Goal: Obtain resource: Download file/media

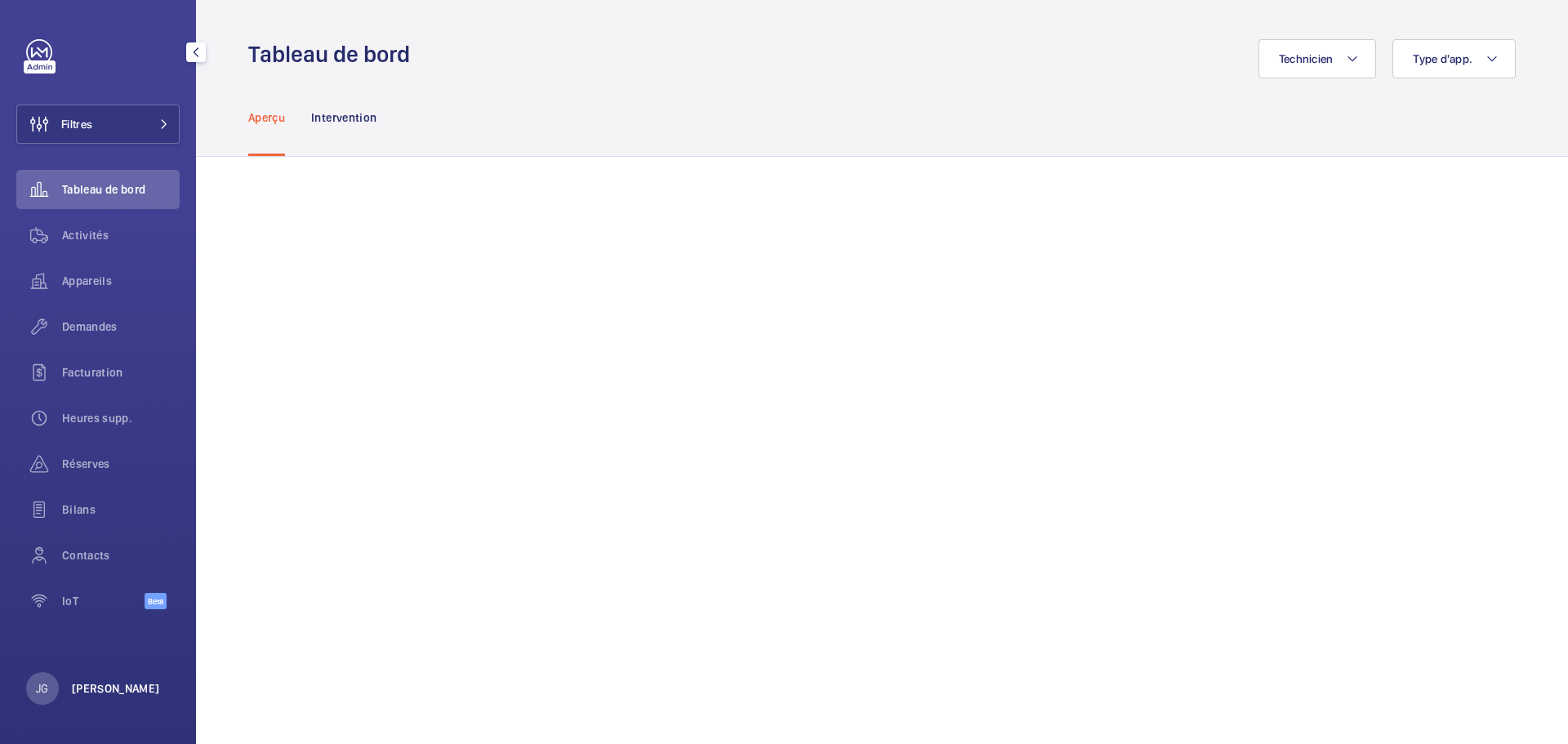
click at [72, 686] on div "JG Jonathan Grimmer" at bounding box center [93, 688] width 134 height 33
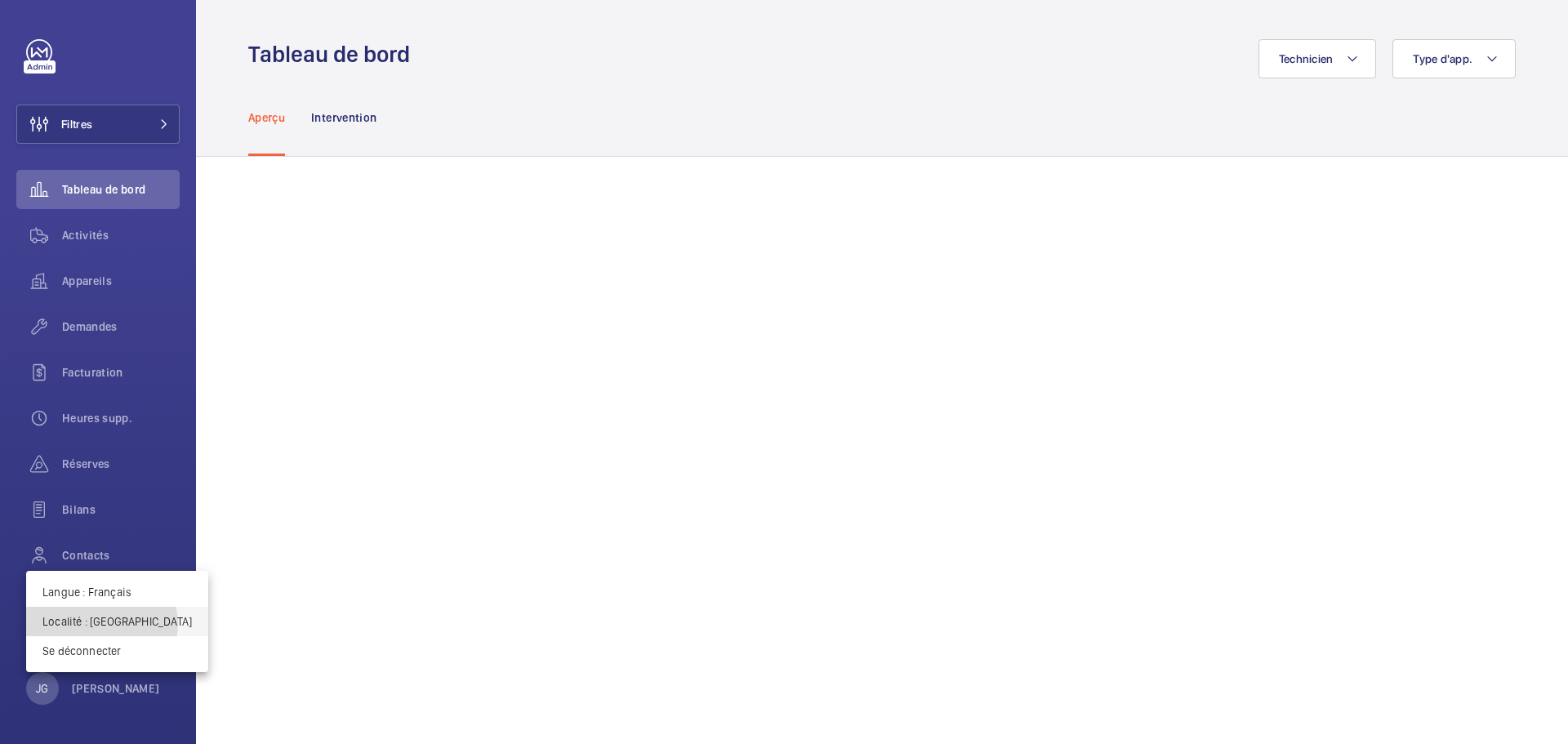
click at [101, 624] on p "Localité : Singapour" at bounding box center [117, 622] width 150 height 17
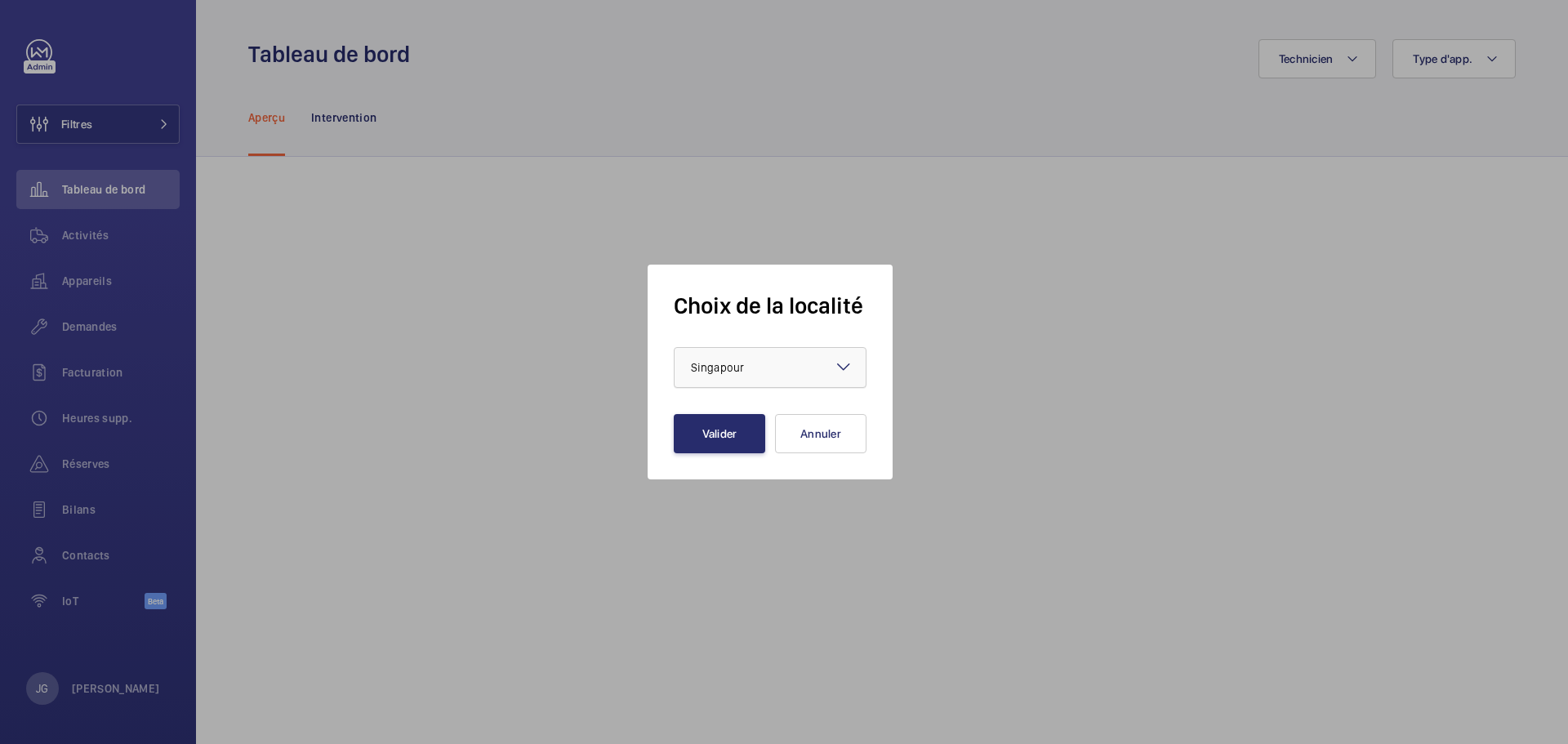
click at [735, 384] on div at bounding box center [770, 367] width 191 height 39
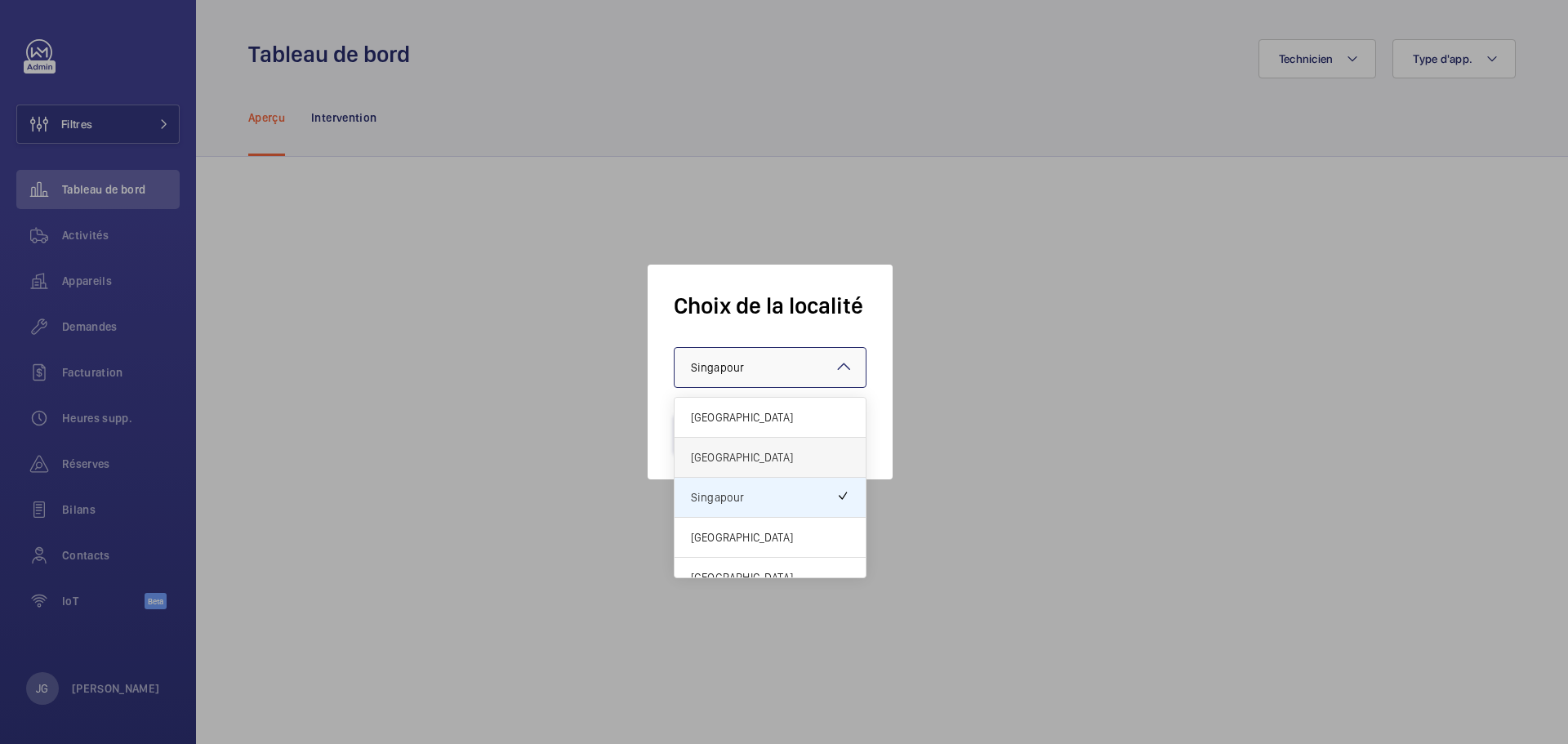
click at [741, 460] on span "[GEOGRAPHIC_DATA]" at bounding box center [771, 458] width 159 height 17
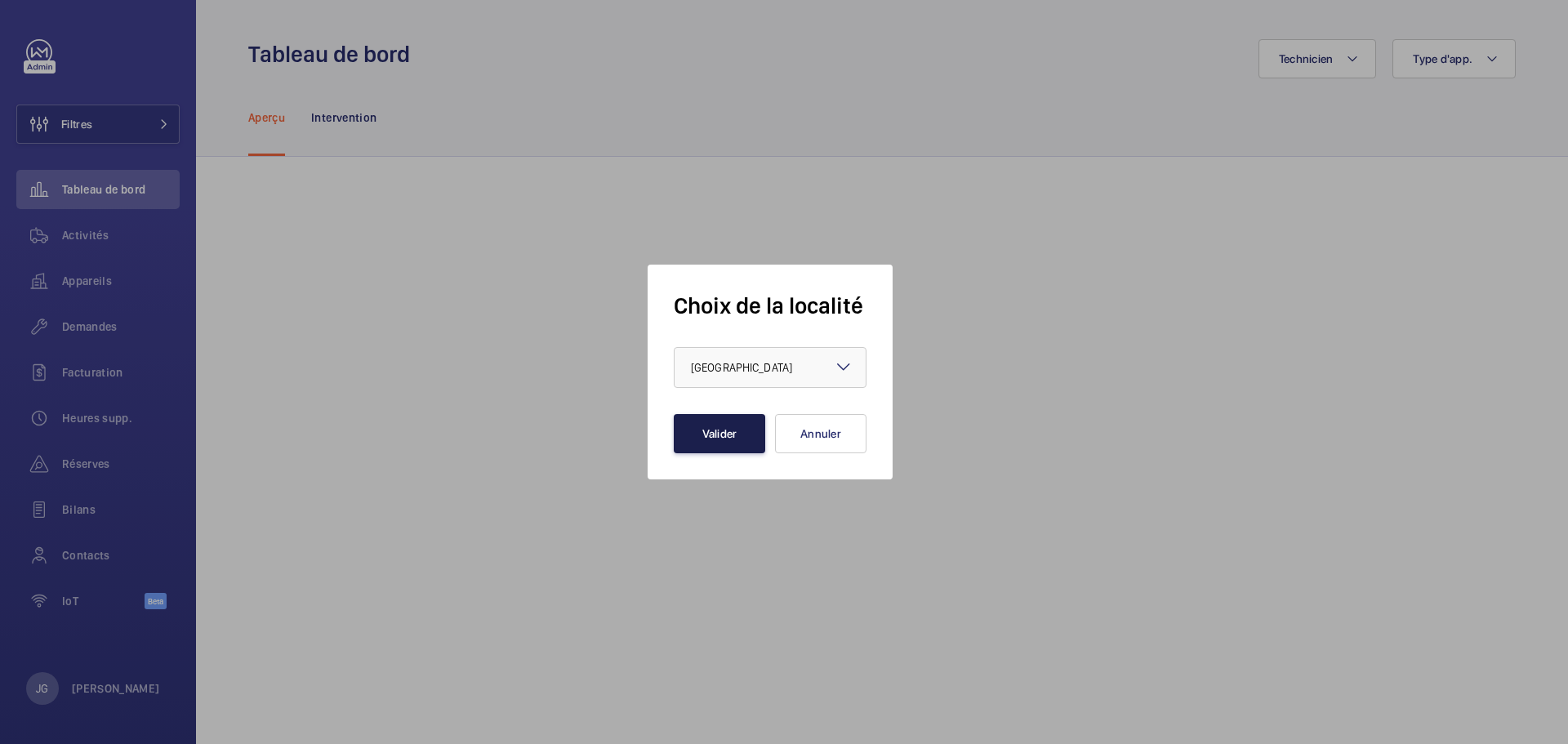
click at [746, 431] on button "Valider" at bounding box center [719, 433] width 91 height 39
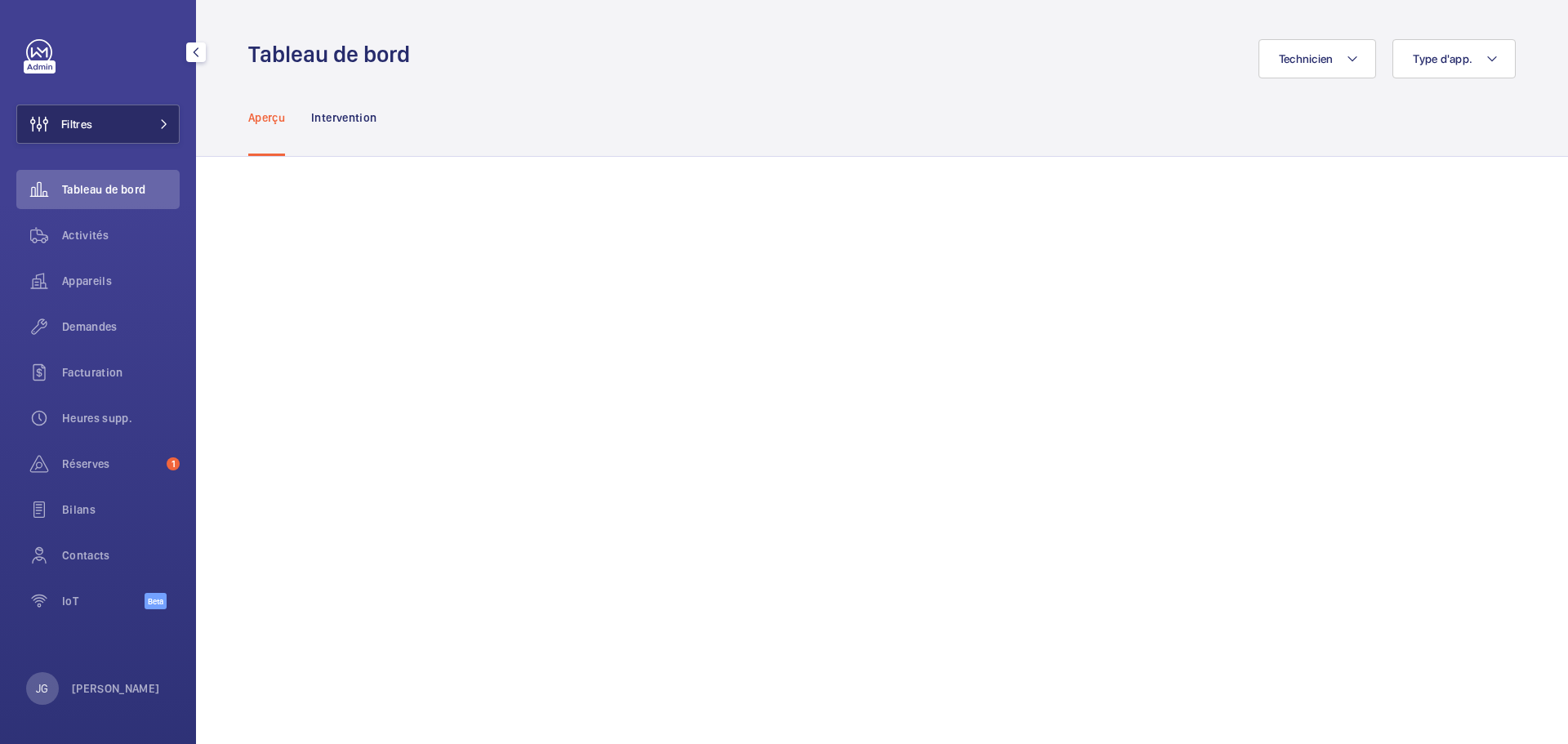
click at [135, 134] on button "Filtres" at bounding box center [98, 124] width 163 height 39
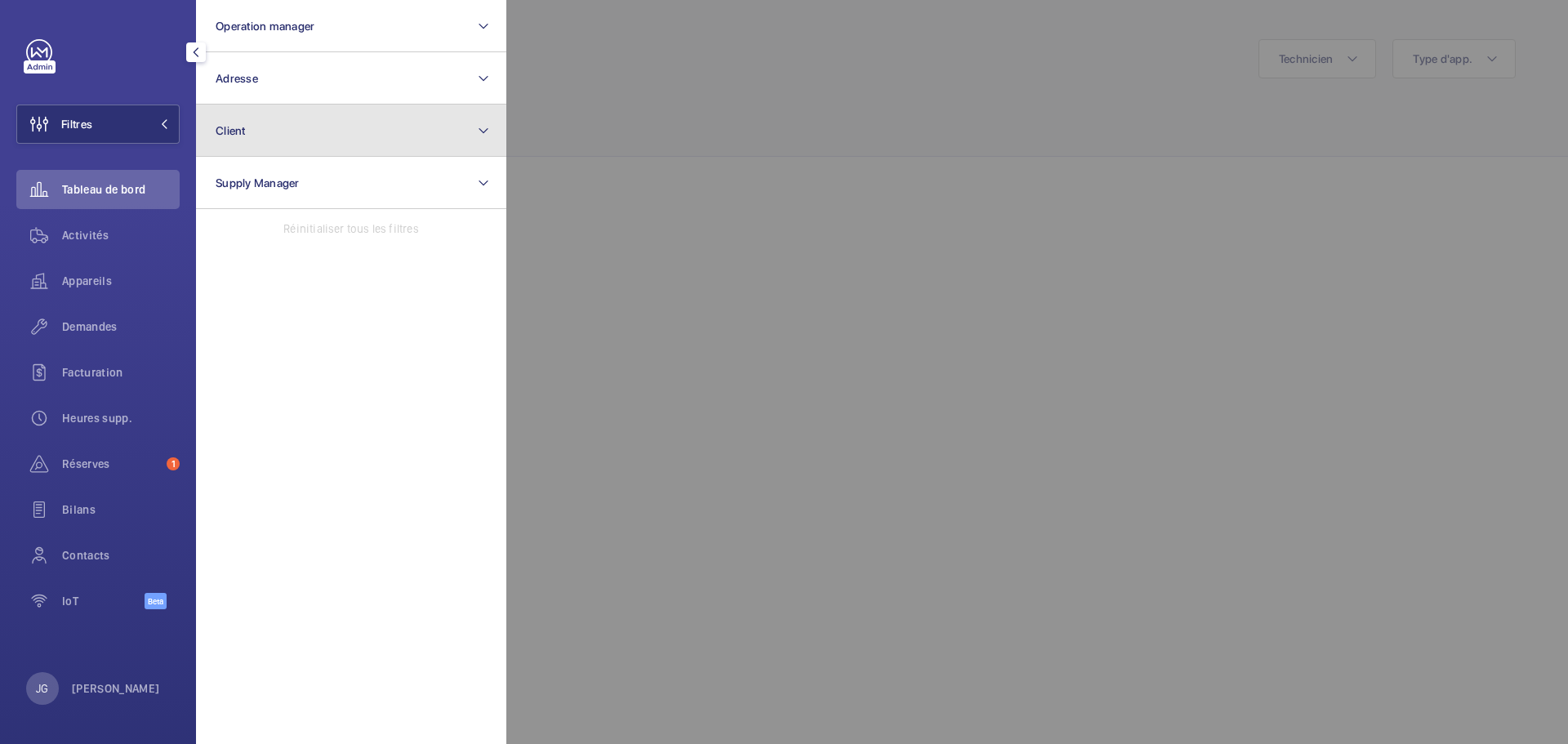
click at [260, 134] on button "Client" at bounding box center [351, 130] width 310 height 53
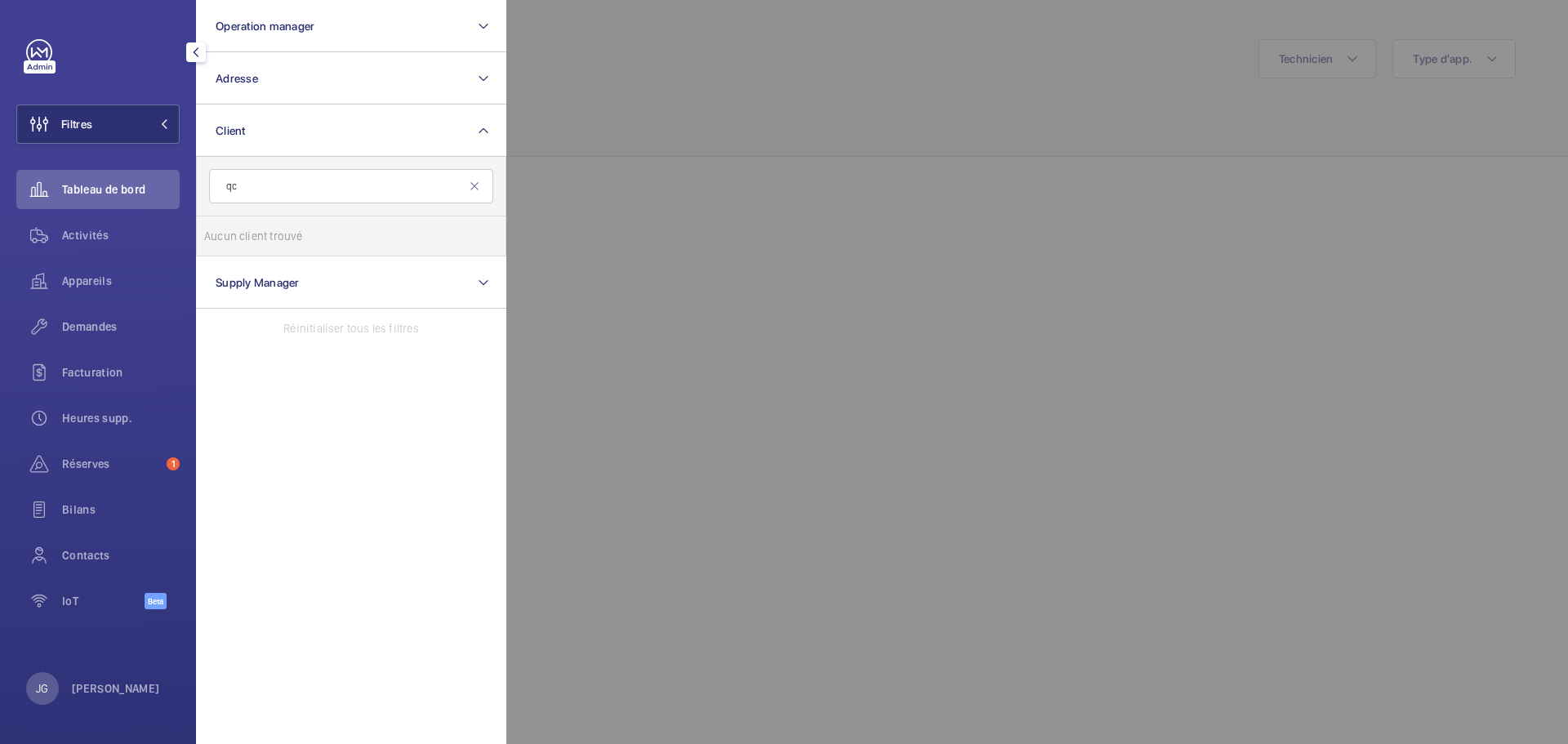
type input "q"
type input "schr"
click at [303, 240] on span "Schr" at bounding box center [303, 237] width 23 height 13
click at [237, 240] on input "CBRE GWS Schr oders (London Wall)" at bounding box center [220, 236] width 33 height 33
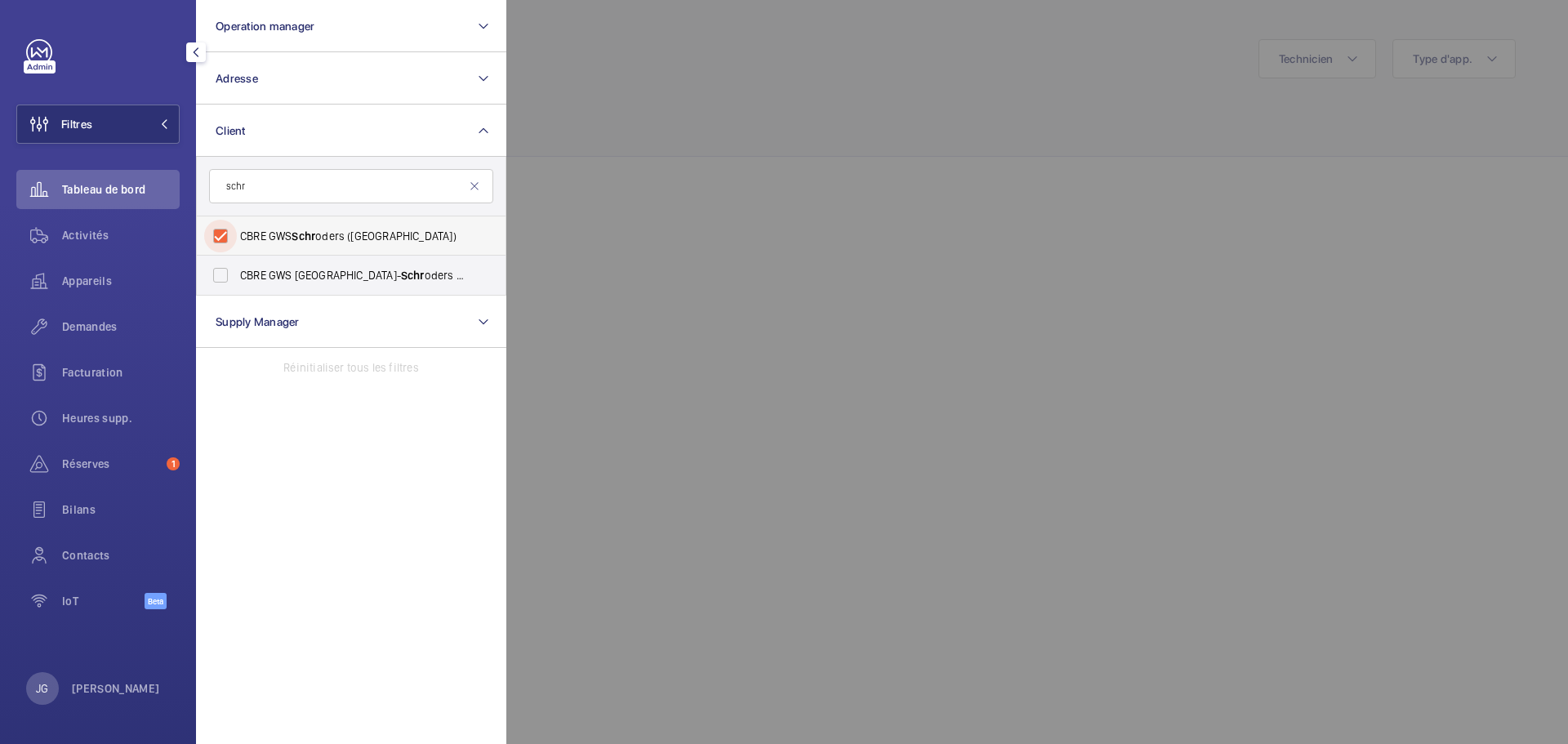
checkbox input "true"
click at [117, 239] on span "Activités" at bounding box center [120, 236] width 118 height 17
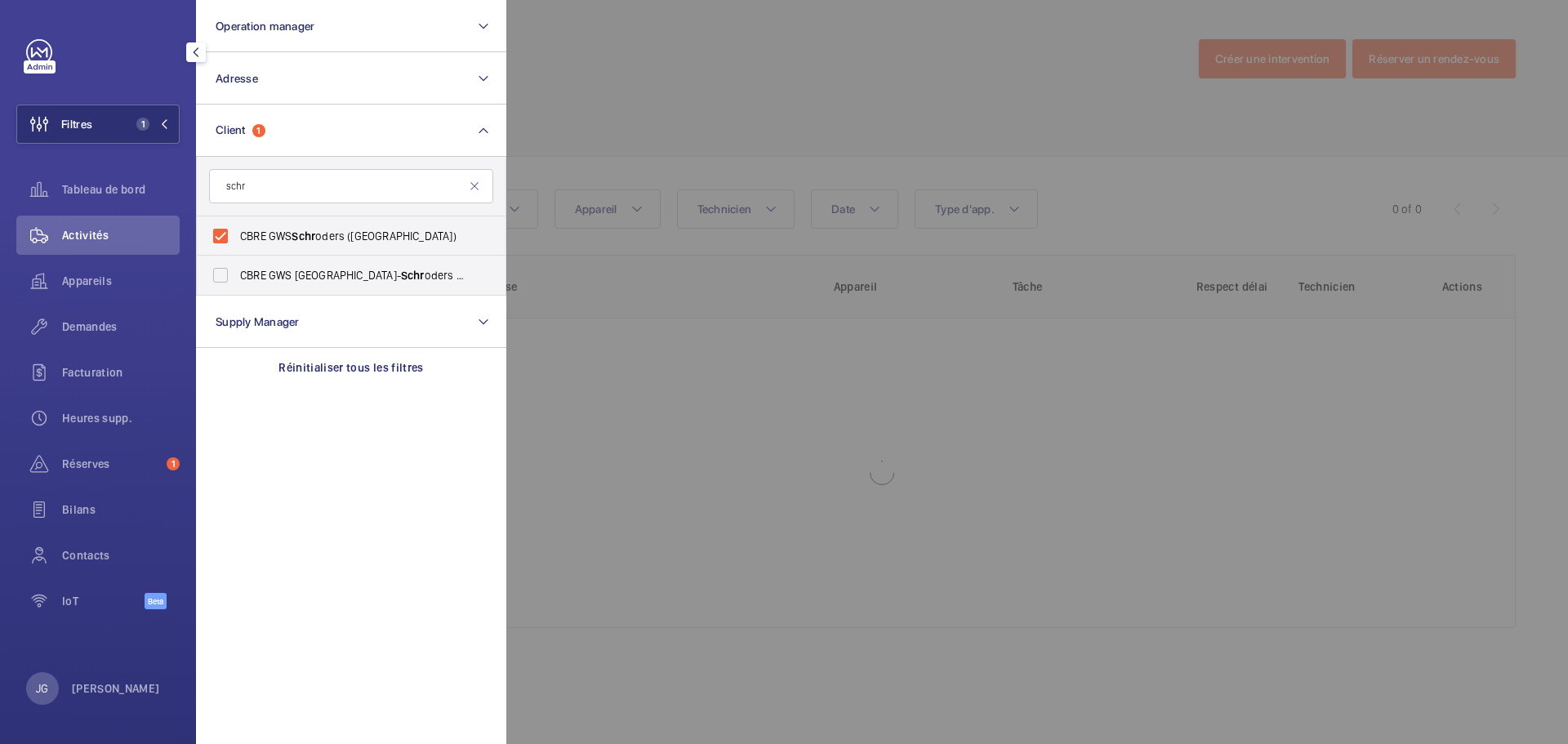
click at [725, 108] on div at bounding box center [1291, 372] width 1568 height 744
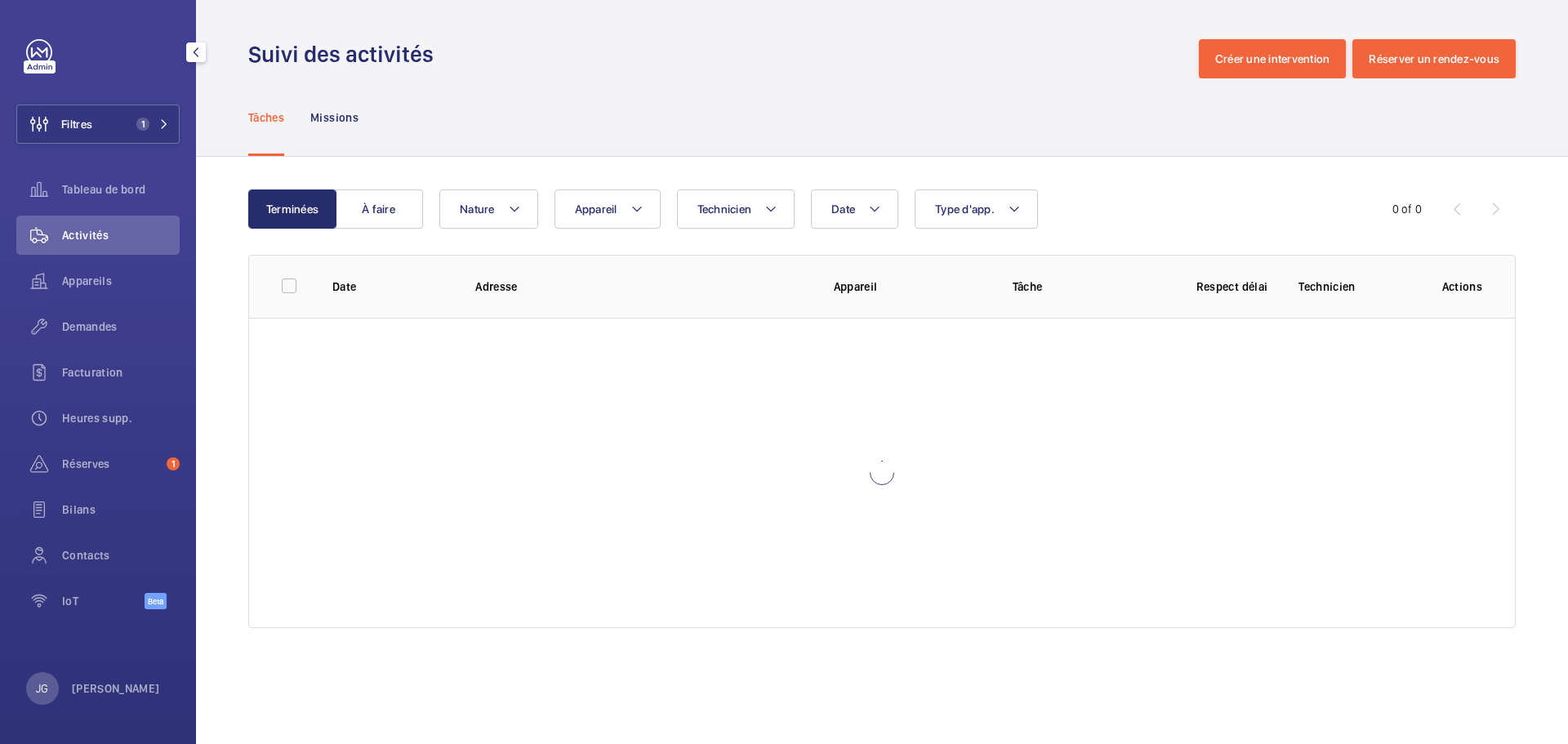
click at [644, 188] on div "Terminées À faire Date Technicien Appareil Type d'app. Nature 0 of 0 Date Adres…" at bounding box center [883, 412] width 1372 height 511
click at [626, 205] on button "Appareil" at bounding box center [608, 209] width 106 height 39
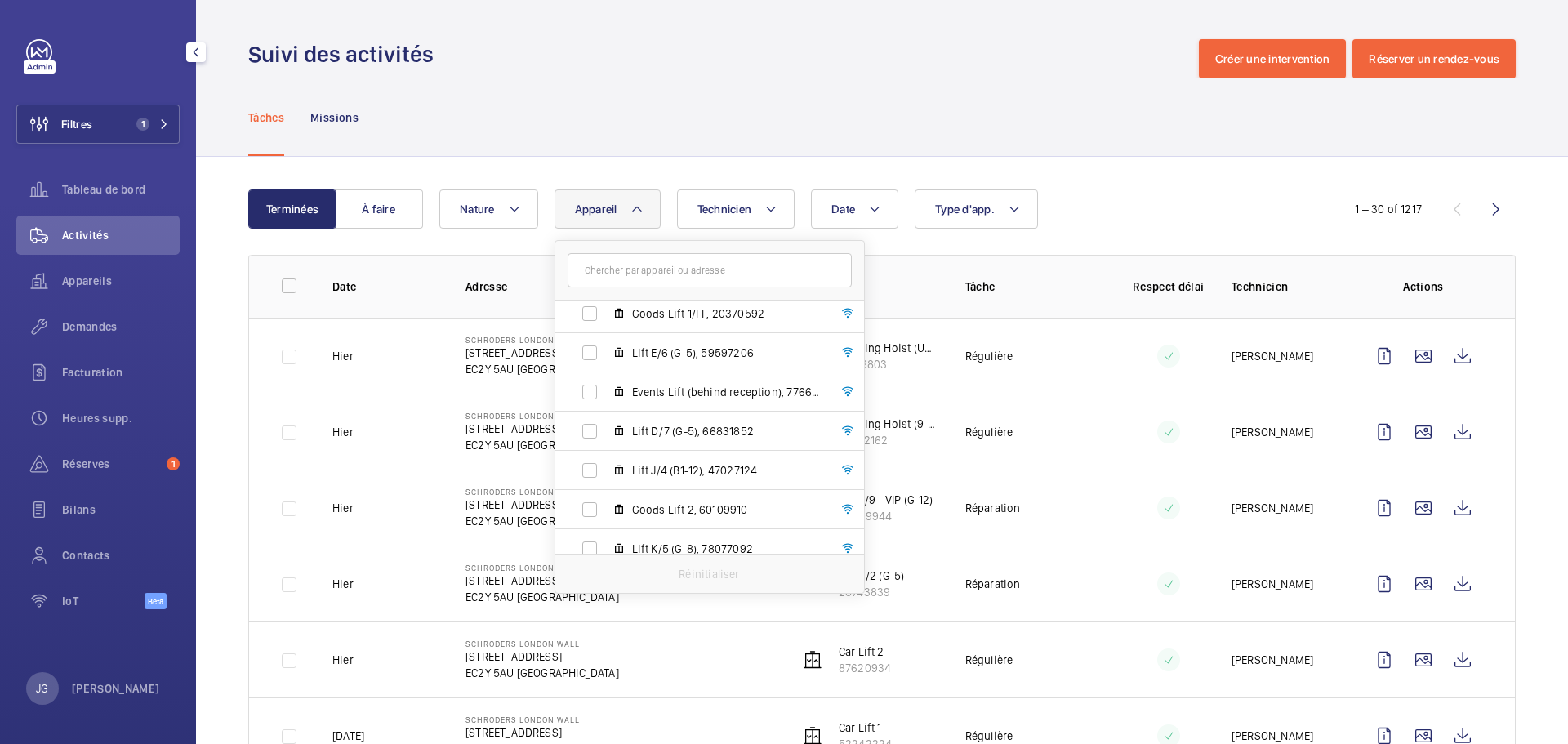
scroll to position [327, 0]
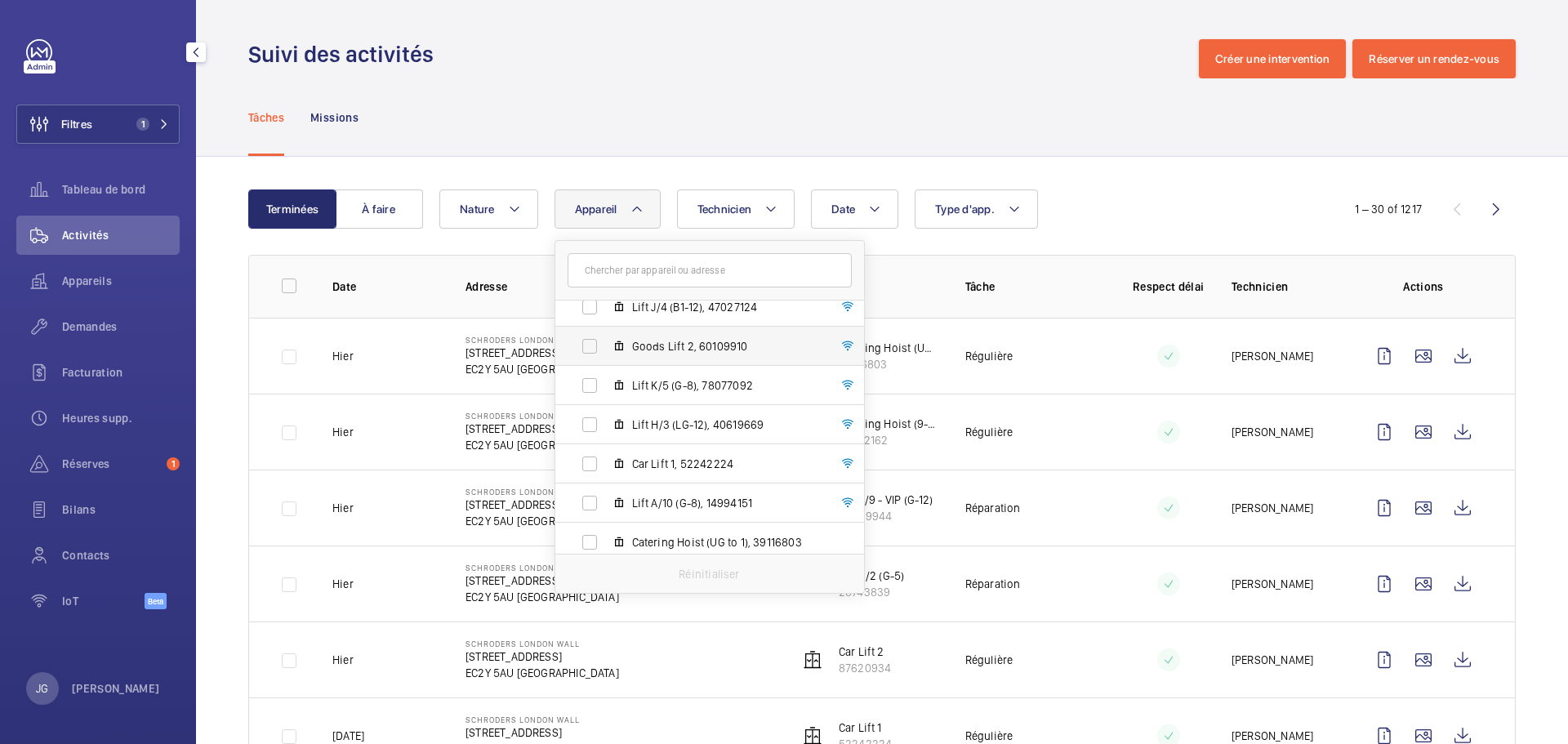
click at [659, 344] on span "Goods Lift 2, 60109910" at bounding box center [726, 347] width 190 height 17
click at [606, 344] on input "Goods Lift 2, 60109910" at bounding box center [589, 346] width 33 height 33
checkbox input "true"
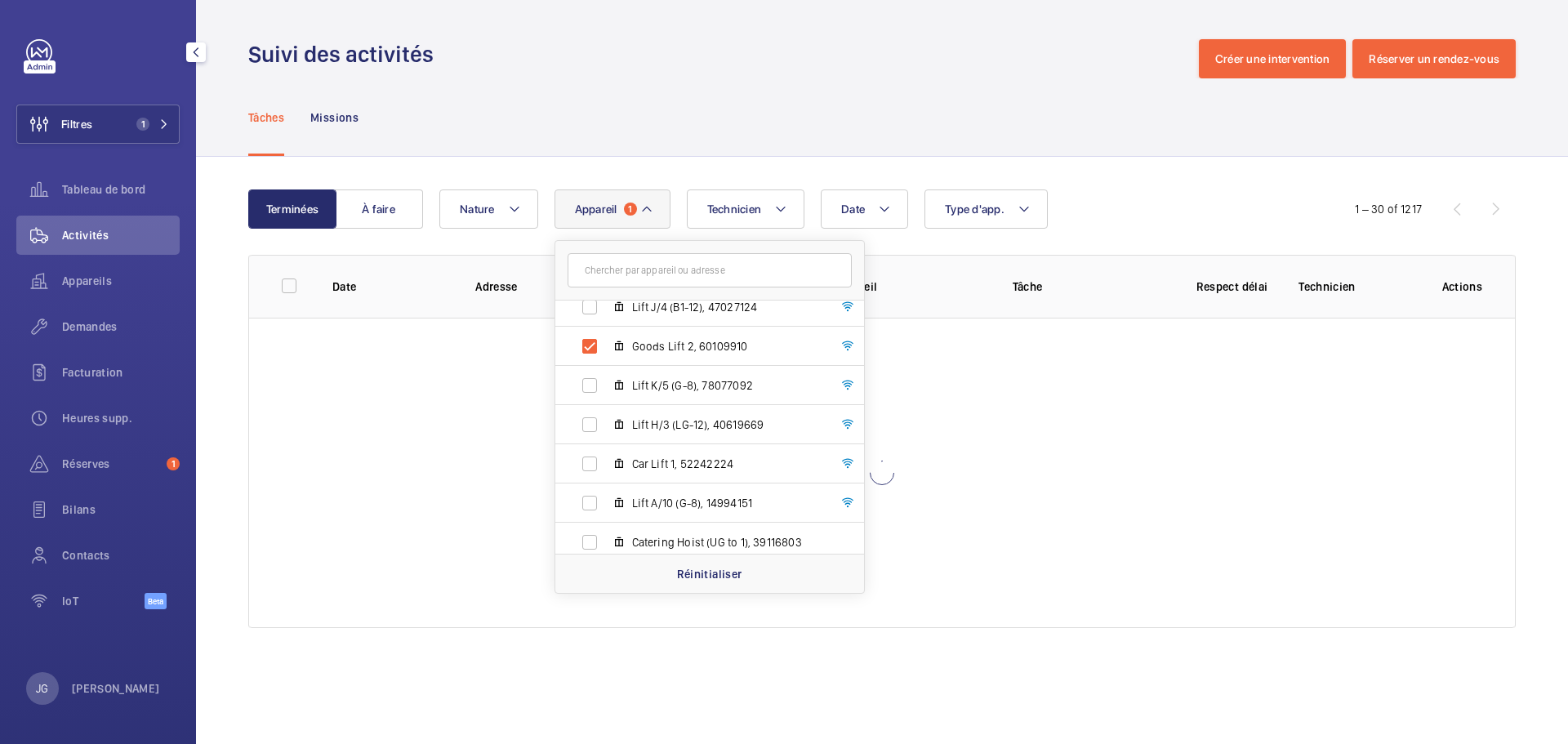
click at [1224, 180] on div "Terminées À faire Date Technicien Appareil 1 Schroders London Wall - 1 London W…" at bounding box center [883, 412] width 1372 height 511
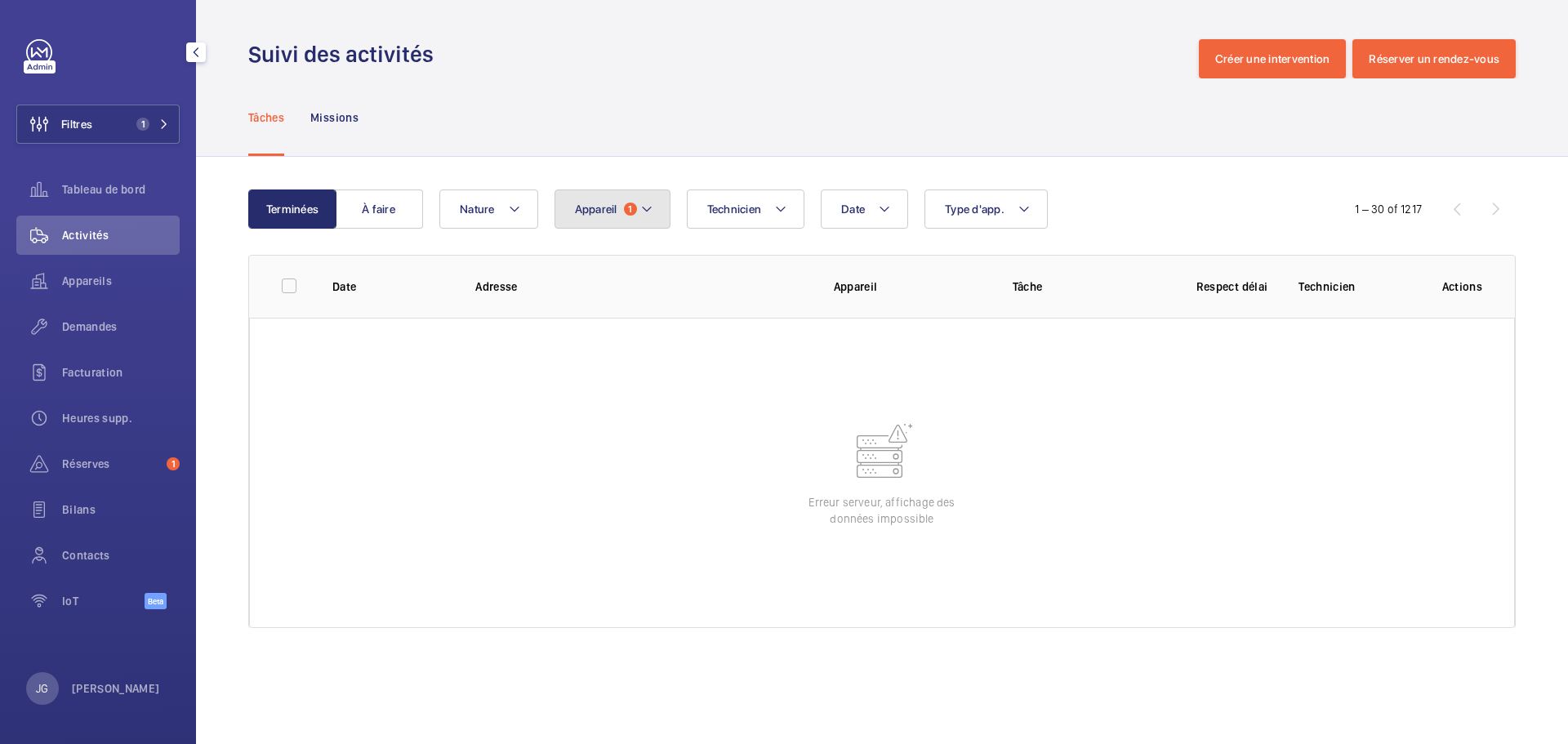
click at [641, 215] on mat-icon at bounding box center [647, 208] width 13 height 19
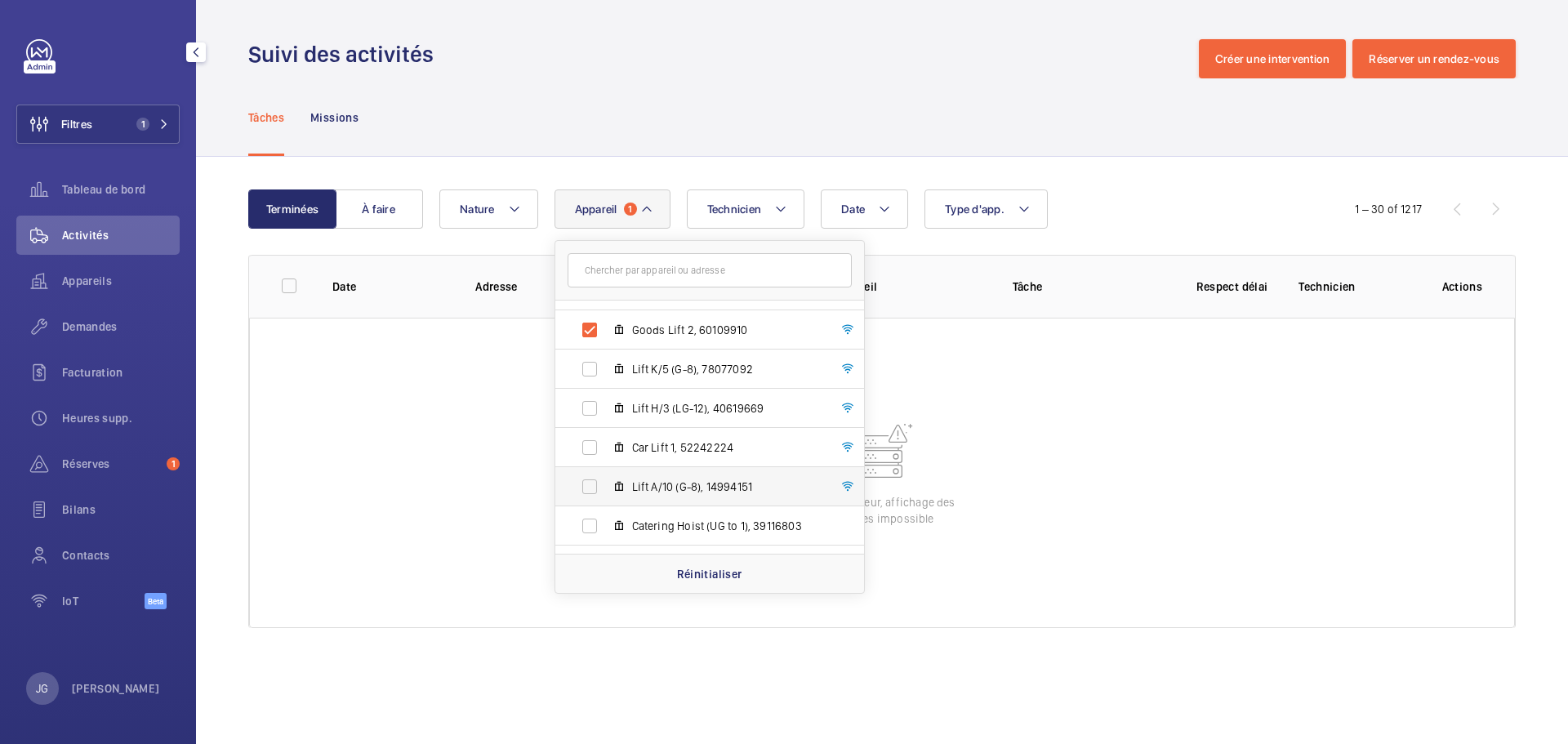
scroll to position [342, 0]
click at [698, 580] on p "Réinitialiser" at bounding box center [710, 574] width 65 height 17
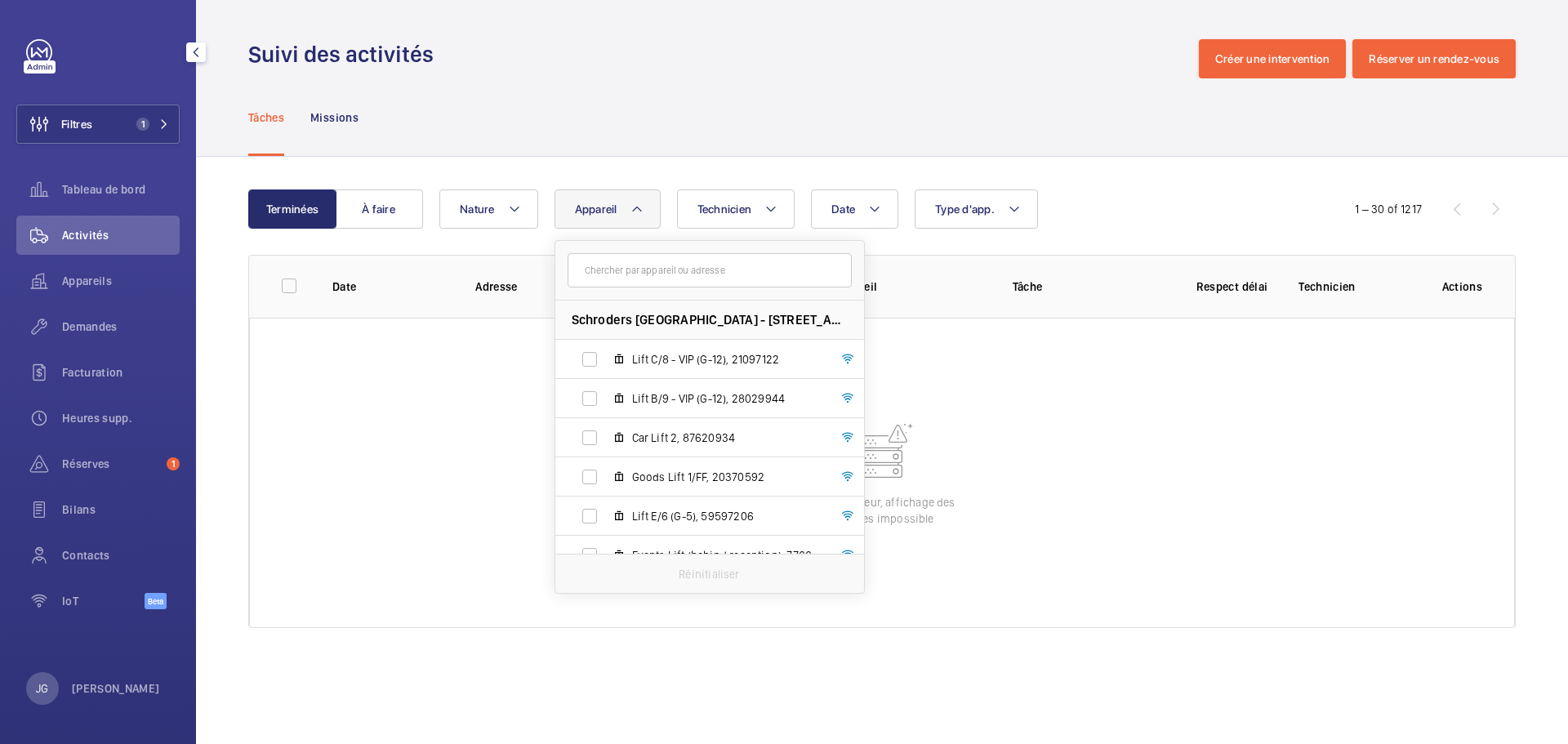
click at [914, 125] on div "Tâches Missions" at bounding box center [882, 117] width 1268 height 78
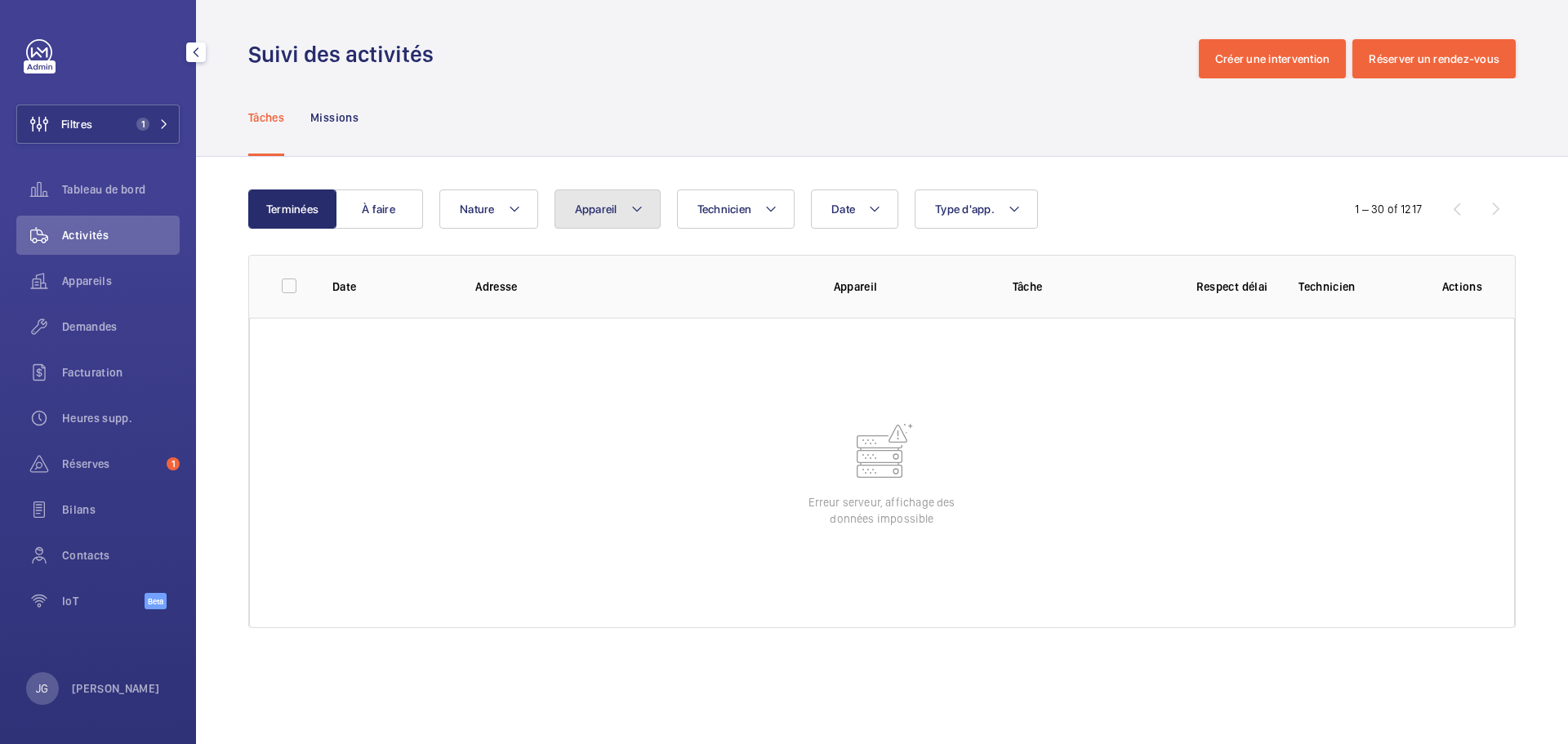
click at [640, 217] on mat-icon at bounding box center [637, 208] width 13 height 19
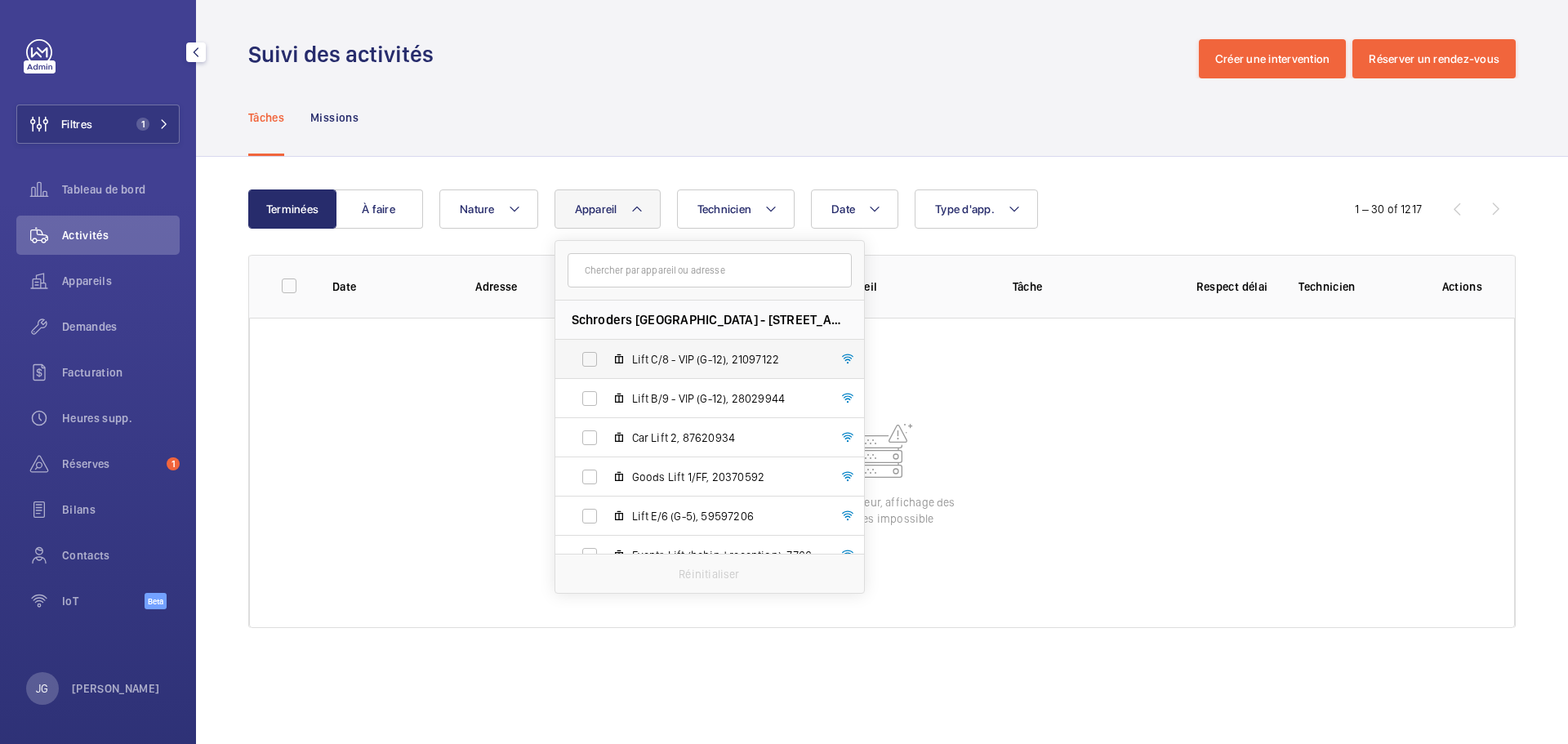
click at [617, 372] on label "Lift C/8 - VIP (G-12), 21097122" at bounding box center [697, 359] width 283 height 39
click at [606, 372] on input "Lift C/8 - VIP (G-12), 21097122" at bounding box center [589, 359] width 33 height 33
checkbox input "true"
click at [612, 408] on label "Lift B/9 - VIP (G-12), 28029944" at bounding box center [697, 398] width 283 height 39
click at [606, 408] on input "Lift B/9 - VIP (G-12), 28029944" at bounding box center [589, 398] width 33 height 33
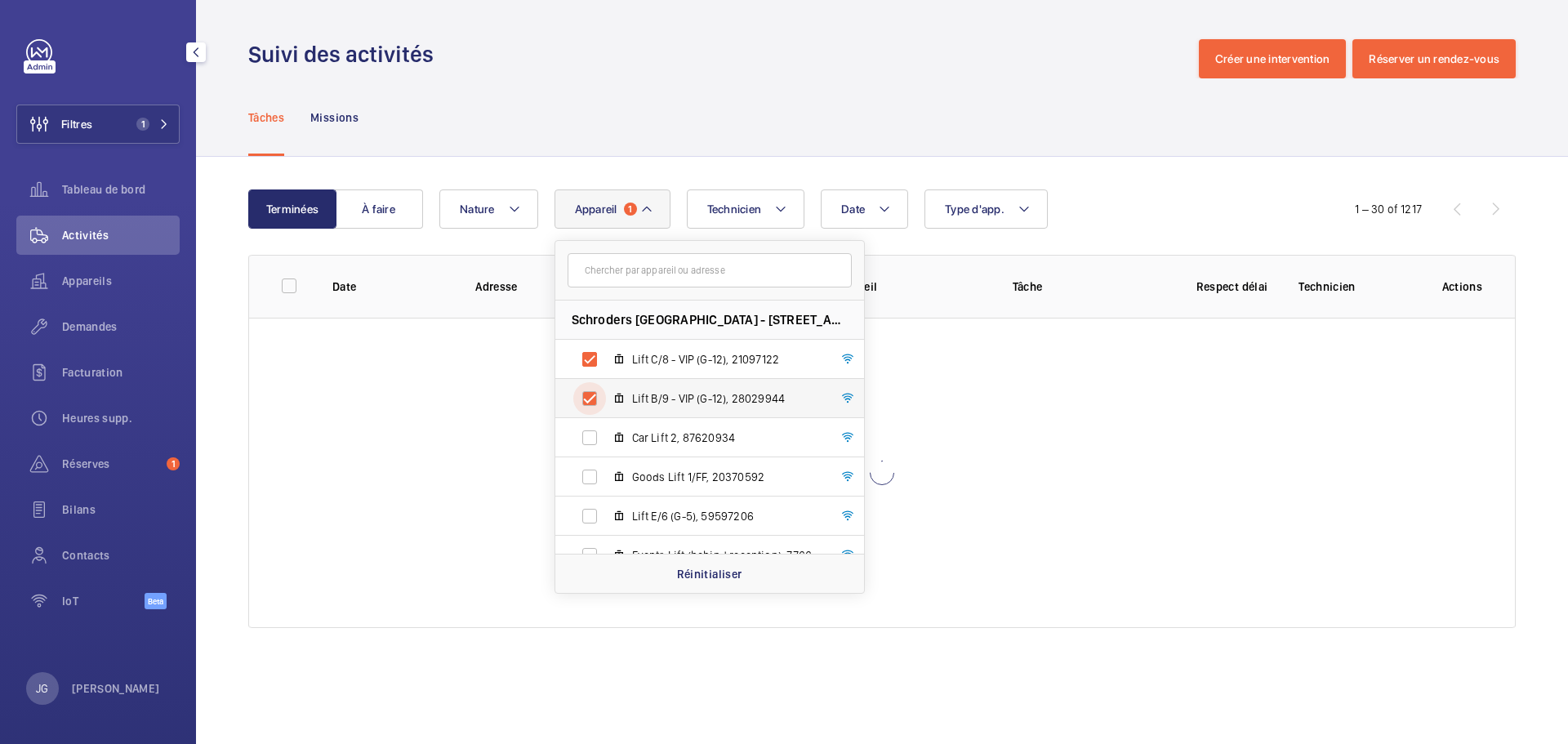
checkbox input "true"
click at [624, 449] on label "Car Lift 2, 87620934" at bounding box center [697, 437] width 283 height 39
click at [606, 449] on input "Car Lift 2, 87620934" at bounding box center [589, 437] width 33 height 33
checkbox input "true"
click at [664, 487] on label "Goods Lift 1/FF, 20370592" at bounding box center [697, 476] width 283 height 39
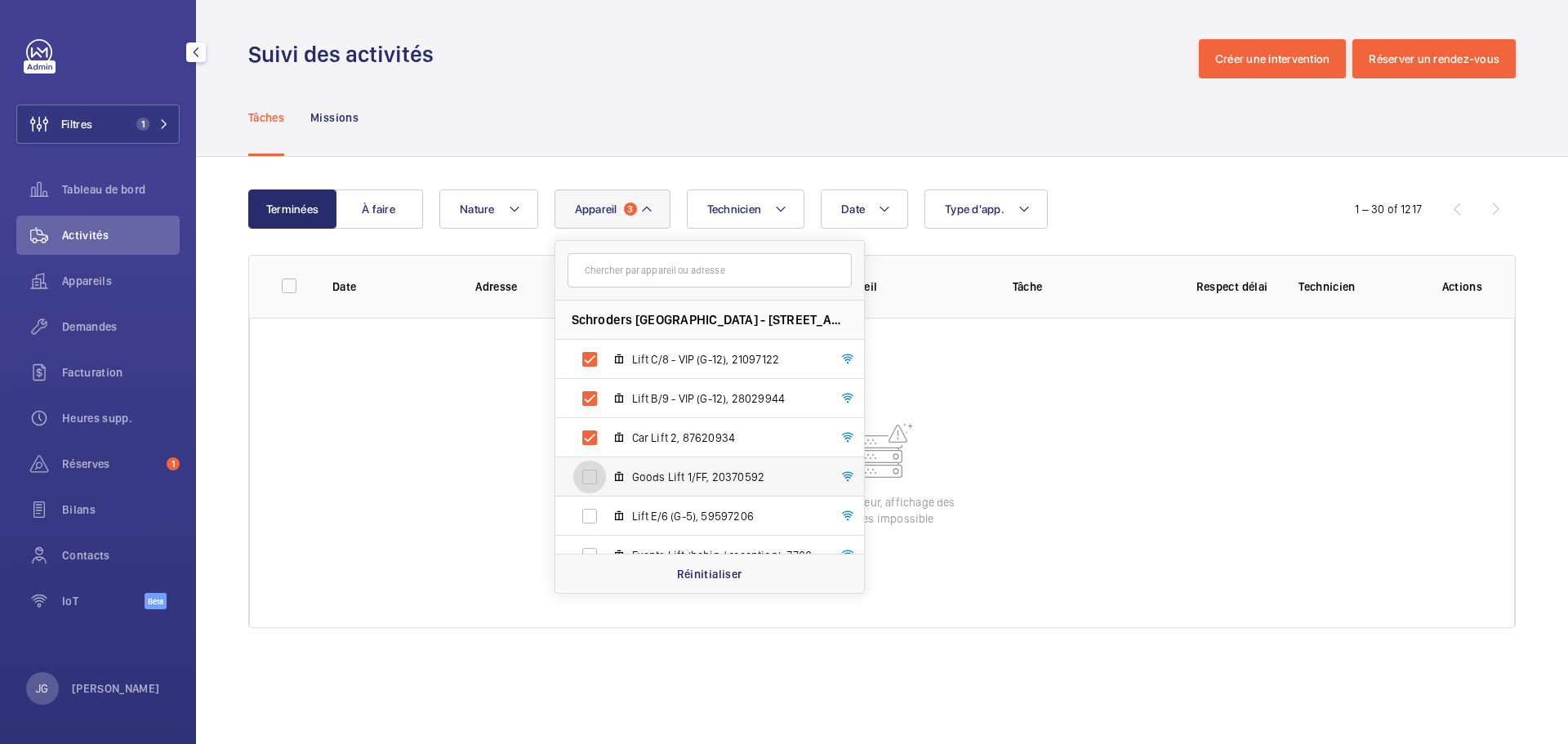
click at [606, 487] on input "Goods Lift 1/FF, 20370592" at bounding box center [589, 476] width 33 height 33
checkbox input "true"
click at [666, 516] on span "Lift E/6 (G-5), 59597206" at bounding box center [726, 517] width 190 height 17
click at [606, 516] on input "Lift E/6 (G-5), 59597206" at bounding box center [589, 516] width 33 height 33
checkbox input "true"
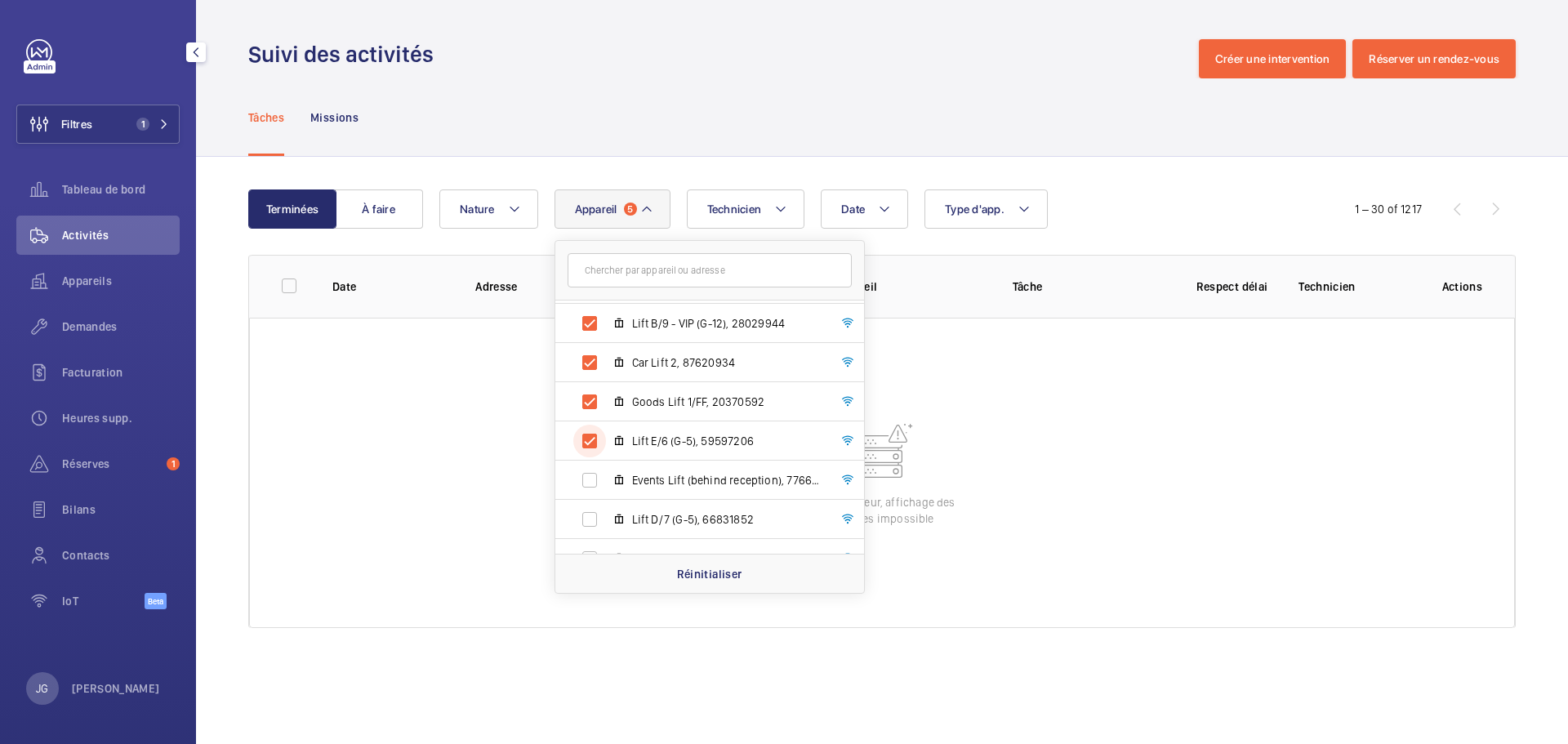
scroll to position [178, 0]
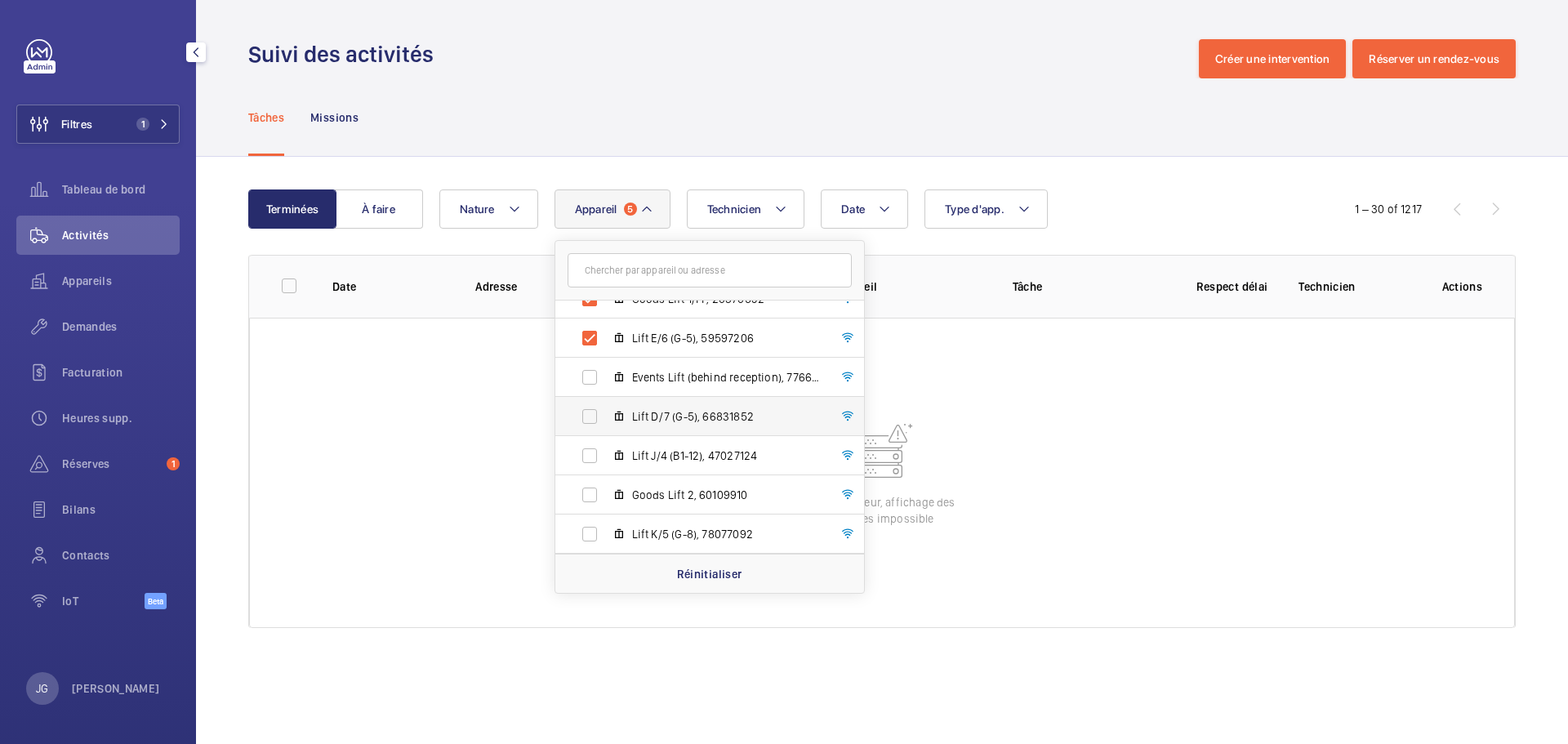
click at [675, 417] on span "Lift D/7 (G-5), 66831852" at bounding box center [726, 417] width 190 height 17
click at [606, 417] on input "Lift D/7 (G-5), 66831852" at bounding box center [589, 416] width 33 height 33
checkbox input "true"
click at [669, 436] on ul "Schroders London Wall - 1 London Wall Place, EC2Y 5AU LONDON Lift C/8 - VIP (G-…" at bounding box center [710, 534] width 308 height 823
click at [662, 491] on label "Goods Lift 2, 60109910" at bounding box center [697, 495] width 283 height 39
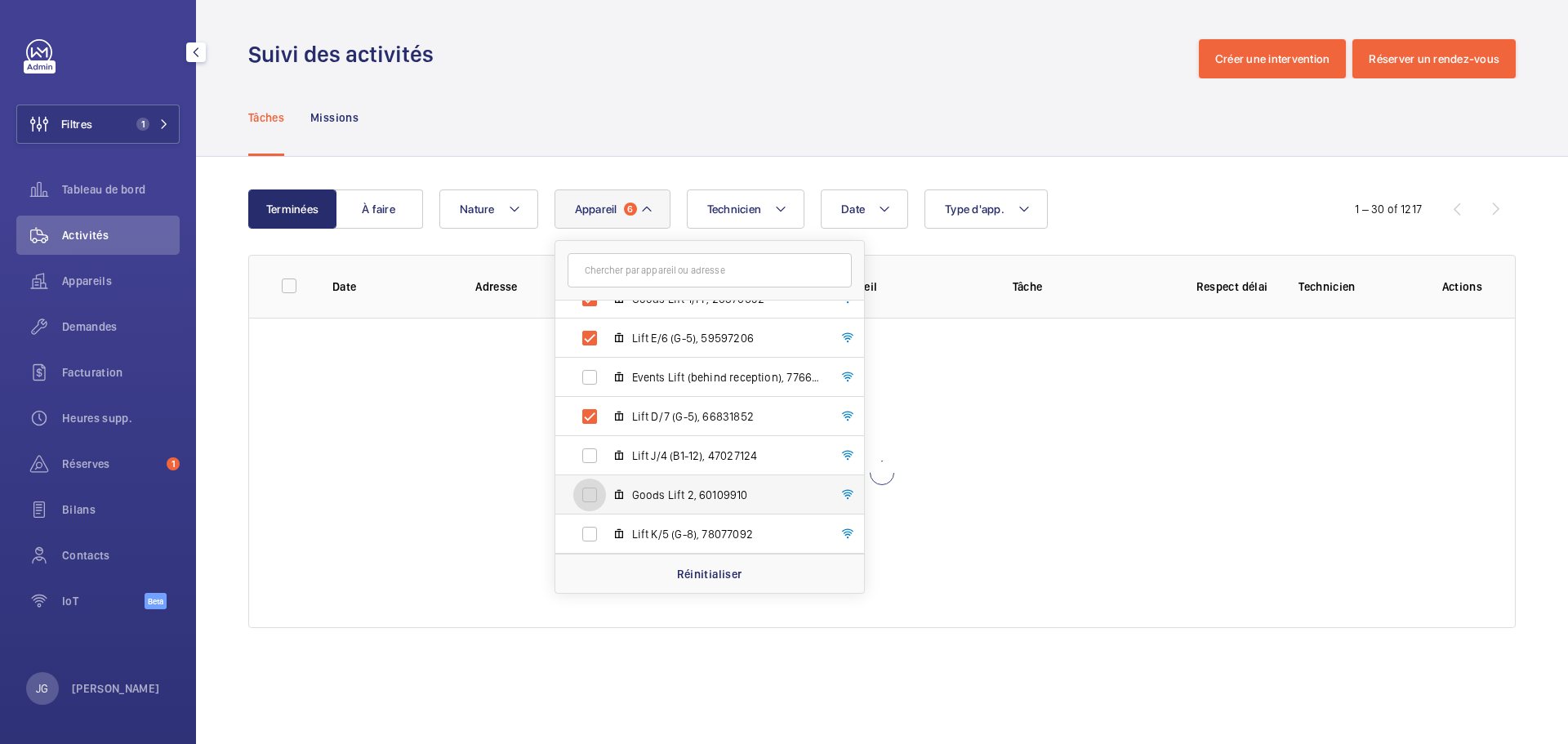
click at [606, 491] on input "Goods Lift 2, 60109910" at bounding box center [589, 495] width 33 height 33
click at [661, 508] on label "Goods Lift 2, 60109910" at bounding box center [697, 495] width 283 height 39
click at [606, 508] on input "Goods Lift 2, 60109910" at bounding box center [589, 495] width 33 height 33
checkbox input "false"
click at [664, 525] on label "Lift K/5 (G-8), 78077092" at bounding box center [697, 534] width 283 height 39
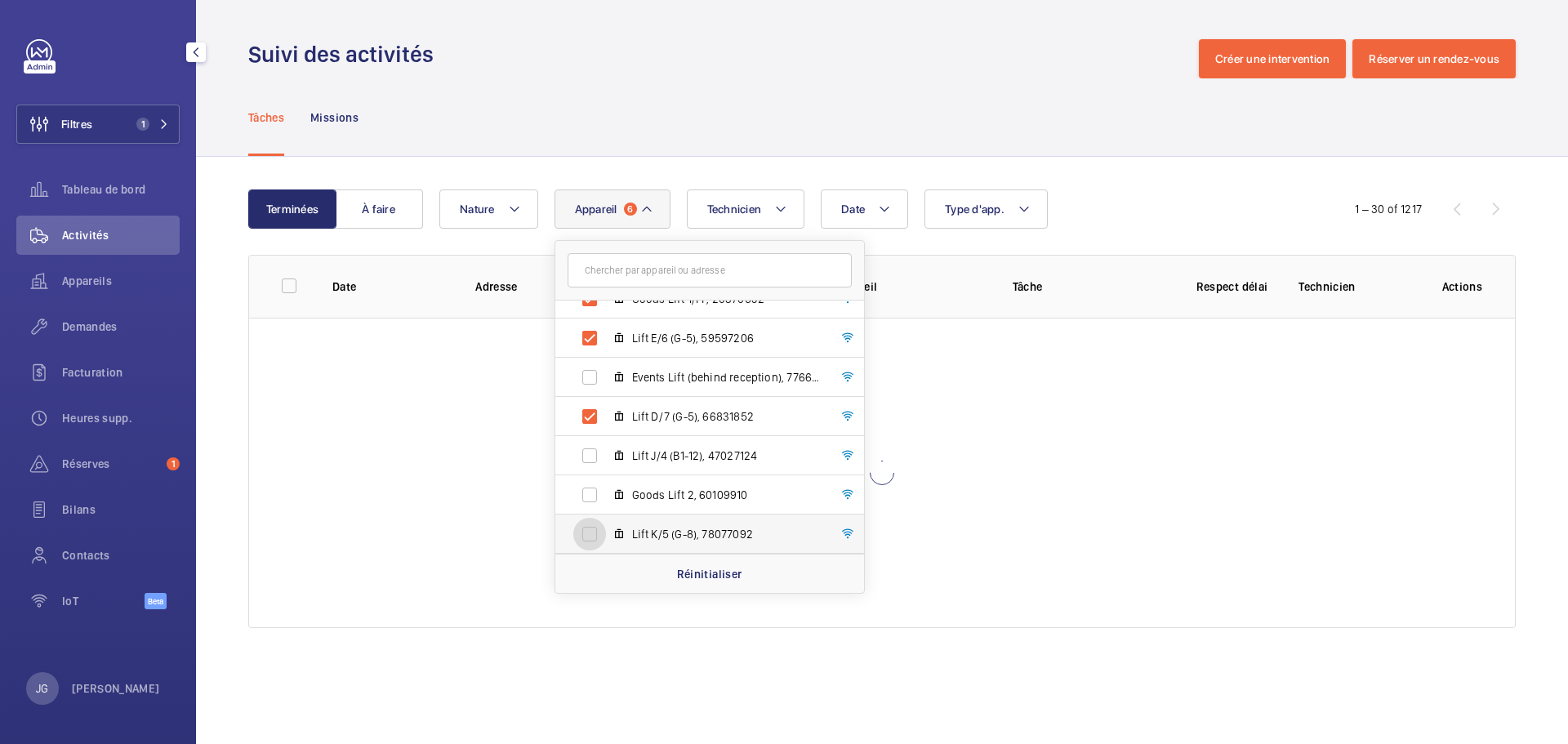
click at [606, 525] on input "Lift K/5 (G-8), 78077092" at bounding box center [589, 534] width 33 height 33
checkbox input "true"
click at [664, 448] on span "Lift J/4 (B1-12), 47027124" at bounding box center [726, 456] width 190 height 17
click at [606, 448] on input "Lift J/4 (B1-12), 47027124" at bounding box center [589, 456] width 33 height 33
checkbox input "true"
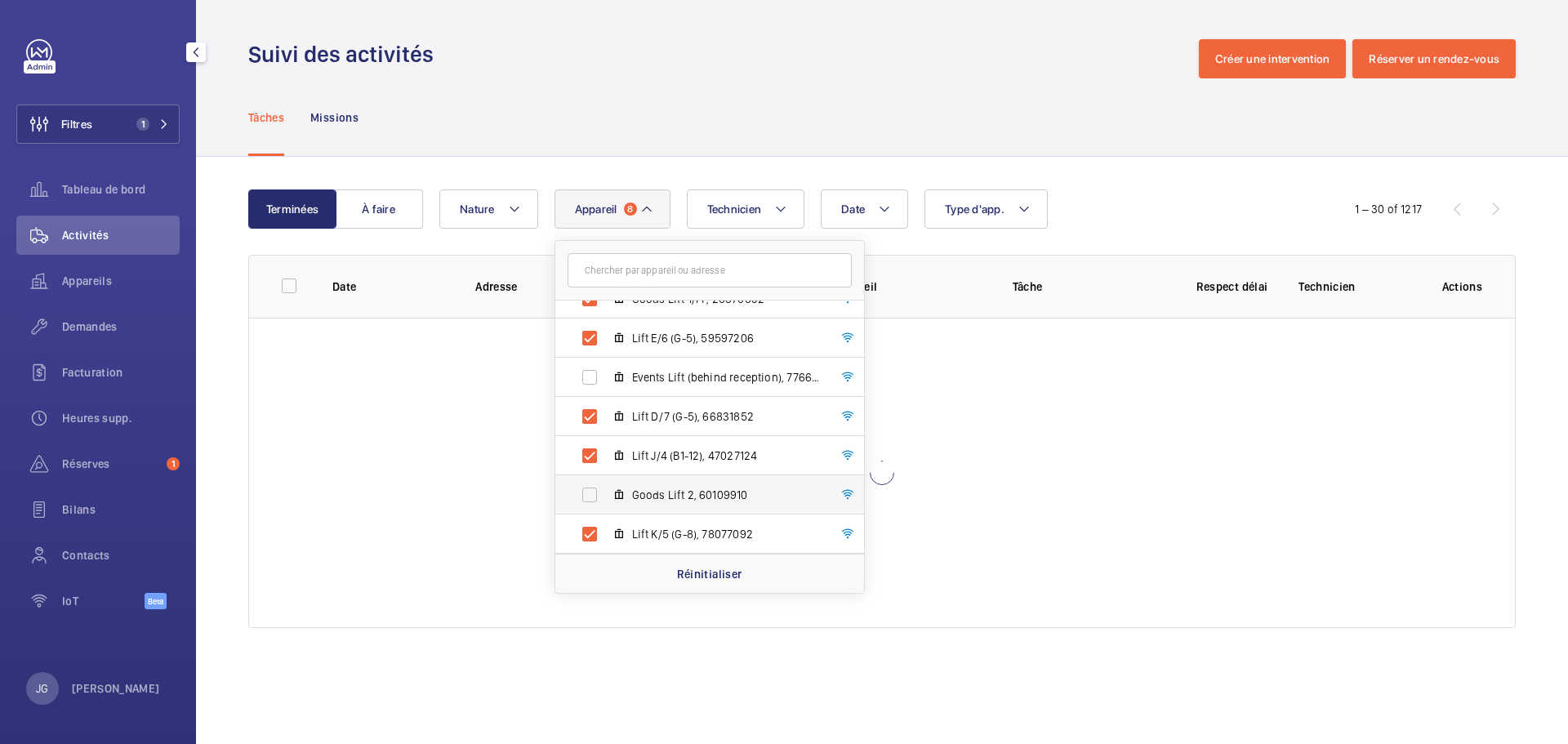
click at [663, 482] on label "Goods Lift 2, 60109910" at bounding box center [697, 495] width 283 height 39
click at [606, 482] on input "Goods Lift 2, 60109910" at bounding box center [589, 495] width 33 height 33
checkbox input "true"
click at [1143, 154] on div "Tâches Missions" at bounding box center [882, 117] width 1268 height 78
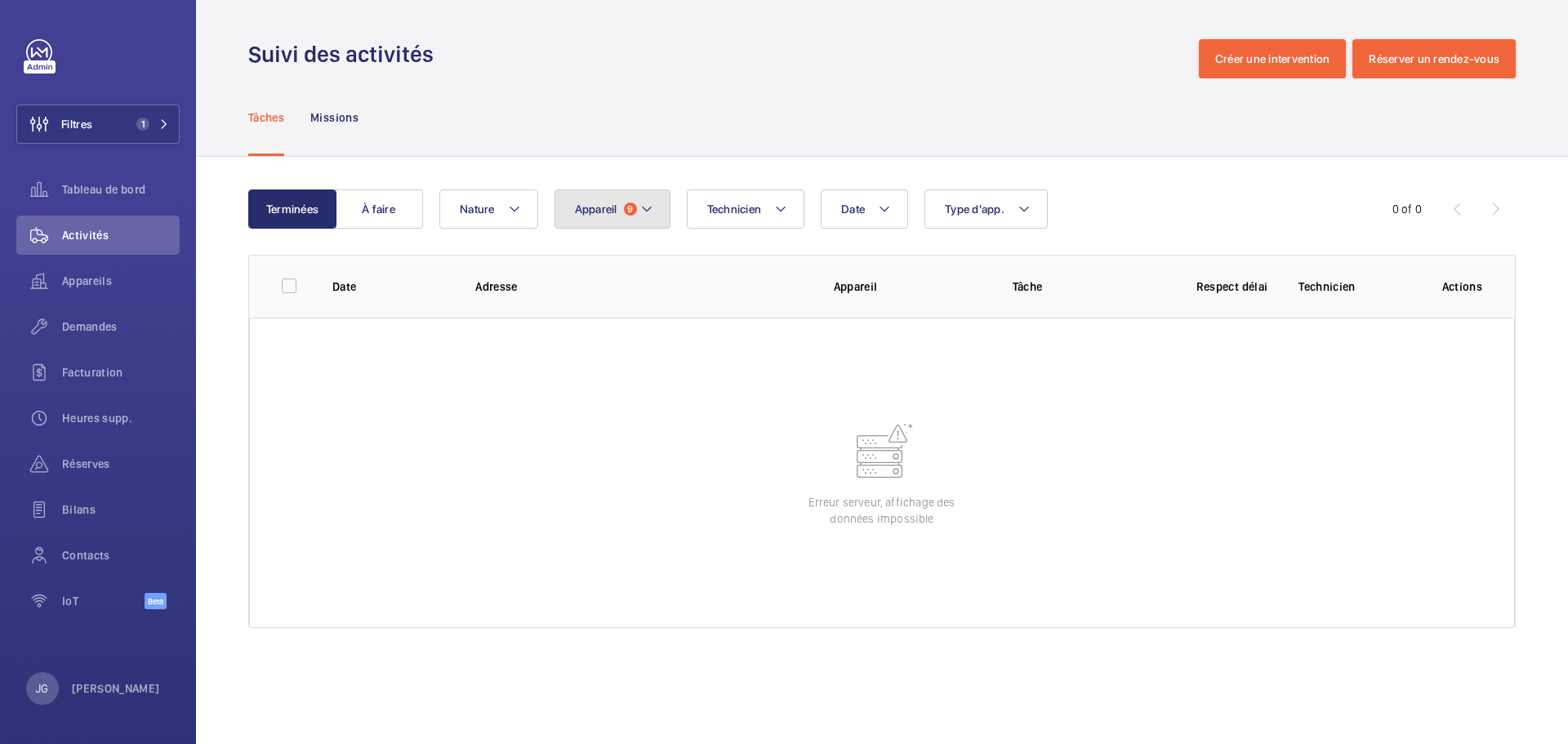
click at [629, 217] on button "Appareil 9" at bounding box center [613, 209] width 116 height 39
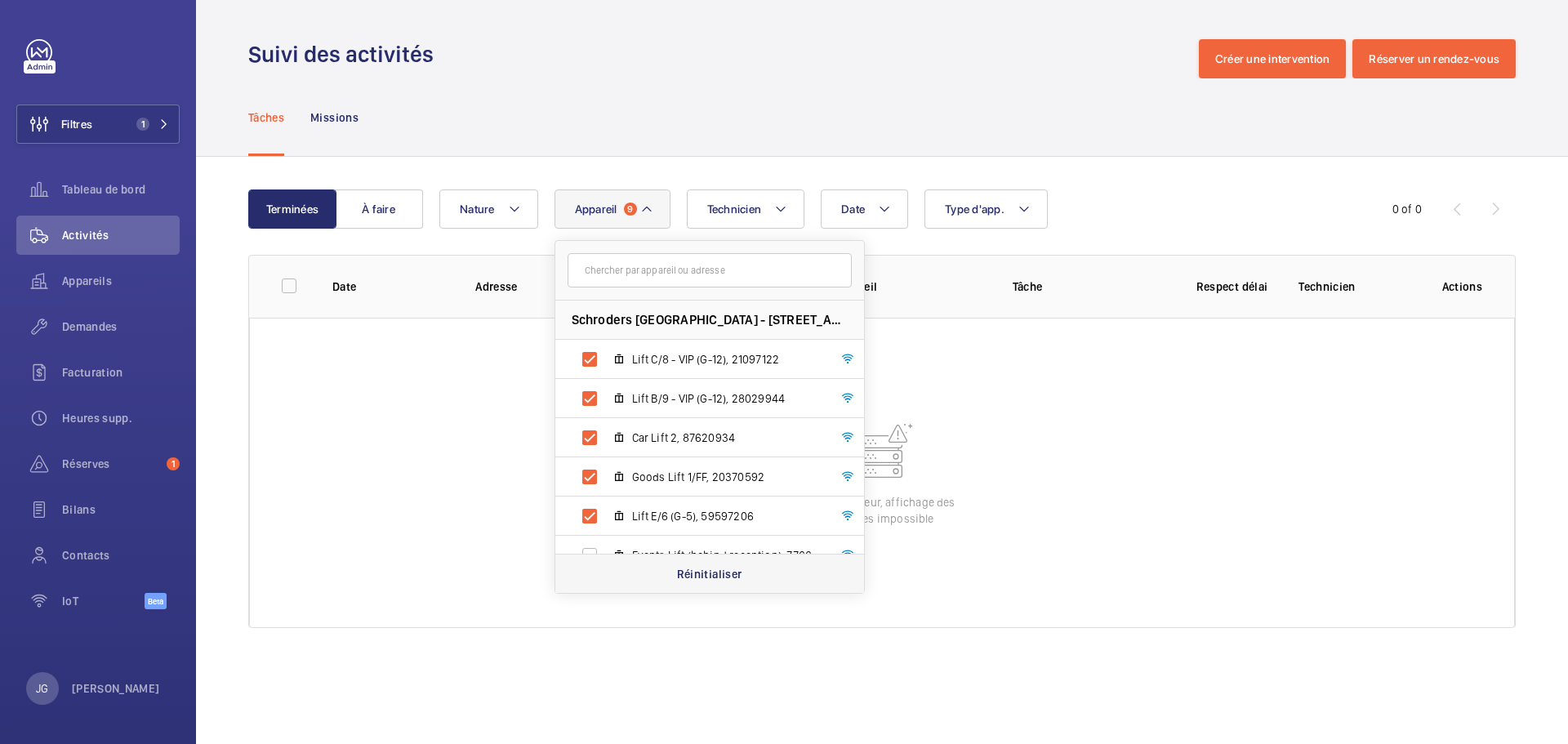
click at [712, 577] on p "Réinitialiser" at bounding box center [710, 574] width 65 height 17
click at [899, 150] on div "Tâches Missions" at bounding box center [882, 117] width 1268 height 78
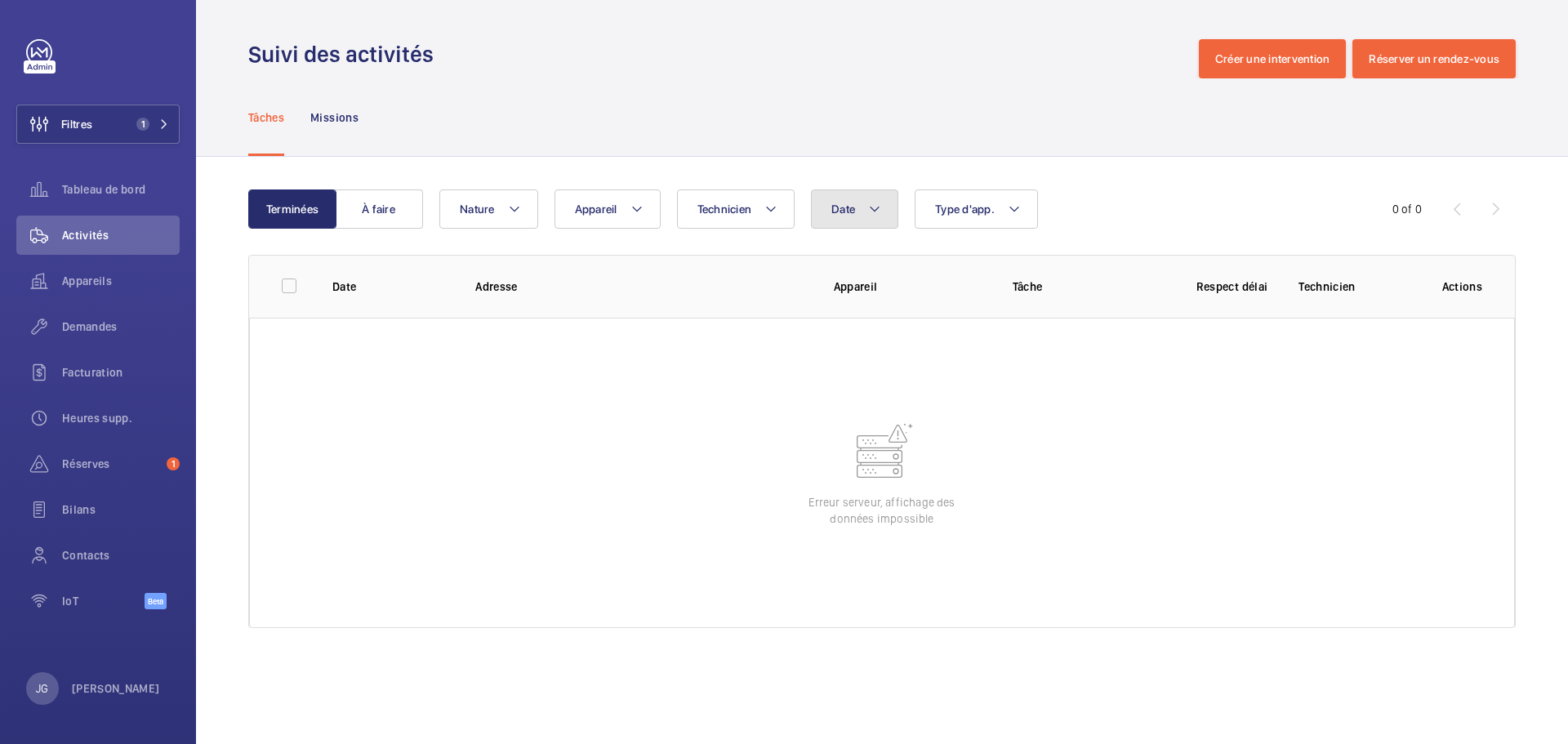
click at [876, 200] on mat-icon at bounding box center [875, 208] width 13 height 19
click at [859, 328] on mat-icon at bounding box center [854, 327] width 19 height 19
click at [858, 328] on mat-icon at bounding box center [854, 327] width 19 height 19
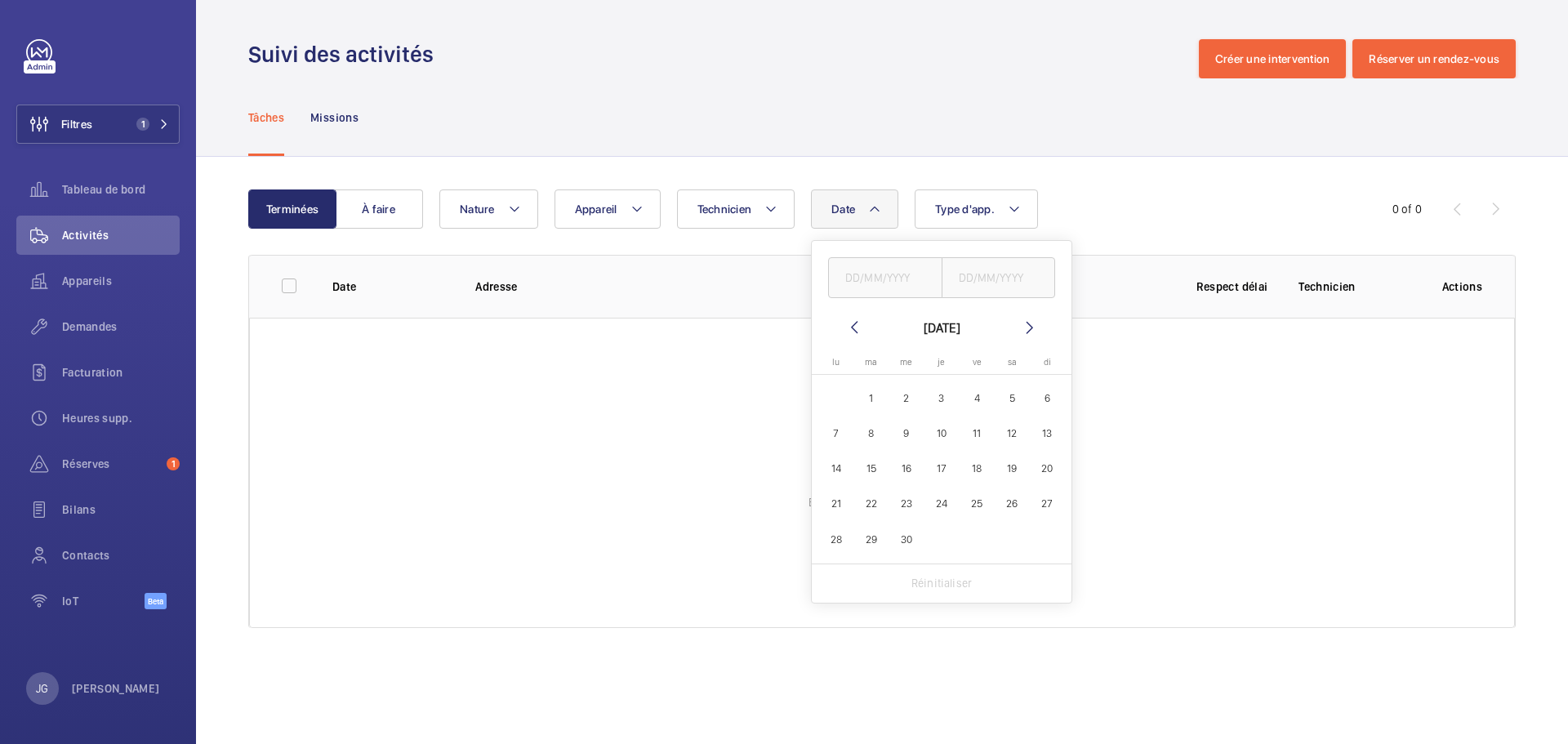
click at [856, 334] on mat-icon at bounding box center [854, 327] width 19 height 19
click at [1026, 341] on mat-calendar "mars 2025 lundi lu mardi ma mercredi me jeudi je vendredi ve samedi sa dimanche…" at bounding box center [941, 458] width 260 height 281
click at [1041, 334] on mat-calendar "mars 2025 lundi lu mardi ma mercredi me jeudi je vendredi ve samedi sa dimanche…" at bounding box center [941, 458] width 260 height 281
click at [1035, 332] on mat-icon at bounding box center [1030, 327] width 19 height 19
click at [872, 394] on span "1" at bounding box center [871, 398] width 32 height 32
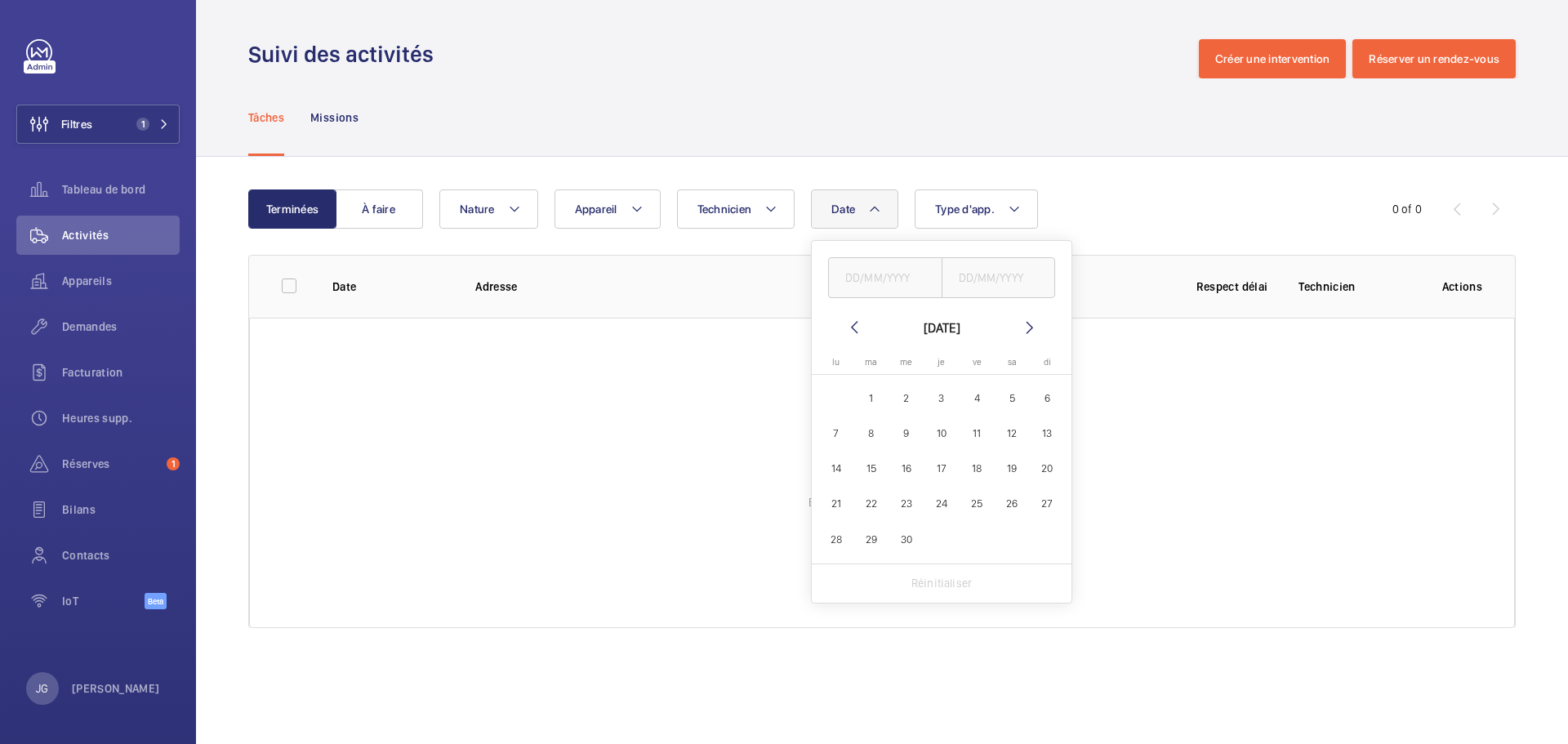
type input "[DATE]"
click at [914, 547] on span "30" at bounding box center [906, 539] width 32 height 32
type input "[DATE]"
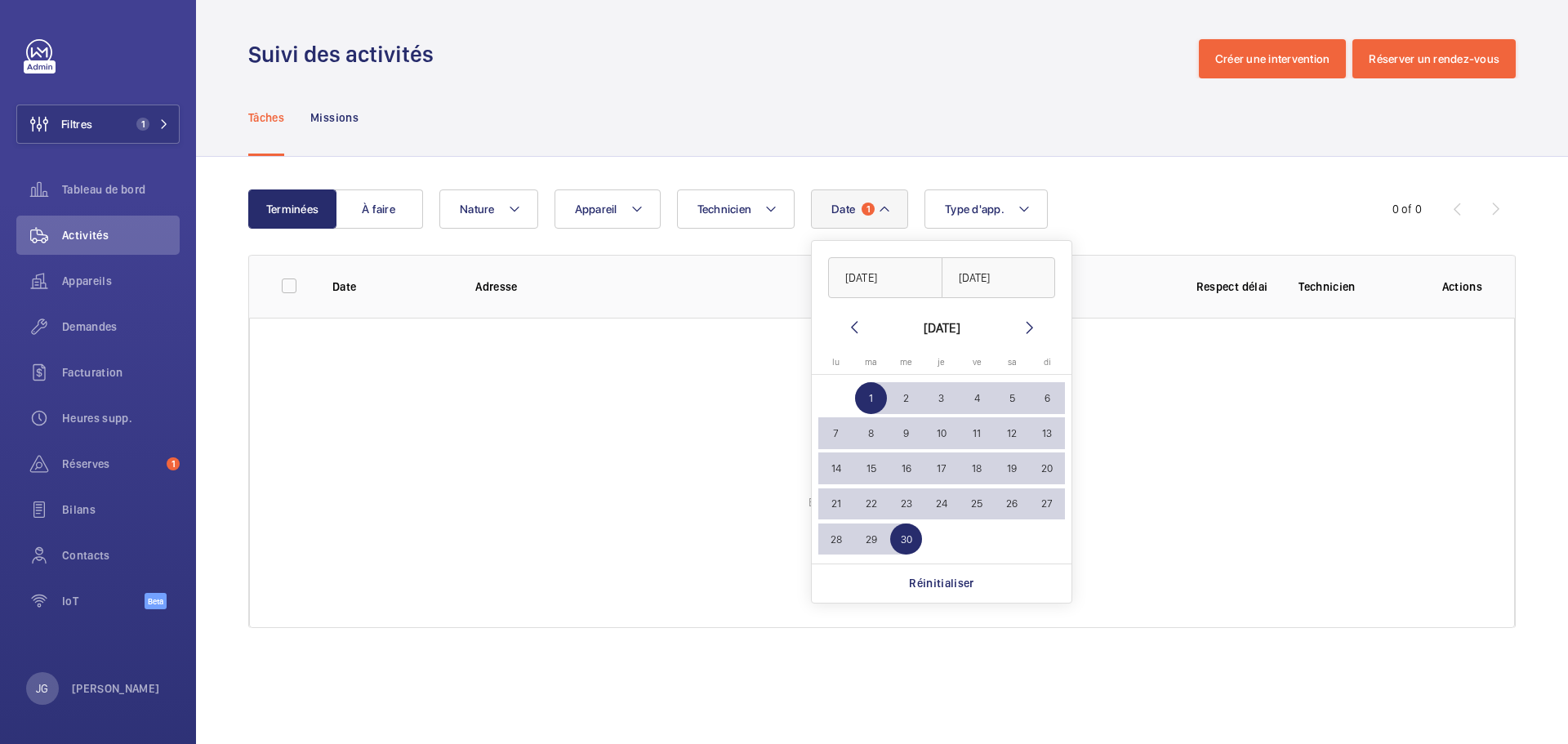
click at [987, 134] on div "Tâches Missions" at bounding box center [882, 117] width 1268 height 78
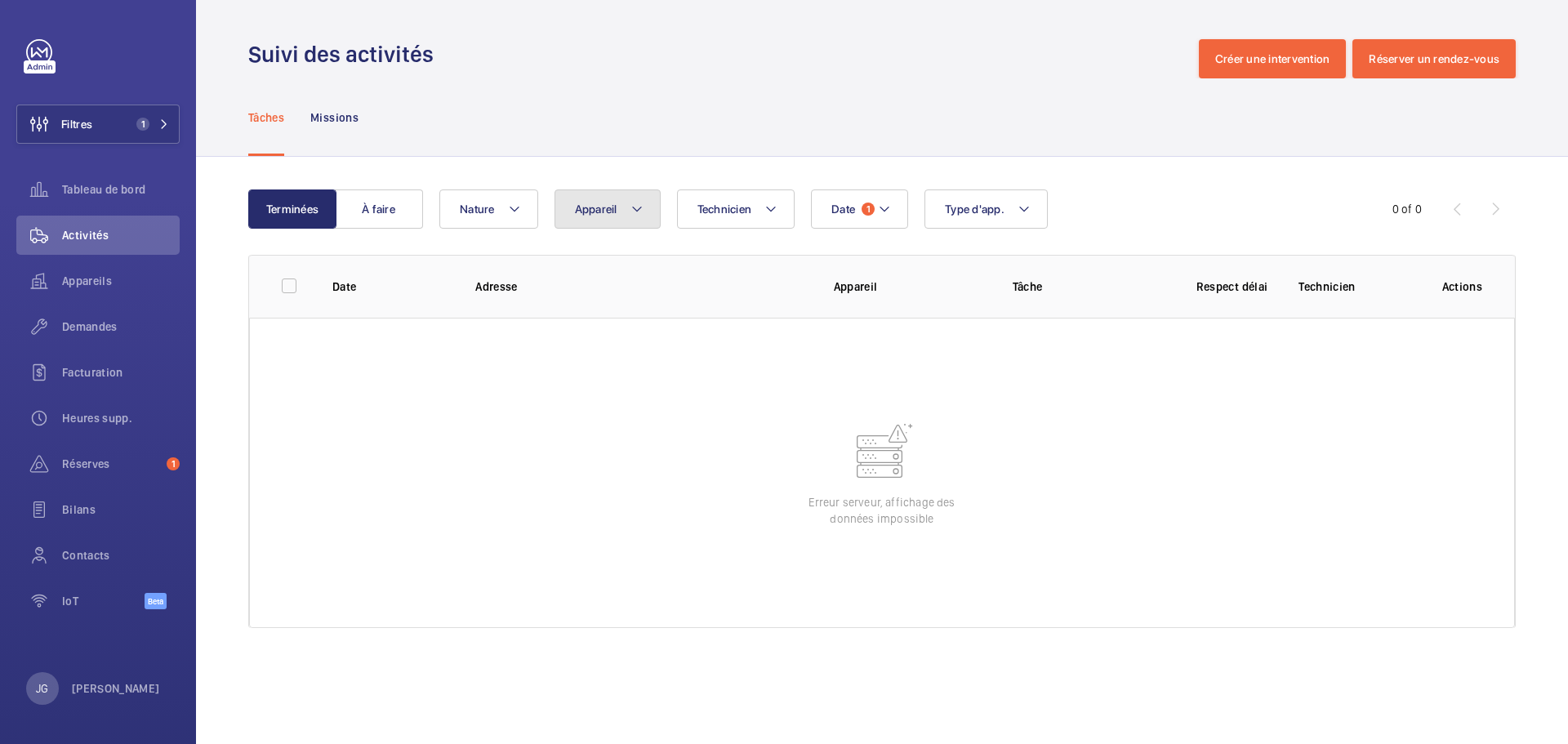
click at [599, 206] on span "Appareil" at bounding box center [596, 209] width 43 height 13
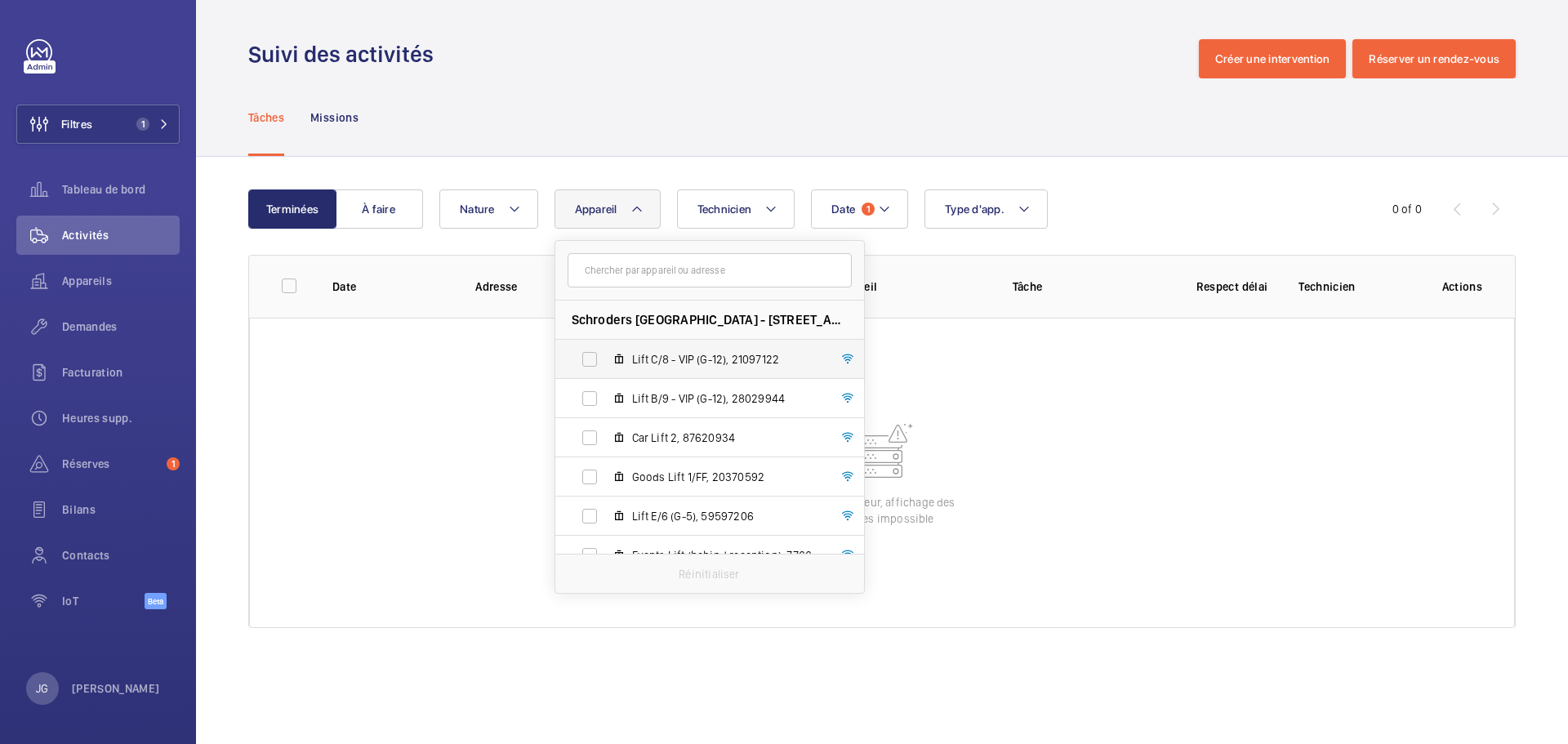
click at [622, 375] on label "Lift C/8 - VIP (G-12), 21097122" at bounding box center [697, 359] width 283 height 39
click at [606, 375] on input "Lift C/8 - VIP (G-12), 21097122" at bounding box center [589, 359] width 33 height 33
checkbox input "true"
click at [593, 397] on label "Lift B/9 - VIP (G-12), 28029944" at bounding box center [697, 398] width 283 height 39
click at [593, 397] on input "Lift B/9 - VIP (G-12), 28029944" at bounding box center [589, 398] width 33 height 33
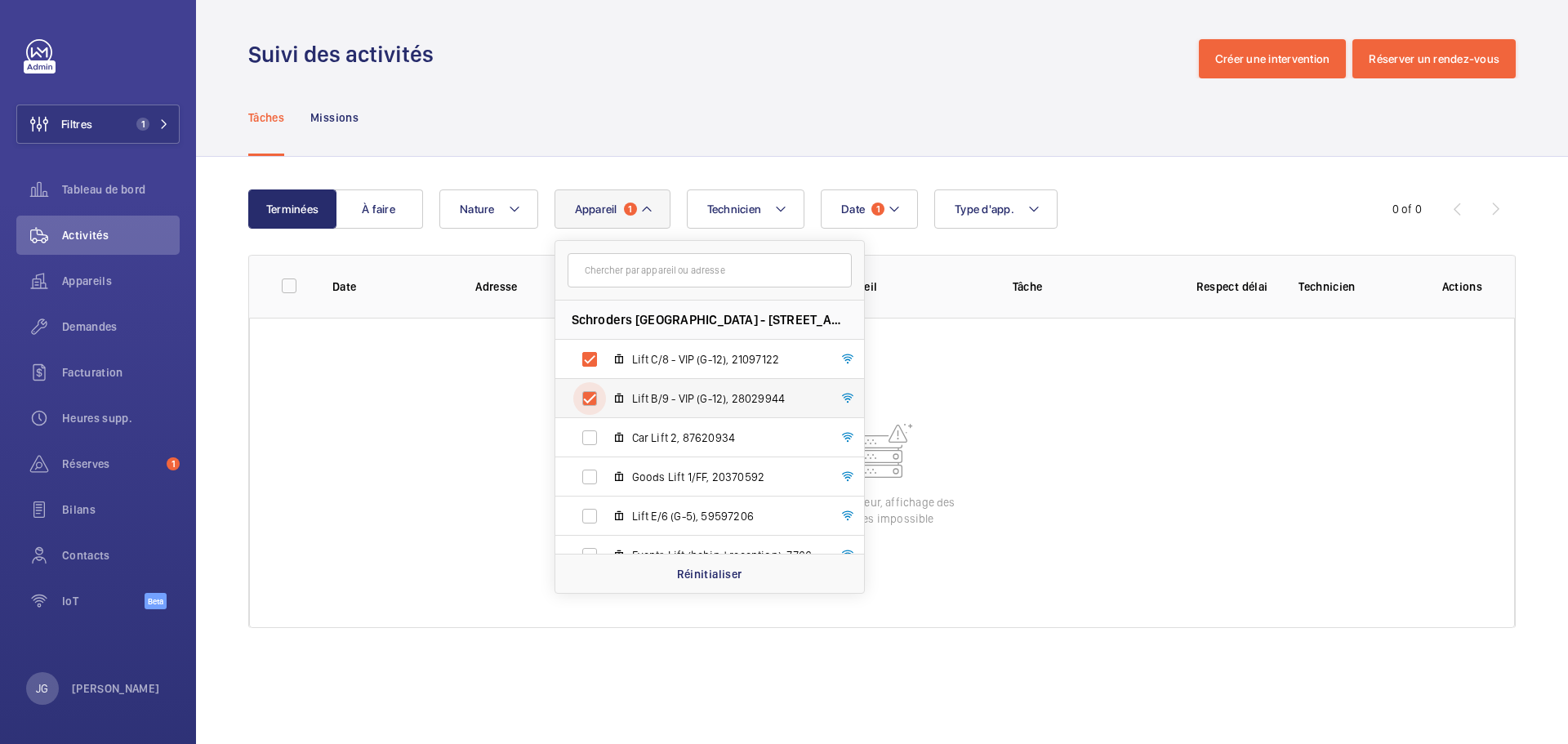
checkbox input "true"
click at [620, 434] on mat-icon at bounding box center [619, 438] width 13 height 13
click at [606, 434] on input "Car Lift 2, 87620934" at bounding box center [589, 437] width 33 height 33
checkbox input "true"
click at [634, 477] on span "Goods Lift 1/FF, 20370592" at bounding box center [726, 477] width 190 height 17
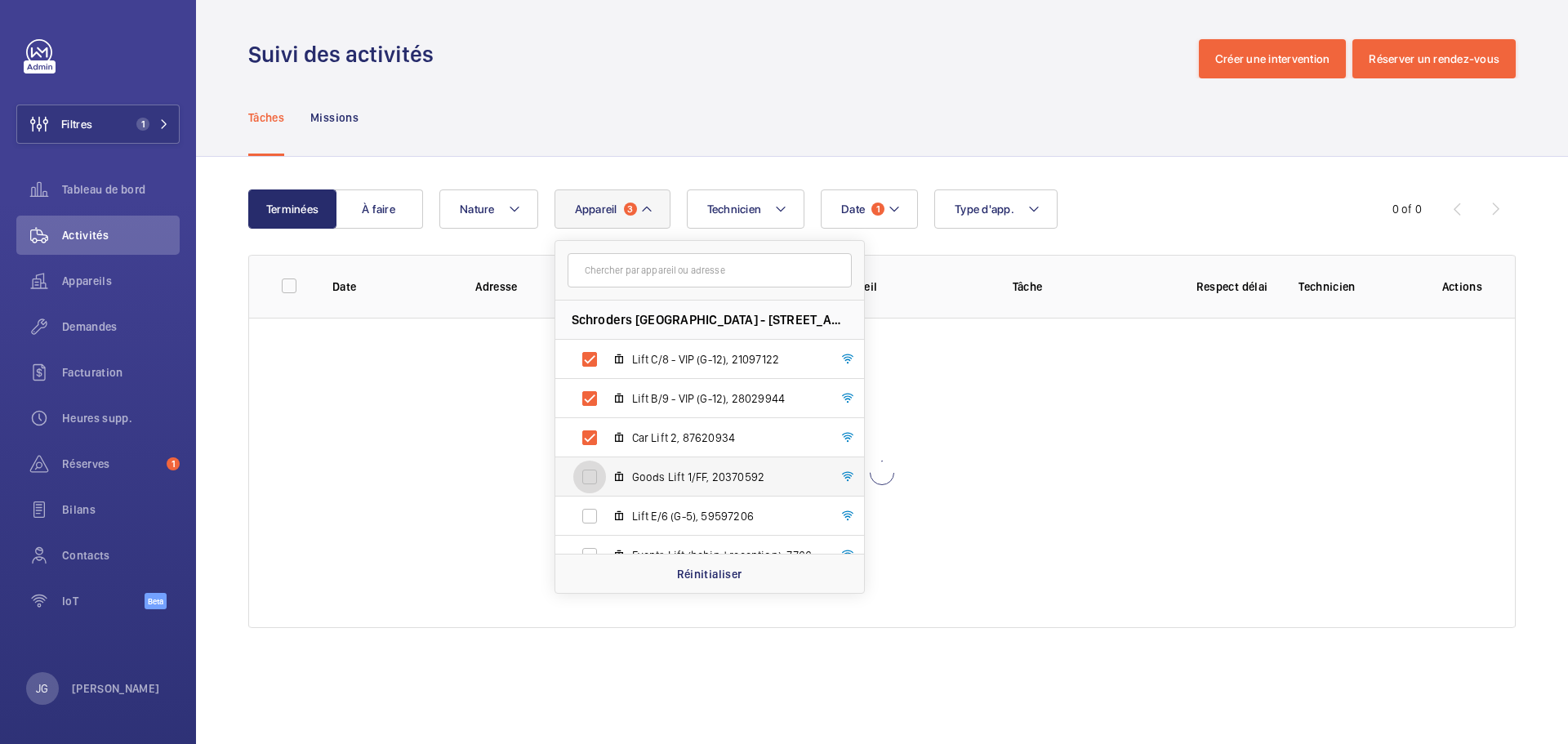
click at [606, 477] on input "Goods Lift 1/FF, 20370592" at bounding box center [589, 476] width 33 height 33
checkbox input "true"
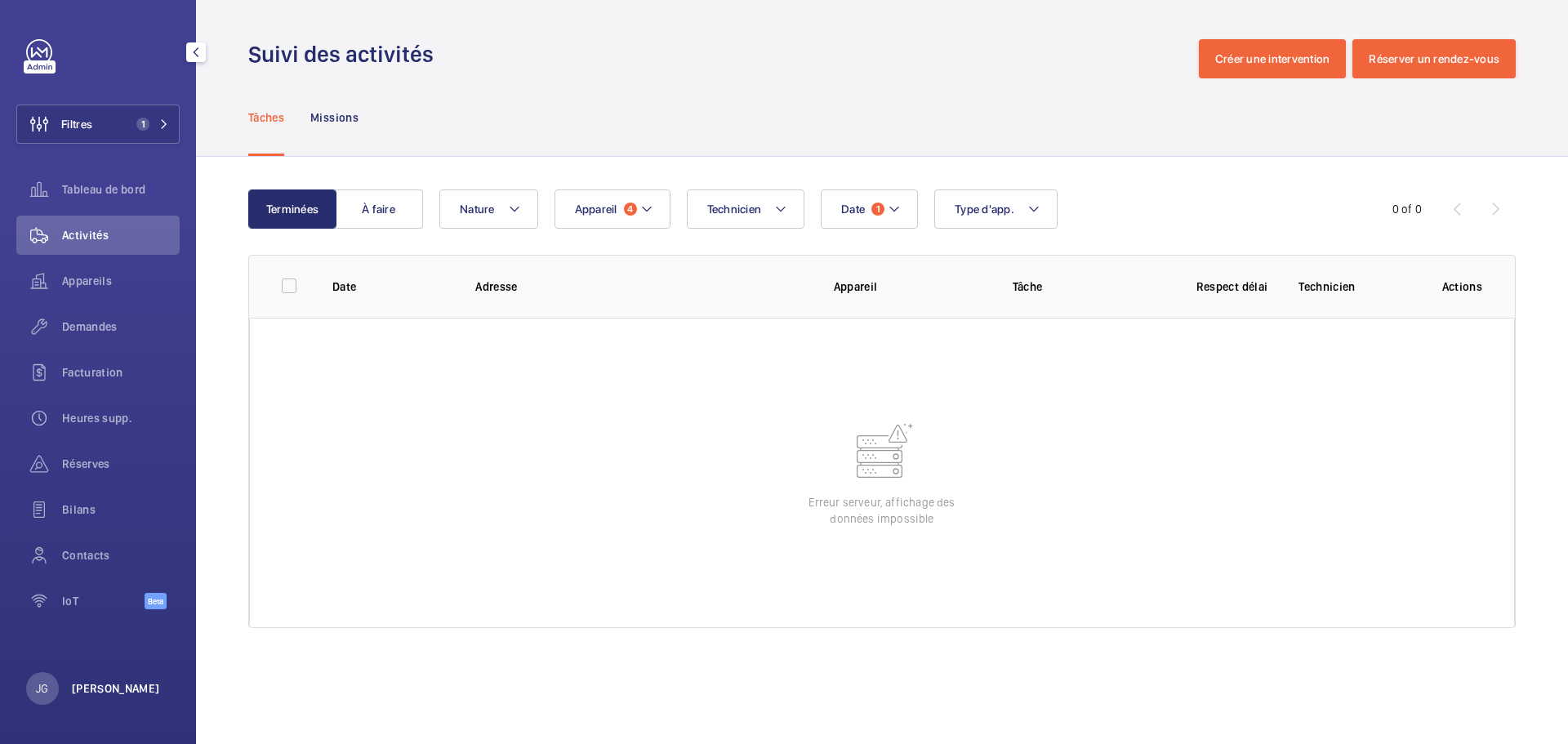
click at [81, 690] on p "[PERSON_NAME]" at bounding box center [116, 689] width 89 height 17
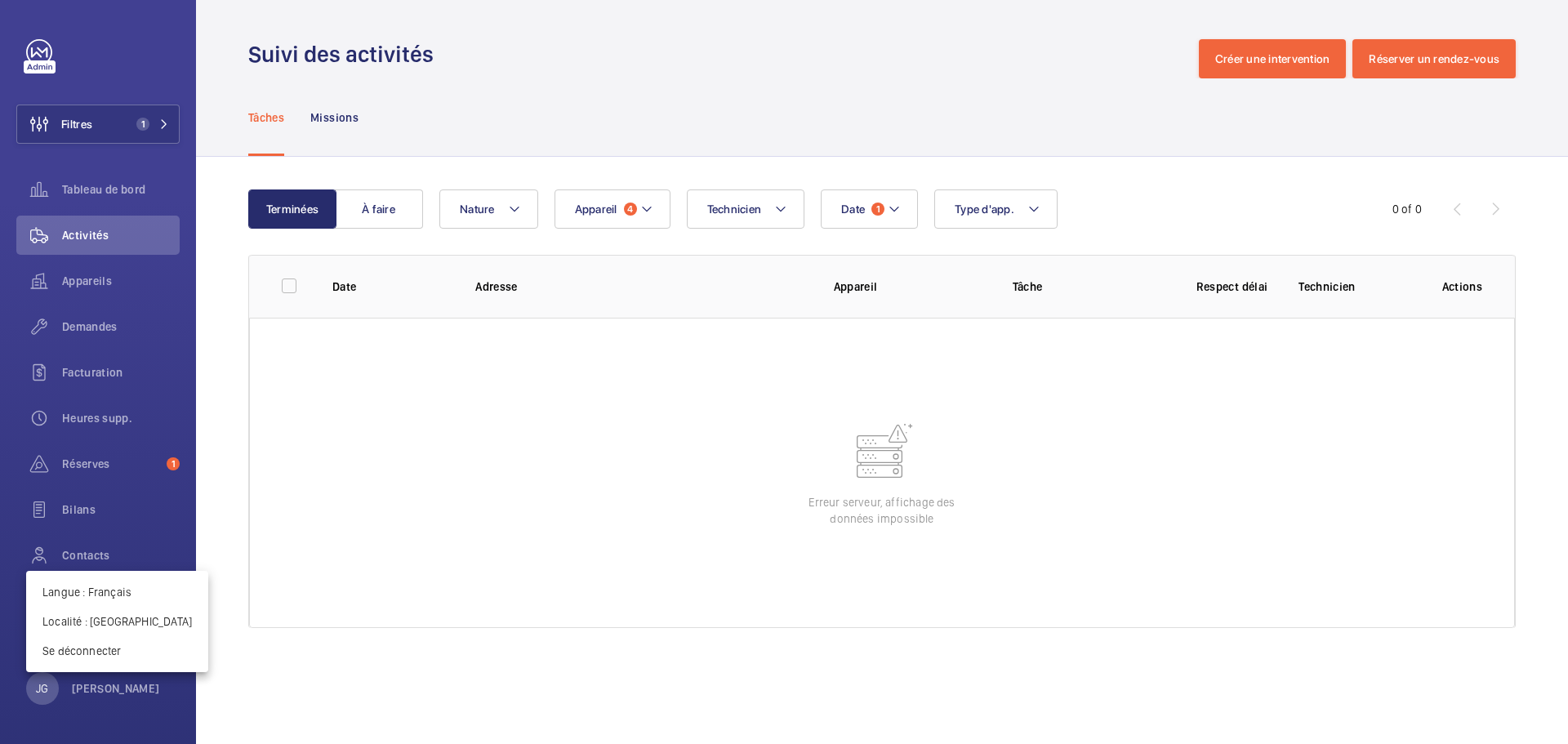
click at [139, 126] on div at bounding box center [784, 372] width 1568 height 744
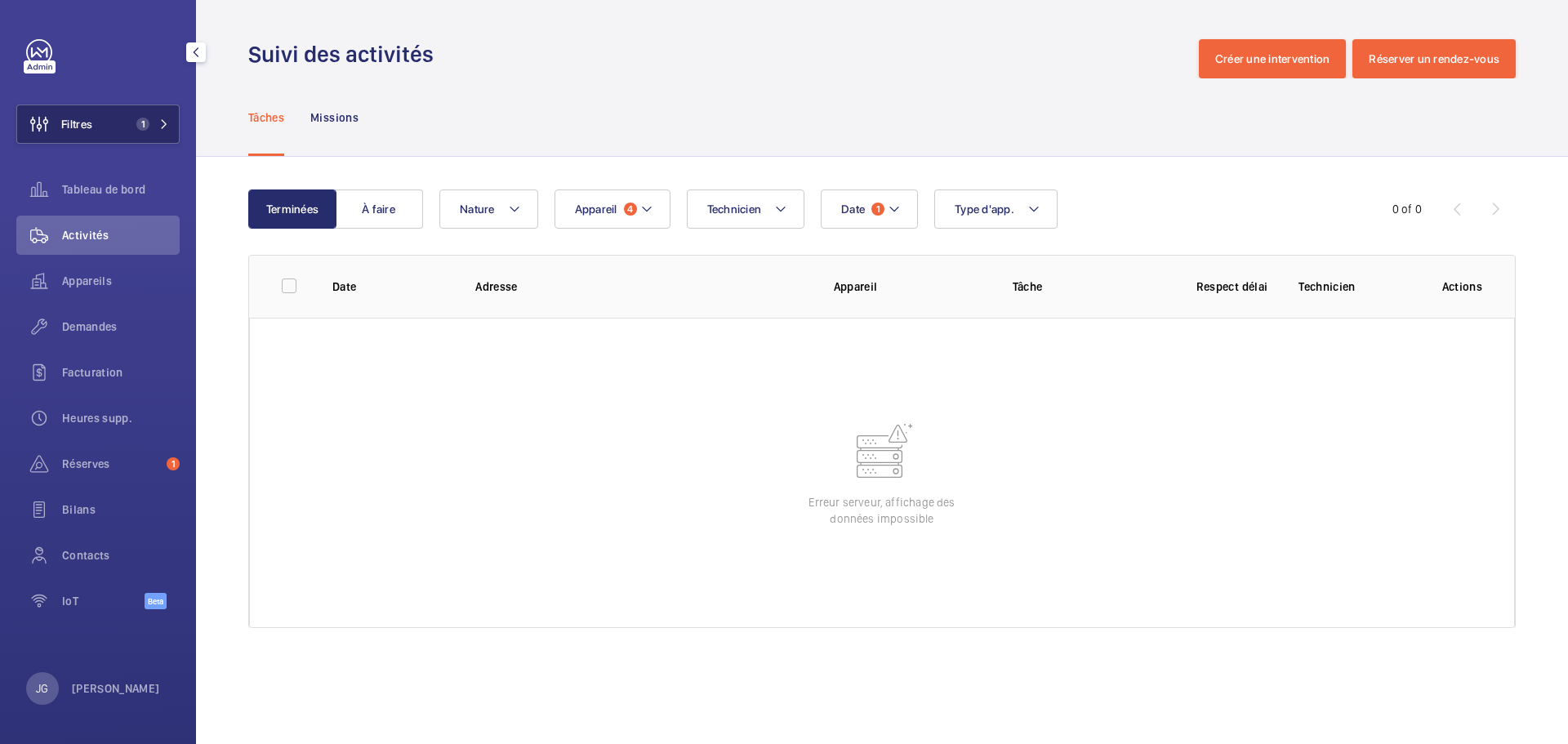
click at [130, 116] on button "Filtres 1" at bounding box center [98, 124] width 163 height 39
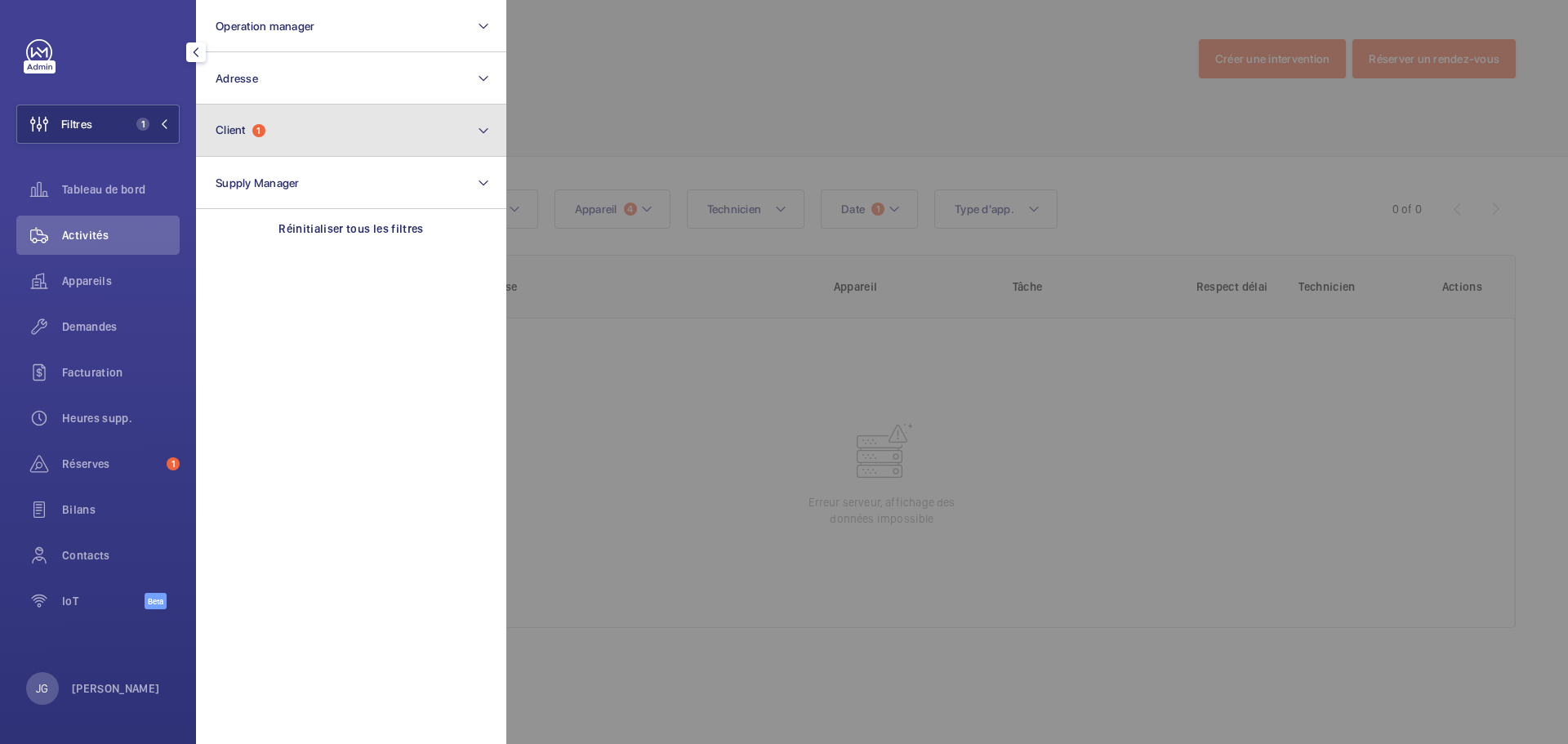
click at [263, 133] on span "1" at bounding box center [259, 131] width 13 height 13
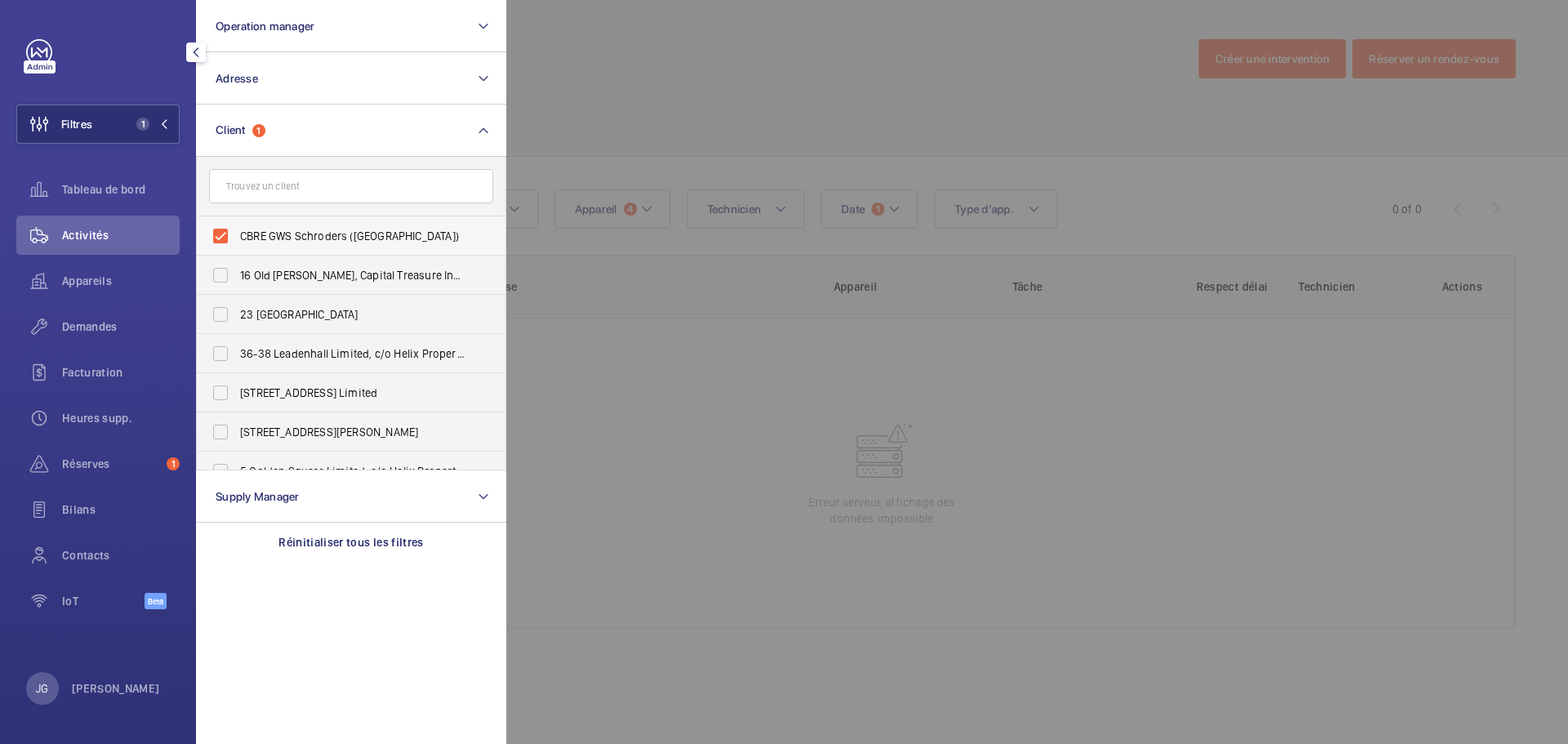
click at [223, 237] on label "CBRE GWS Schroders ([GEOGRAPHIC_DATA])" at bounding box center [339, 236] width 284 height 39
click at [223, 237] on input "CBRE GWS Schroders ([GEOGRAPHIC_DATA])" at bounding box center [220, 236] width 33 height 33
checkbox input "false"
click at [665, 107] on div at bounding box center [1291, 372] width 1568 height 744
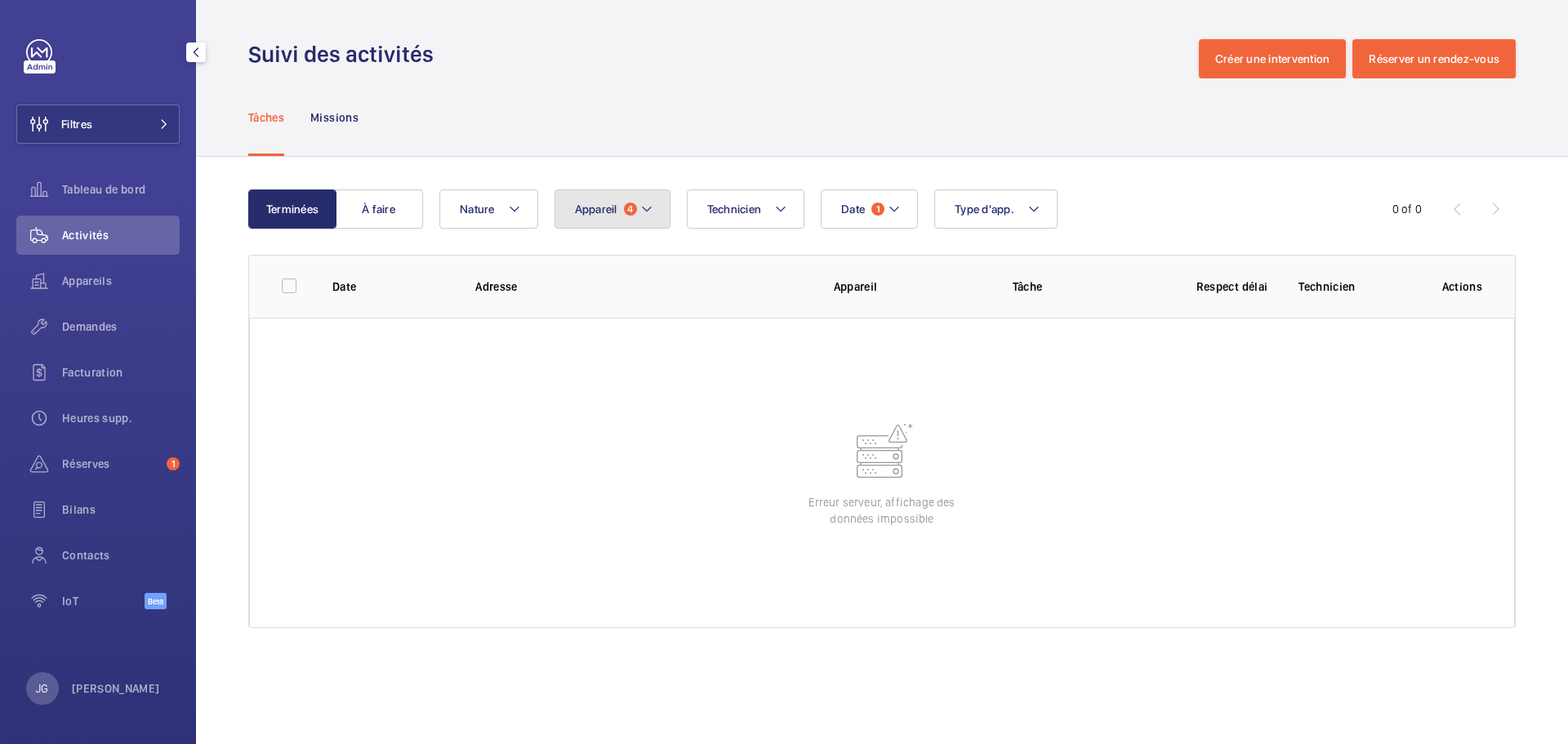
click at [635, 206] on button "Appareil 4" at bounding box center [613, 209] width 116 height 39
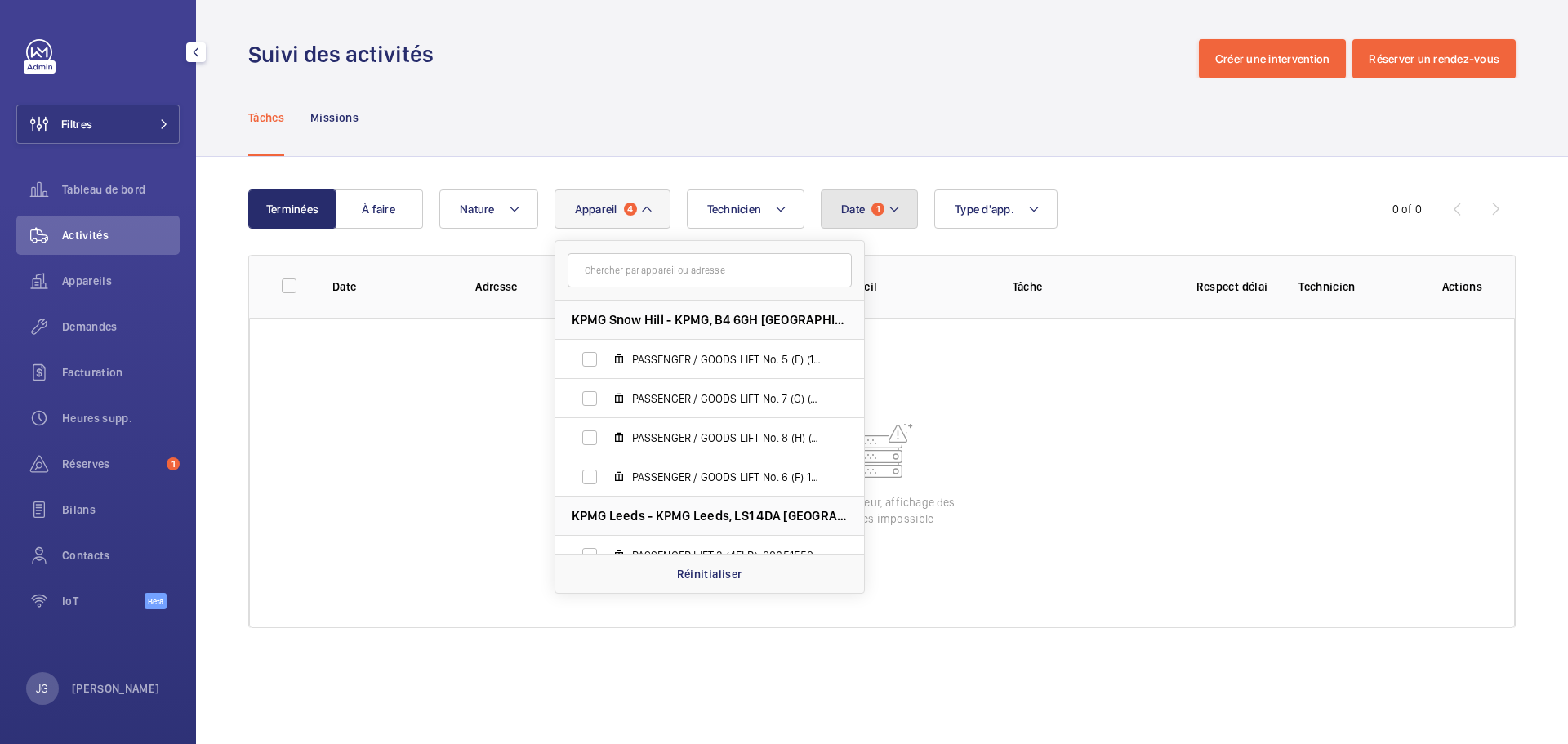
click at [878, 222] on button "Date 1" at bounding box center [869, 209] width 97 height 39
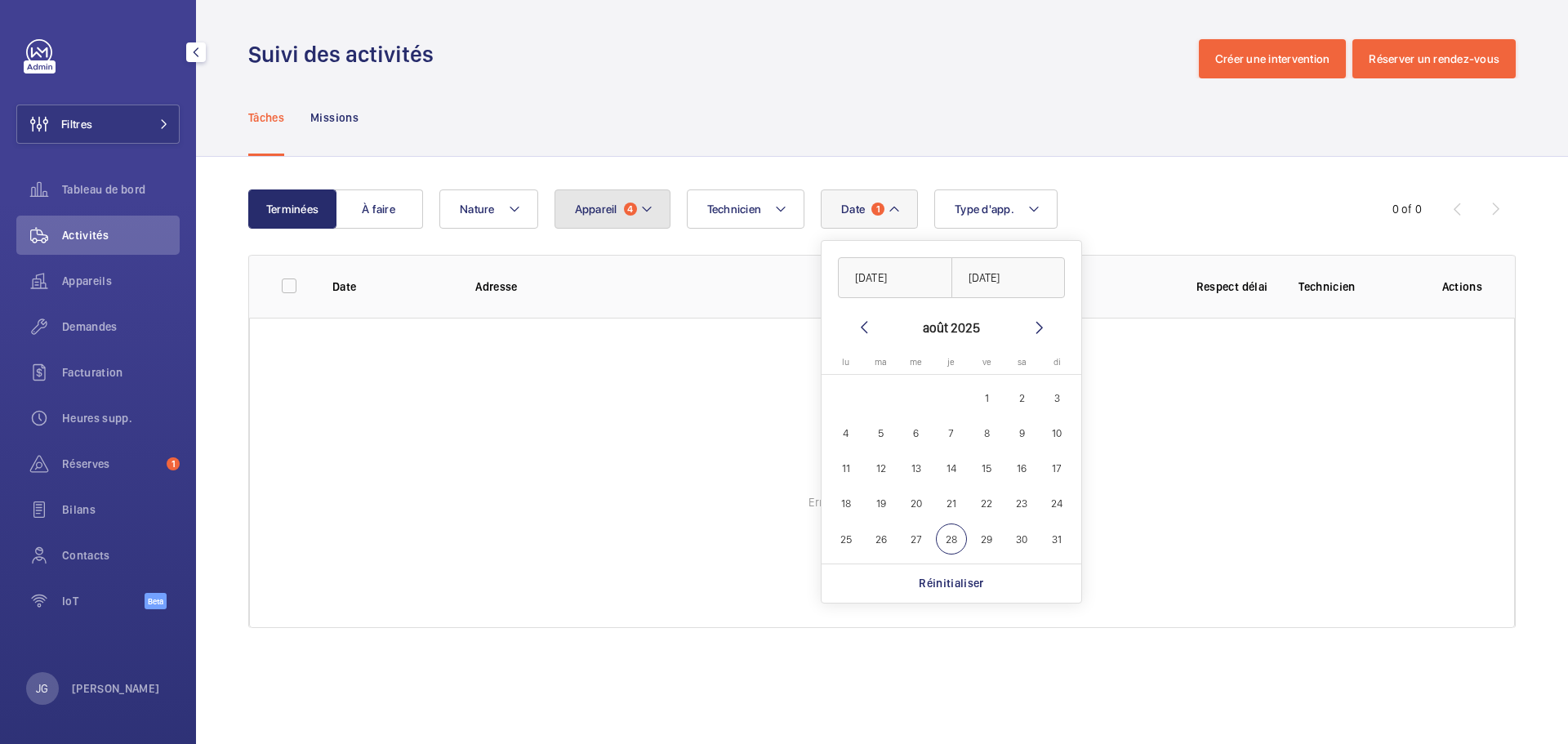
click at [640, 217] on mat-icon at bounding box center [647, 208] width 13 height 19
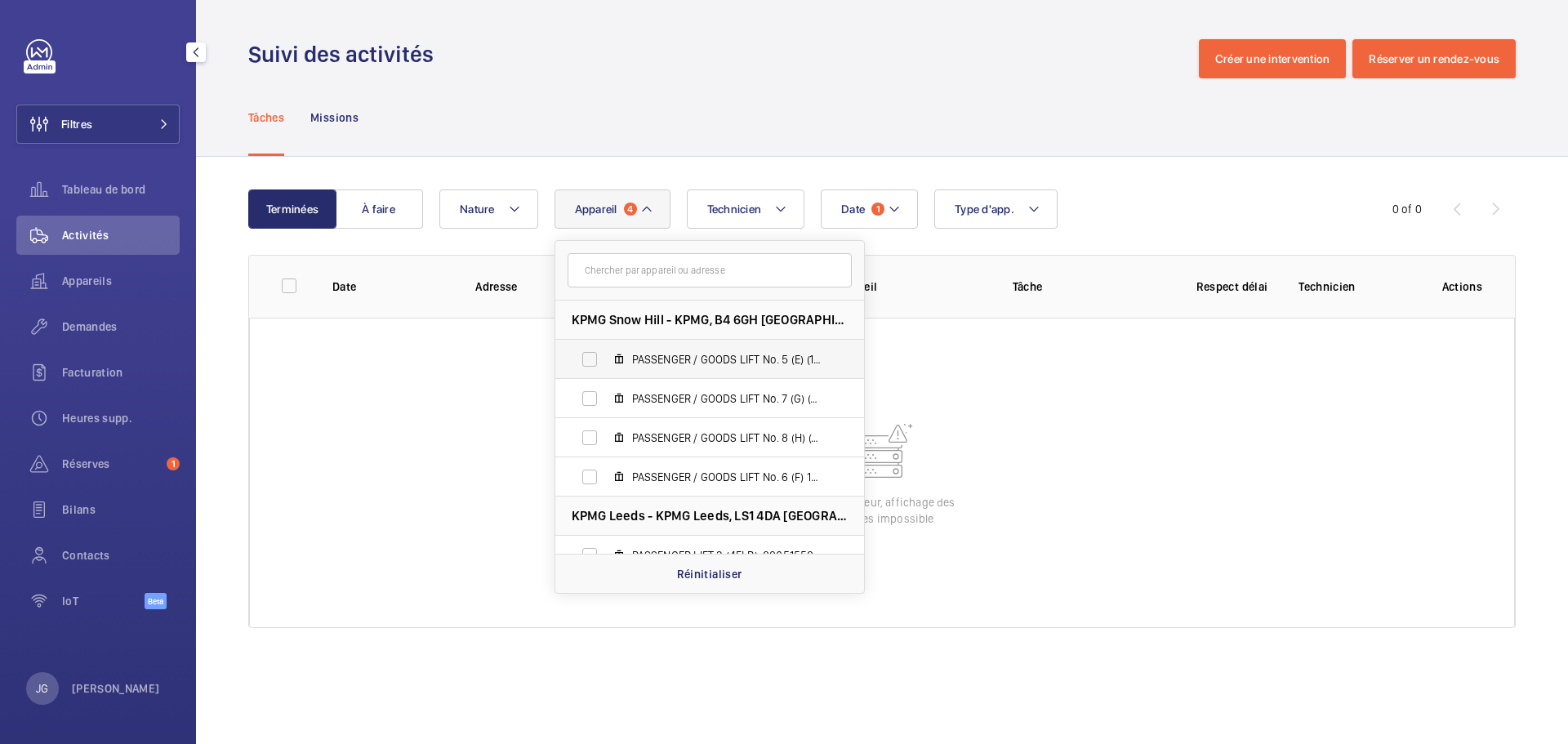
click at [651, 364] on span "PASSENGER / GOODS LIFT No. 5 (E) (13FLR), 60550945" at bounding box center [726, 359] width 190 height 17
click at [606, 364] on input "PASSENGER / GOODS LIFT No. 5 (E) (13FLR), 60550945" at bounding box center [589, 359] width 33 height 33
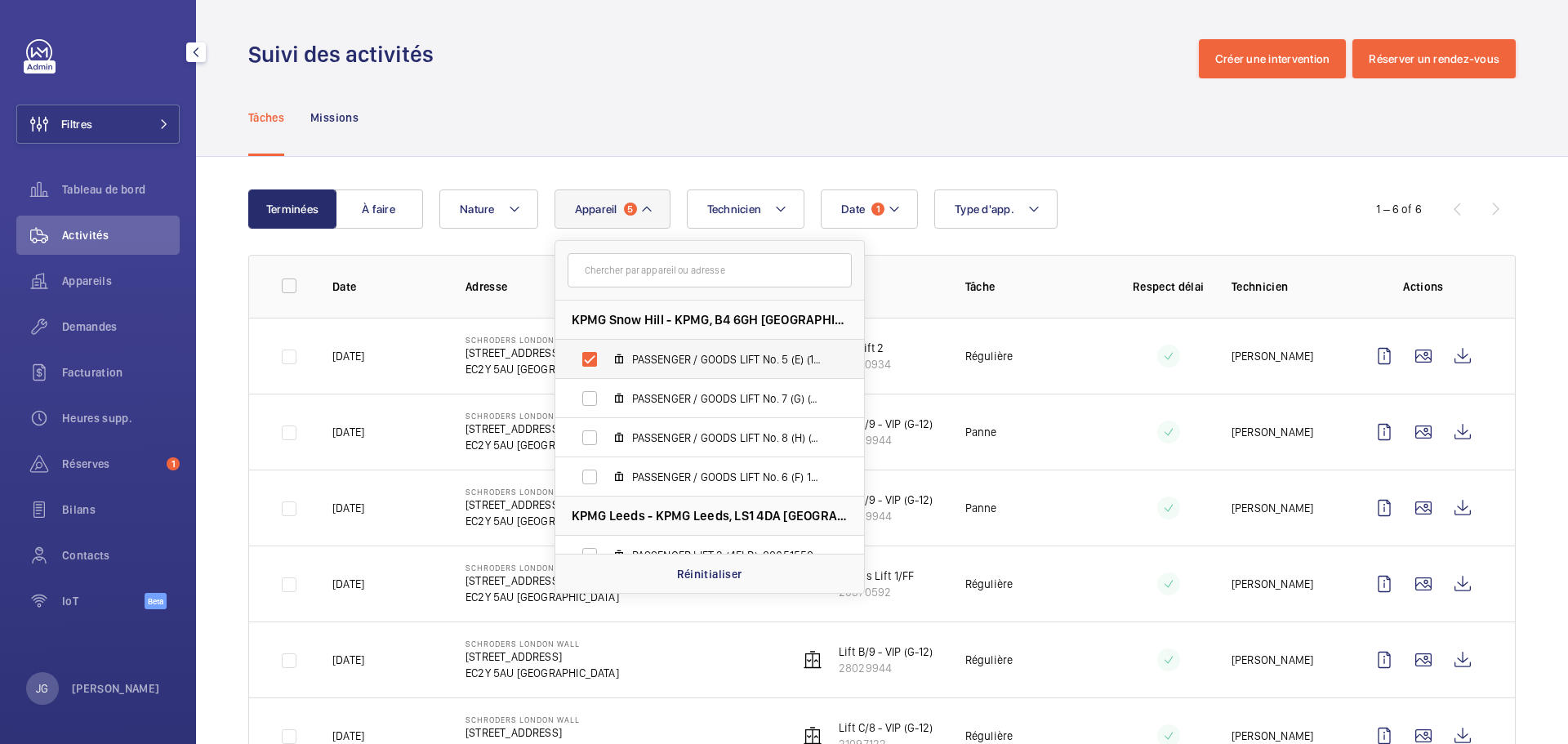
click at [636, 364] on span "PASSENGER / GOODS LIFT No. 5 (E) (13FLR), 60550945" at bounding box center [726, 359] width 190 height 17
click at [606, 364] on input "PASSENGER / GOODS LIFT No. 5 (E) (13FLR), 60550945" at bounding box center [589, 359] width 33 height 33
checkbox input "false"
click at [647, 214] on mat-icon at bounding box center [647, 208] width 13 height 19
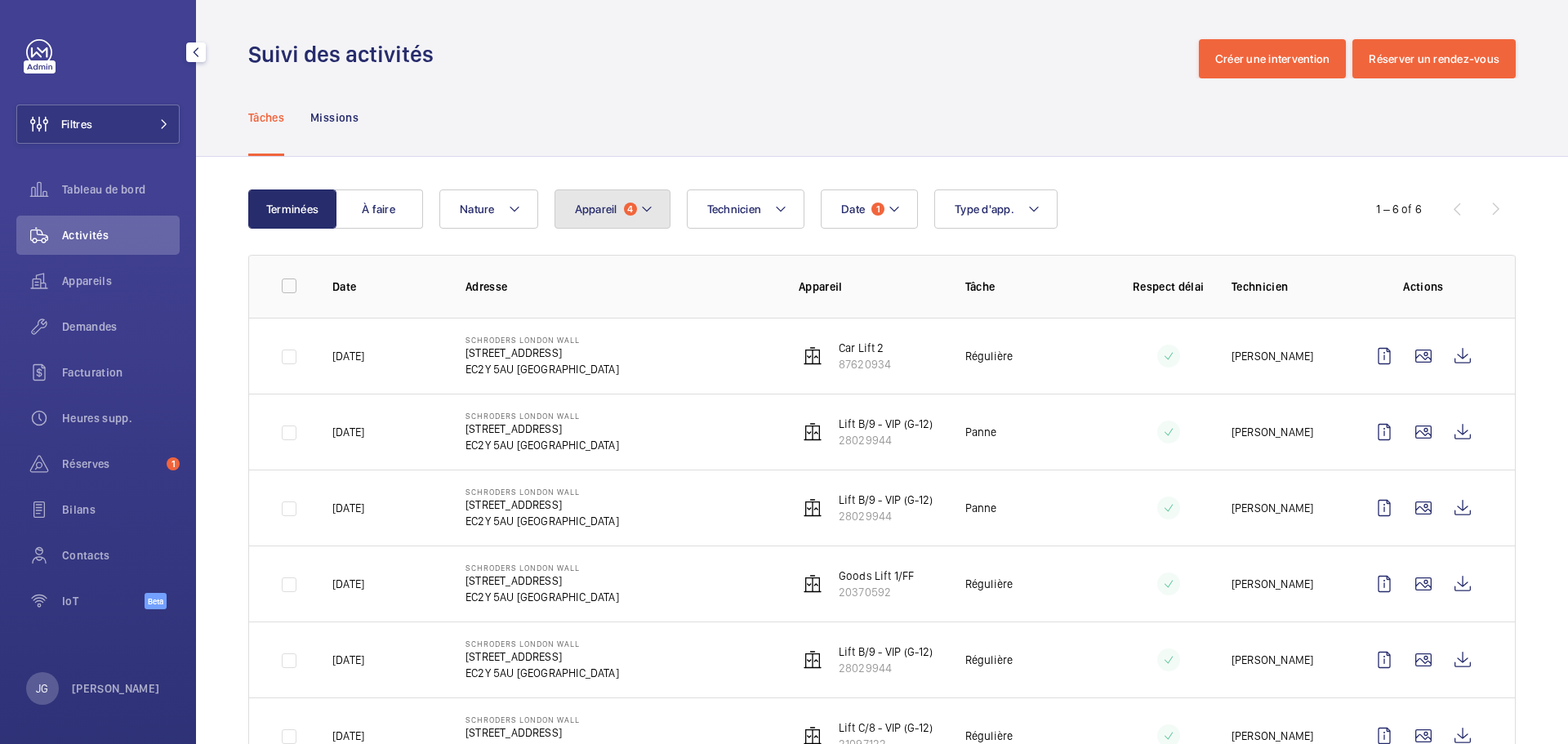
click at [649, 214] on mat-icon at bounding box center [647, 208] width 13 height 19
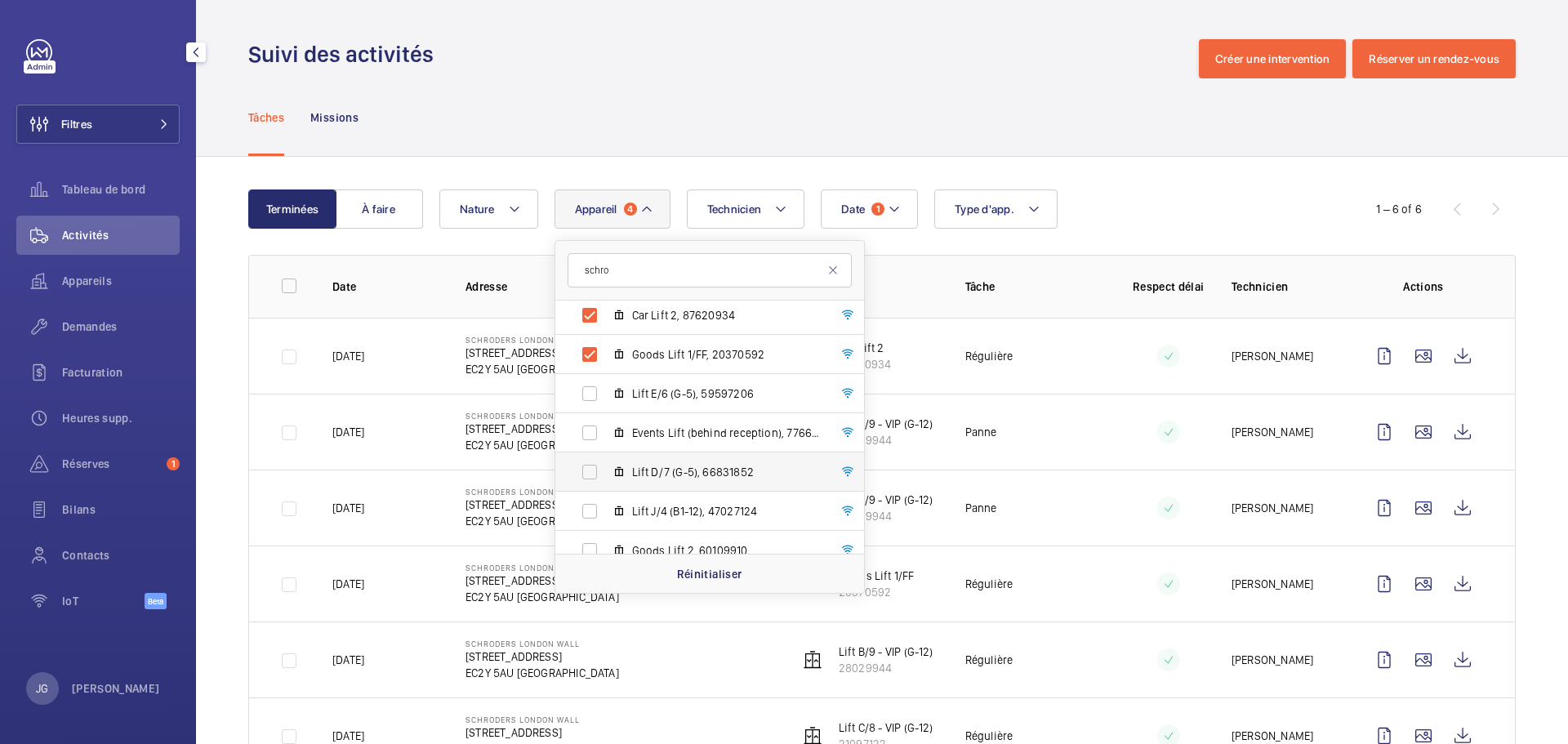
scroll to position [2439, 0]
type input "schro"
click at [591, 474] on label "Goods Lift 2, 60109910" at bounding box center [697, 469] width 283 height 39
click at [591, 474] on input "Goods Lift 2, 60109910" at bounding box center [589, 468] width 33 height 33
checkbox input "true"
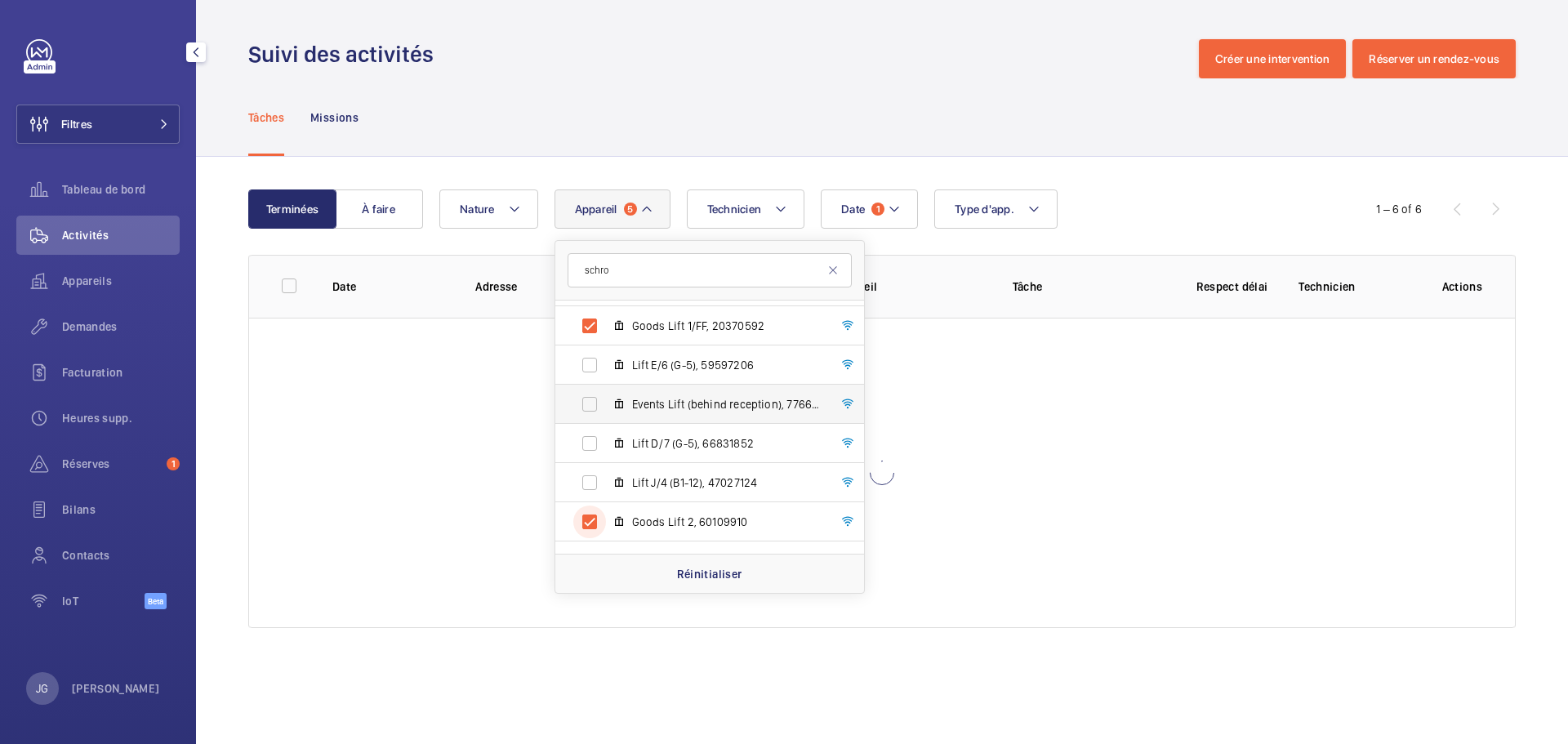
scroll to position [2357, 0]
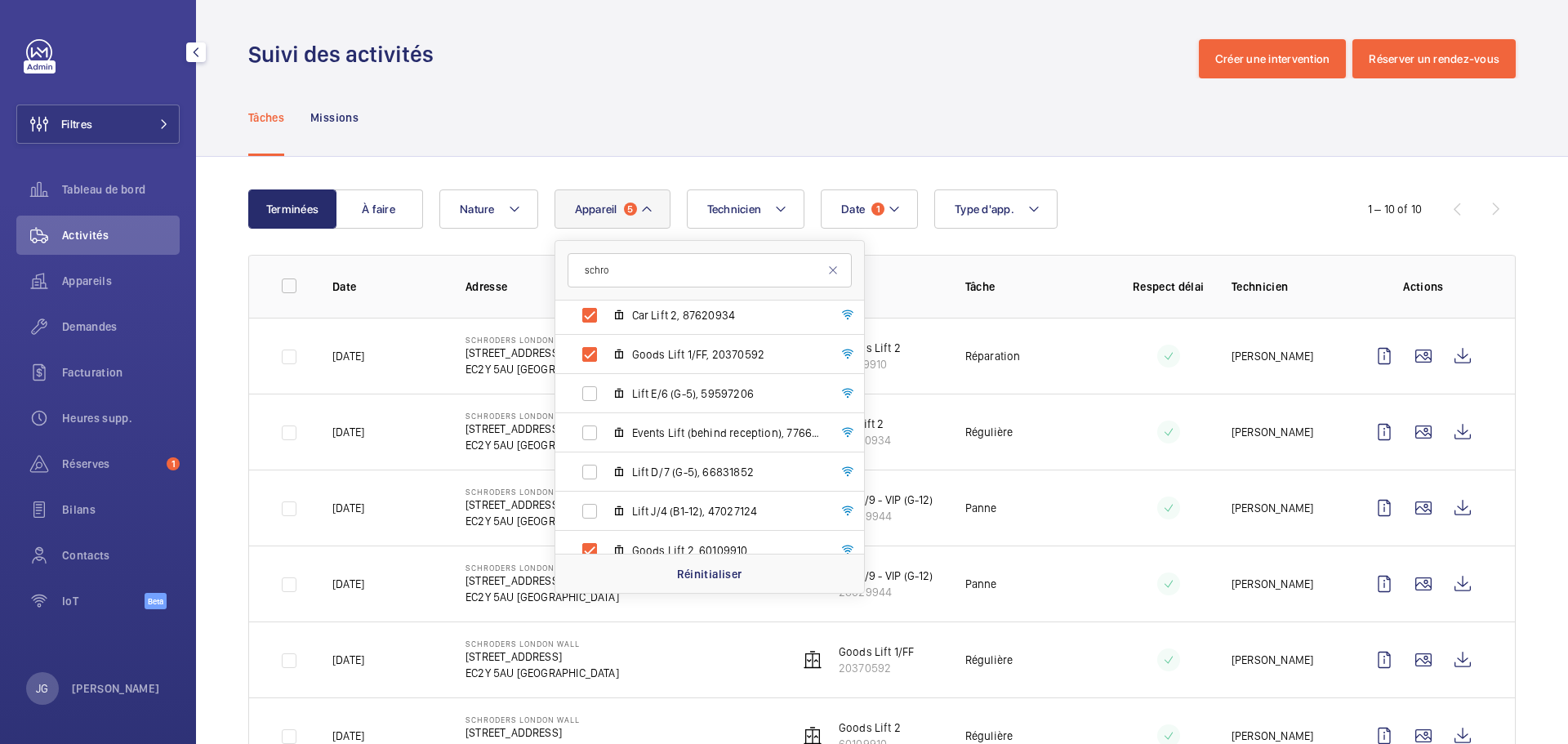
click at [1165, 165] on div "Terminées À faire Date 1 Technicien Appareil 5 schro Schroders [GEOGRAPHIC_DATA…" at bounding box center [883, 637] width 1372 height 961
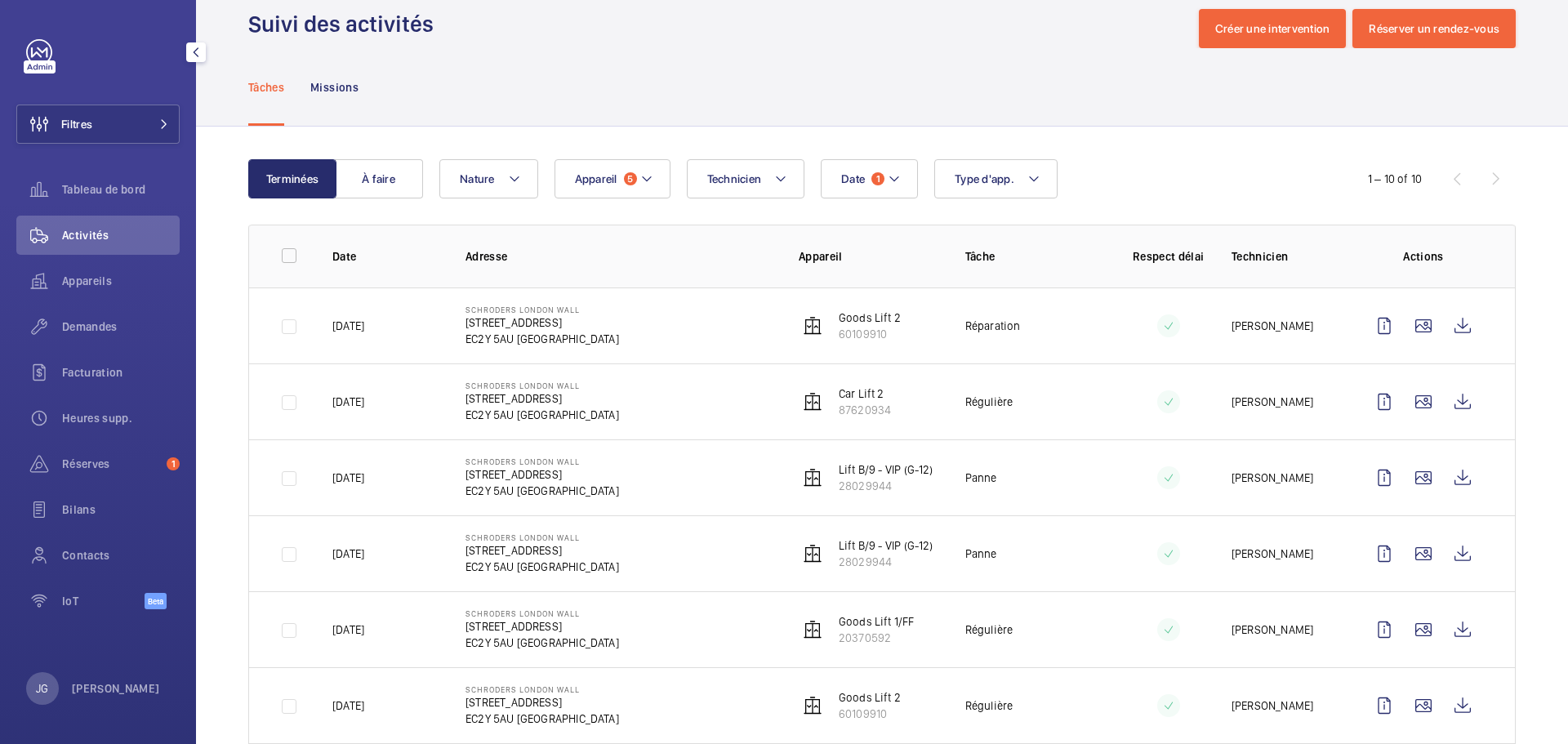
scroll to position [82, 0]
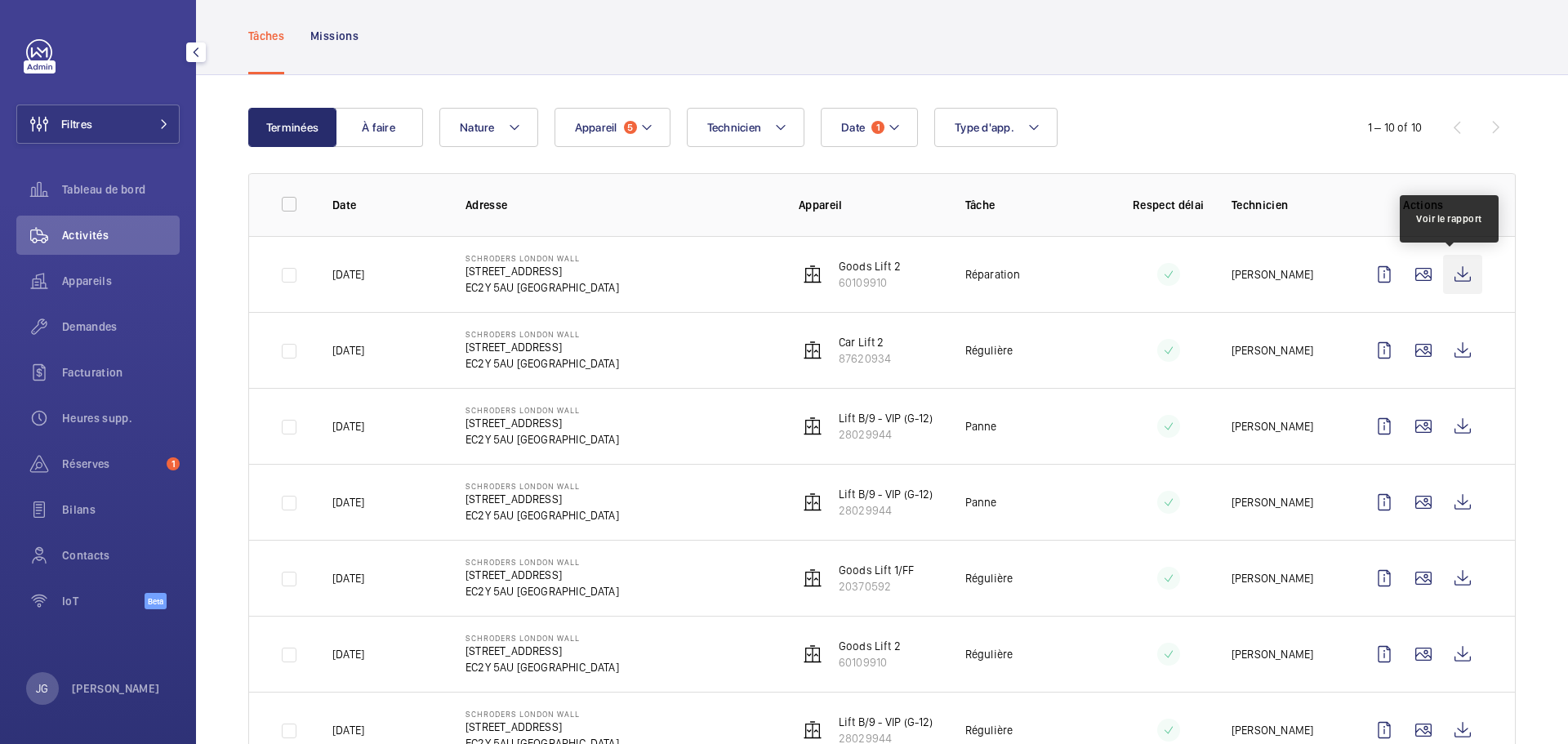
click at [1453, 288] on wm-front-icon-button at bounding box center [1463, 274] width 39 height 39
click at [854, 129] on span "Date" at bounding box center [853, 128] width 23 height 13
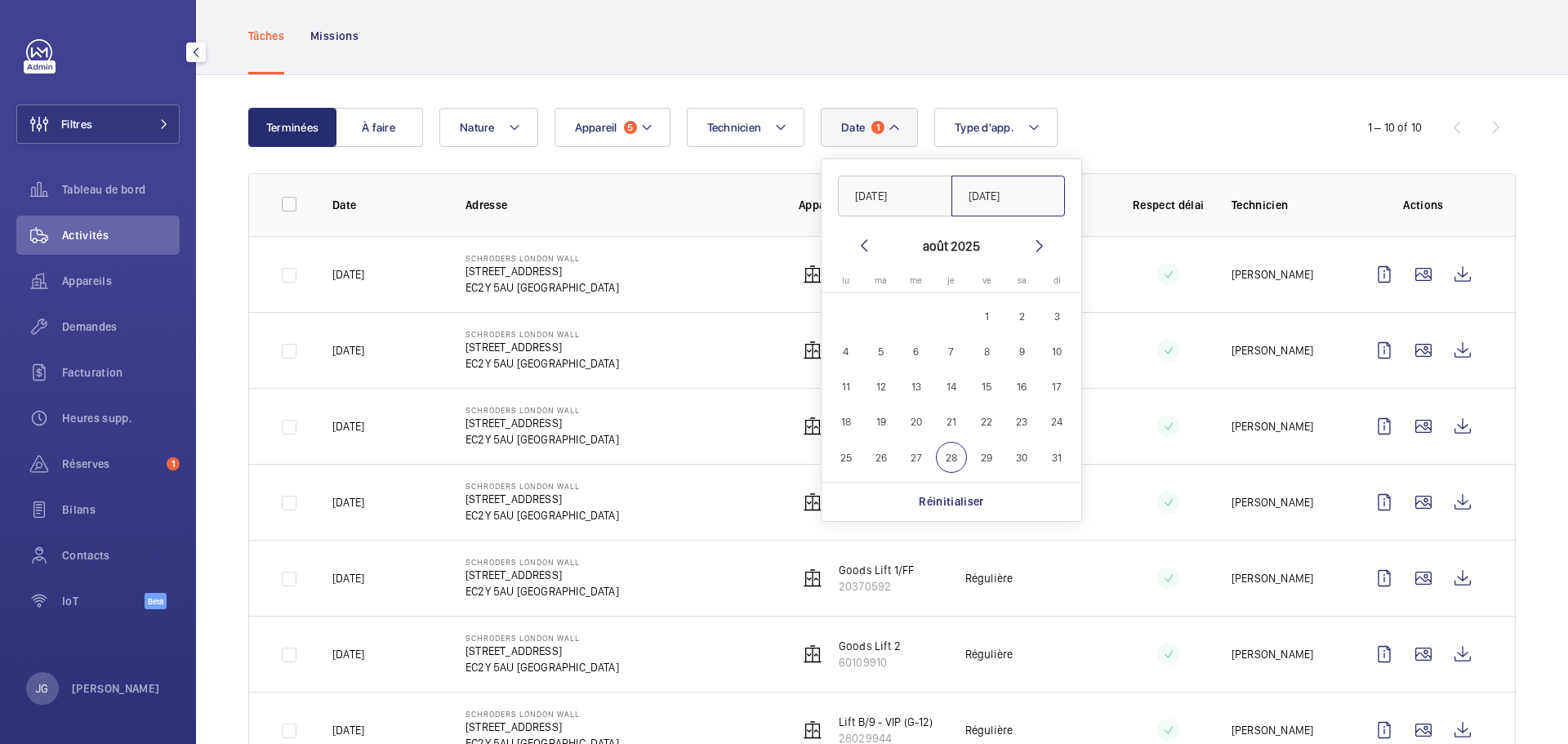
click at [991, 197] on input "[DATE]" at bounding box center [1009, 196] width 115 height 41
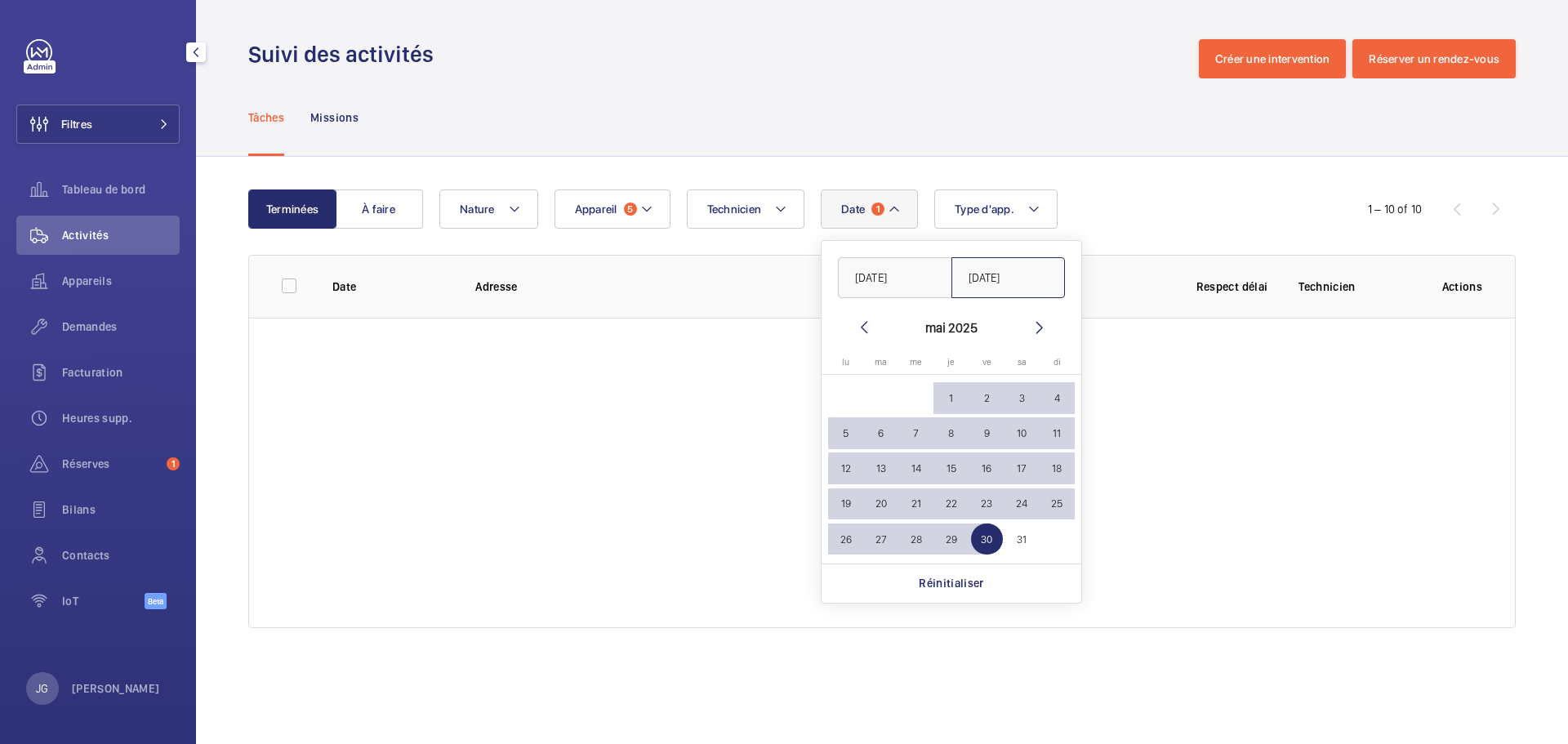
type input "[DATE]"
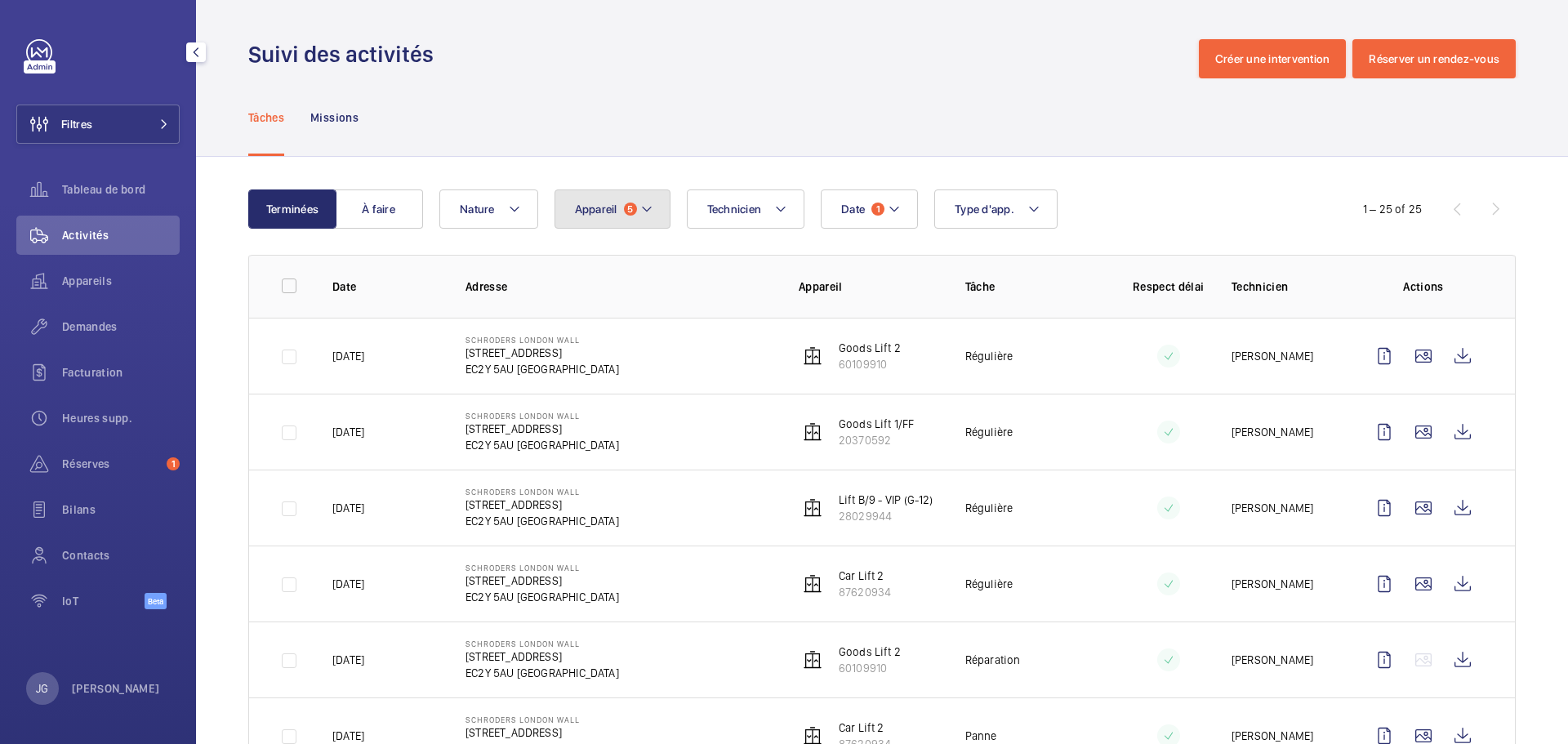
click at [617, 208] on span "Appareil" at bounding box center [596, 209] width 43 height 13
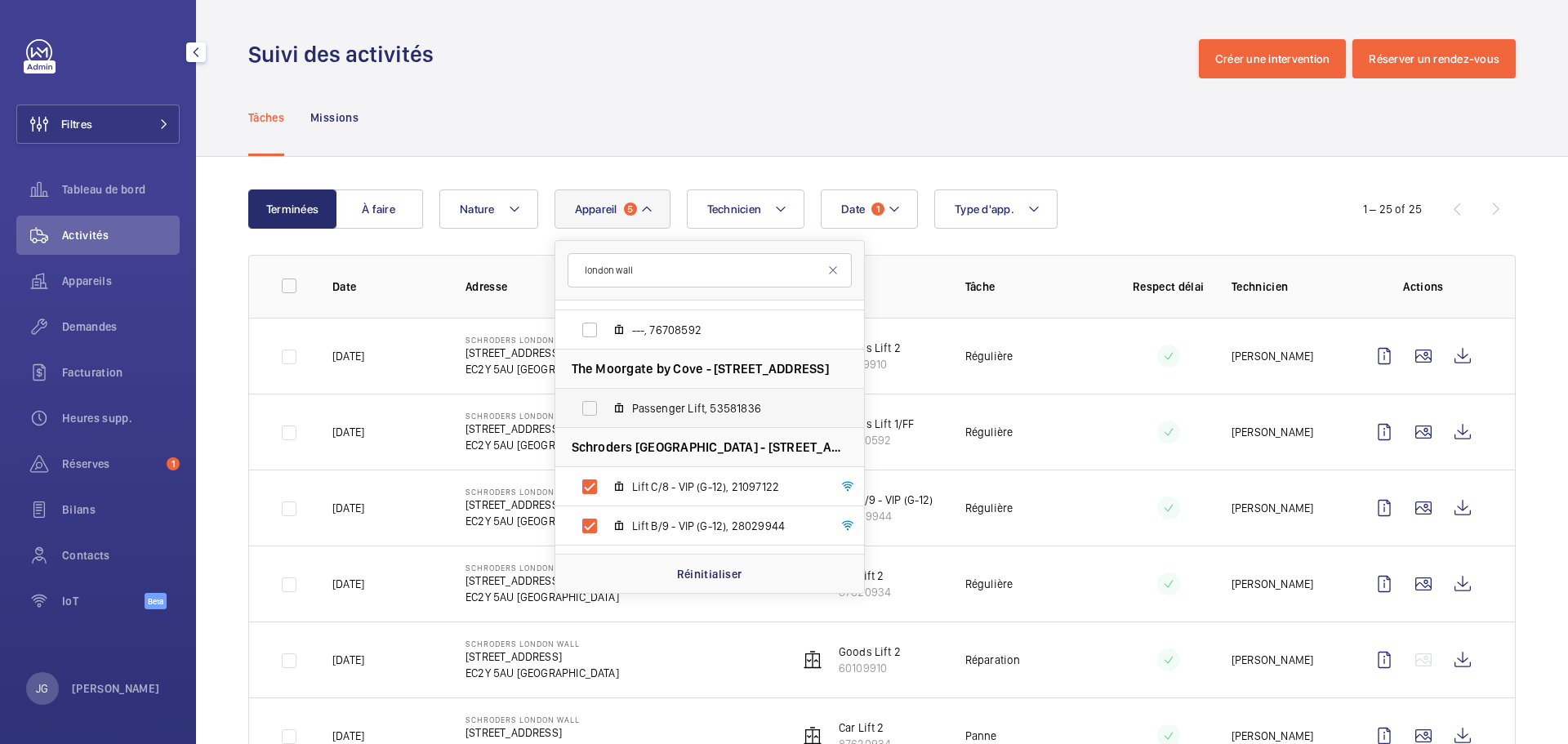
scroll to position [1893, 0]
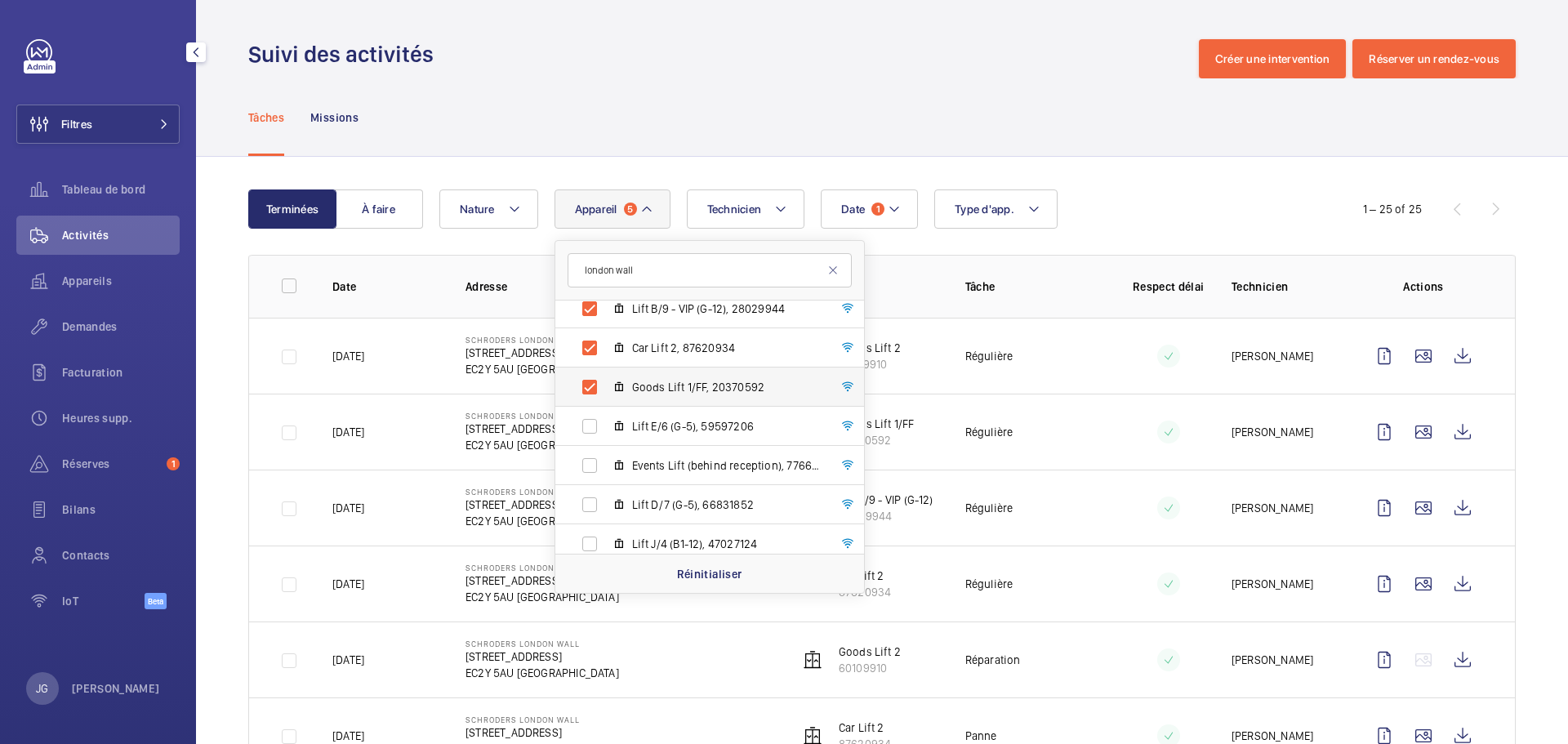
type input "london wall"
click at [583, 372] on label "Goods Lift 1/FF, 20370592" at bounding box center [697, 387] width 283 height 39
click at [583, 372] on input "Goods Lift 1/FF, 20370592" at bounding box center [589, 387] width 33 height 33
checkbox input "false"
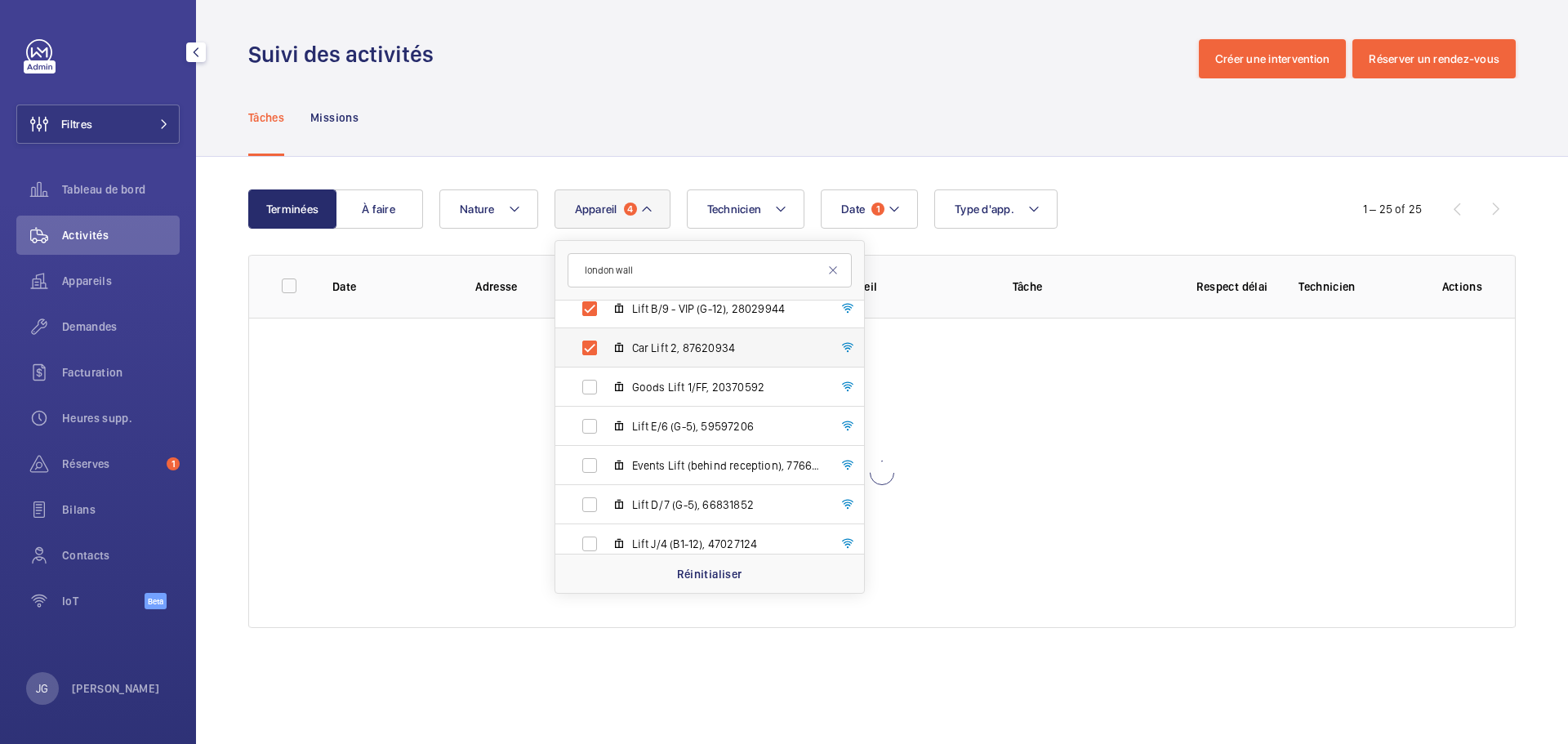
click at [593, 349] on label "Car Lift 2, 87620934" at bounding box center [697, 348] width 283 height 39
click at [593, 349] on input "Car Lift 2, 87620934" at bounding box center [589, 348] width 33 height 33
checkbox input "false"
click at [597, 308] on label "Lift B/9 - VIP (G-12), 28029944" at bounding box center [697, 308] width 283 height 39
click at [597, 308] on input "Lift B/9 - VIP (G-12), 28029944" at bounding box center [589, 308] width 33 height 33
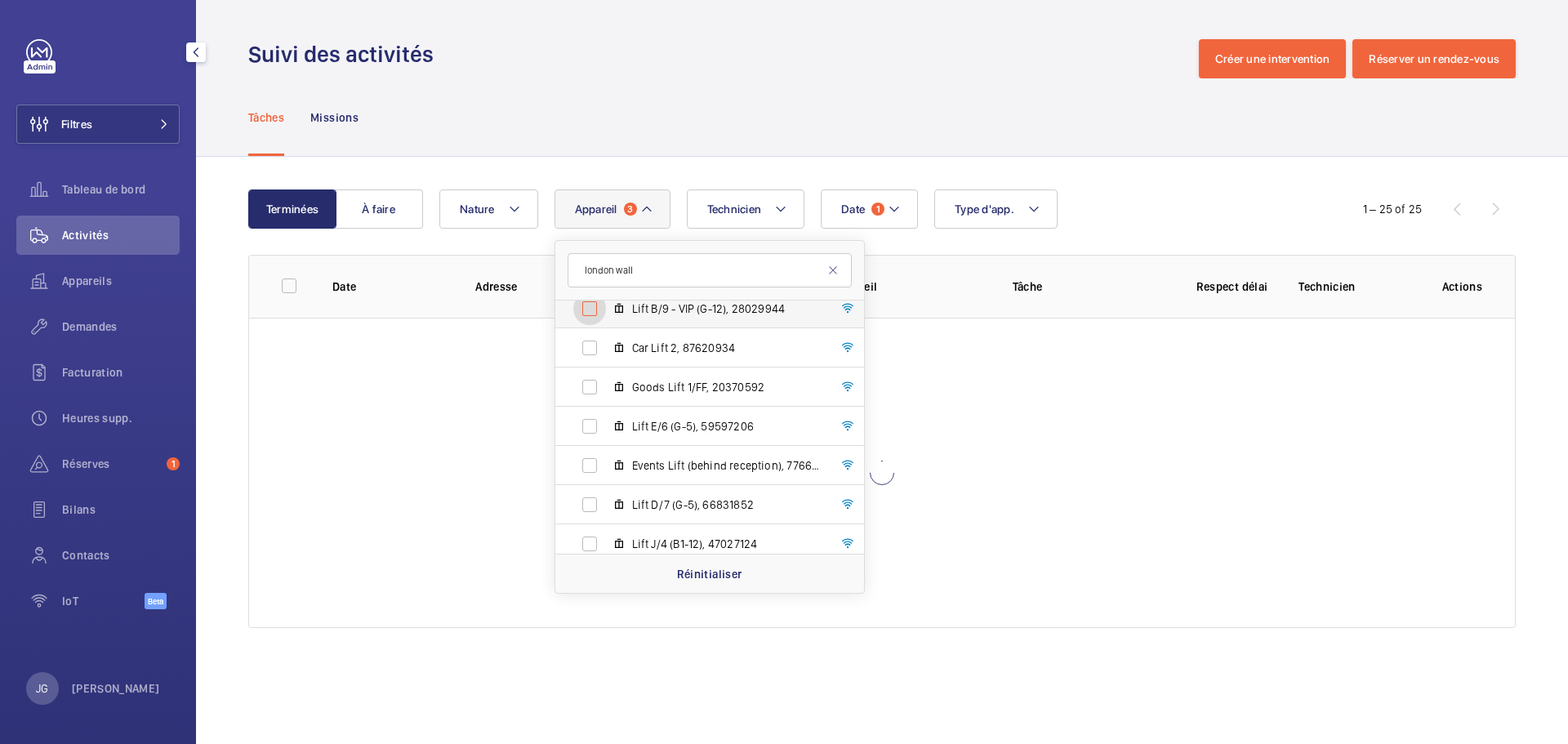
checkbox input "false"
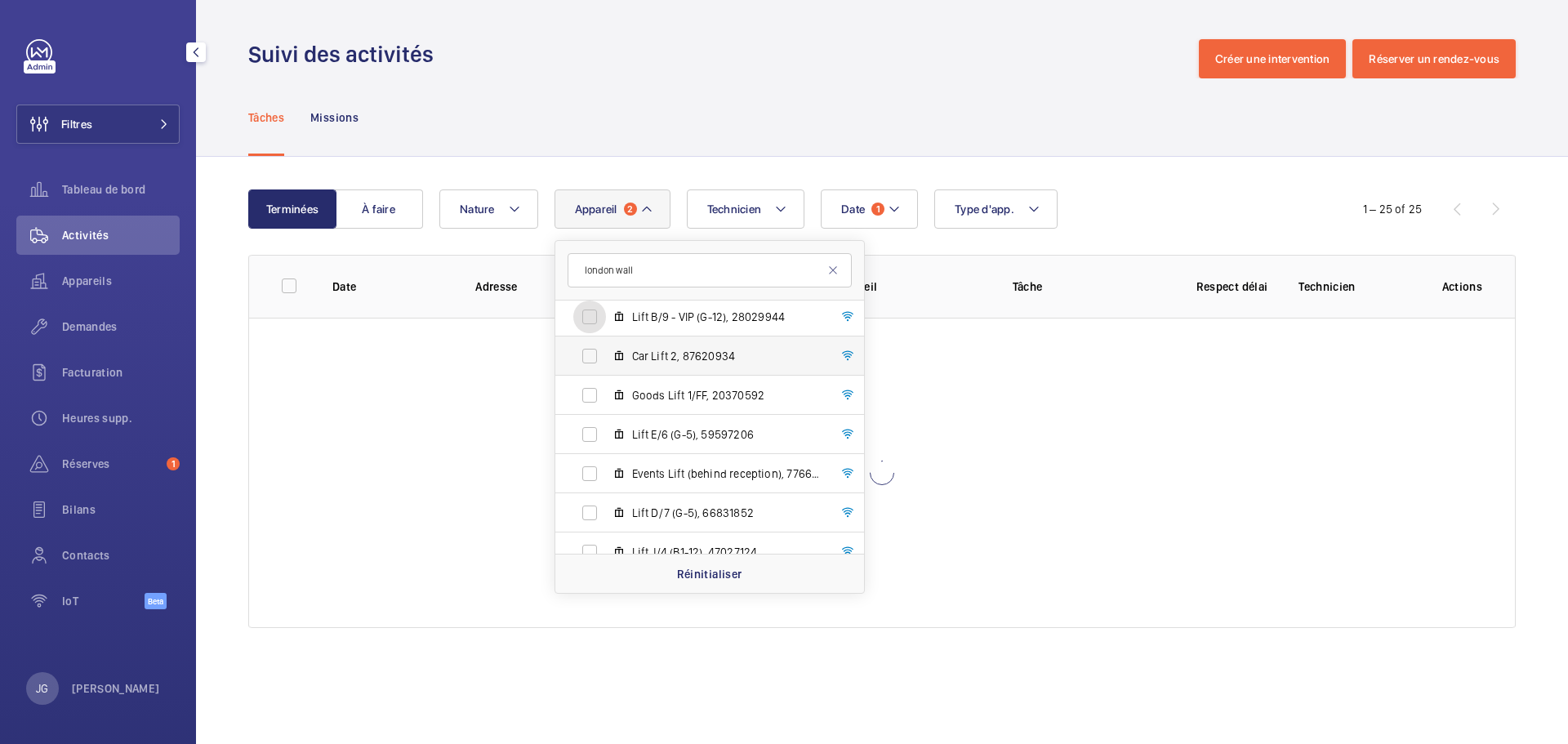
scroll to position [1804, 0]
click at [593, 364] on label "Lift C/8 - VIP (G-12), 21097122" at bounding box center [697, 359] width 283 height 39
click at [593, 364] on input "Lift C/8 - VIP (G-12), 21097122" at bounding box center [589, 359] width 33 height 33
checkbox input "false"
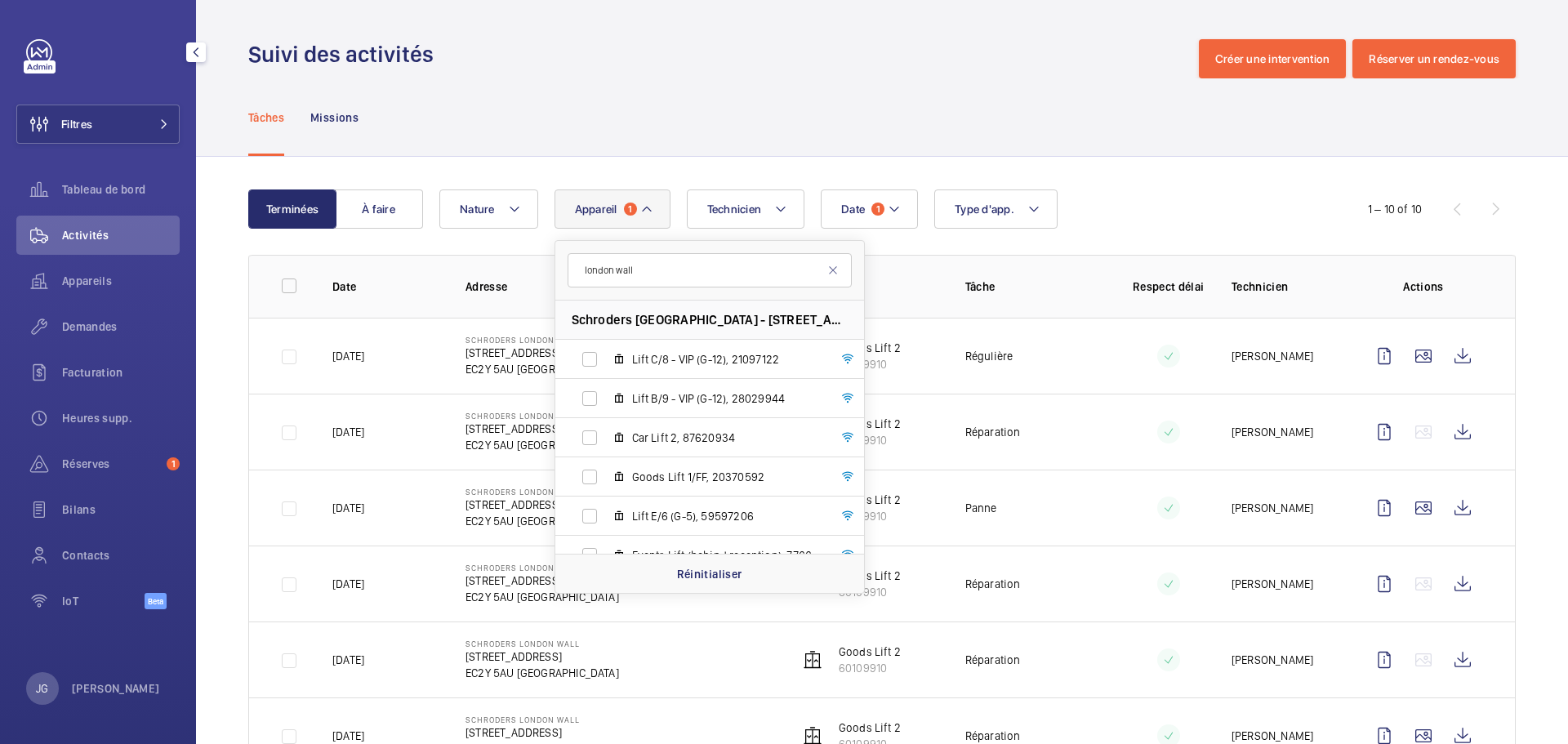
click at [1158, 198] on div "Date 1 Technicien Appareil 1 [GEOGRAPHIC_DATA] wall [STREET_ADDRESS] ---, 65855…" at bounding box center [880, 209] width 881 height 39
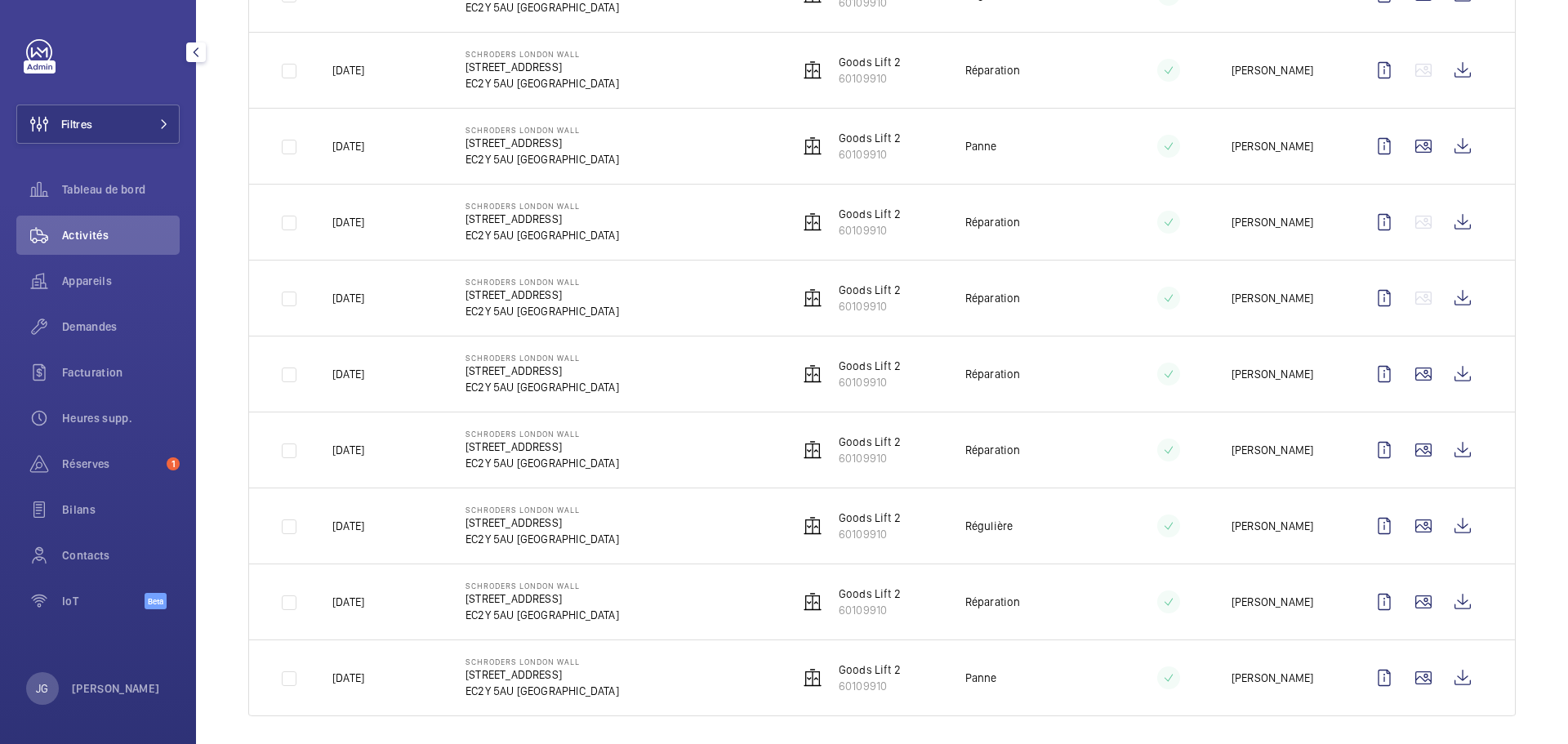
scroll to position [374, 0]
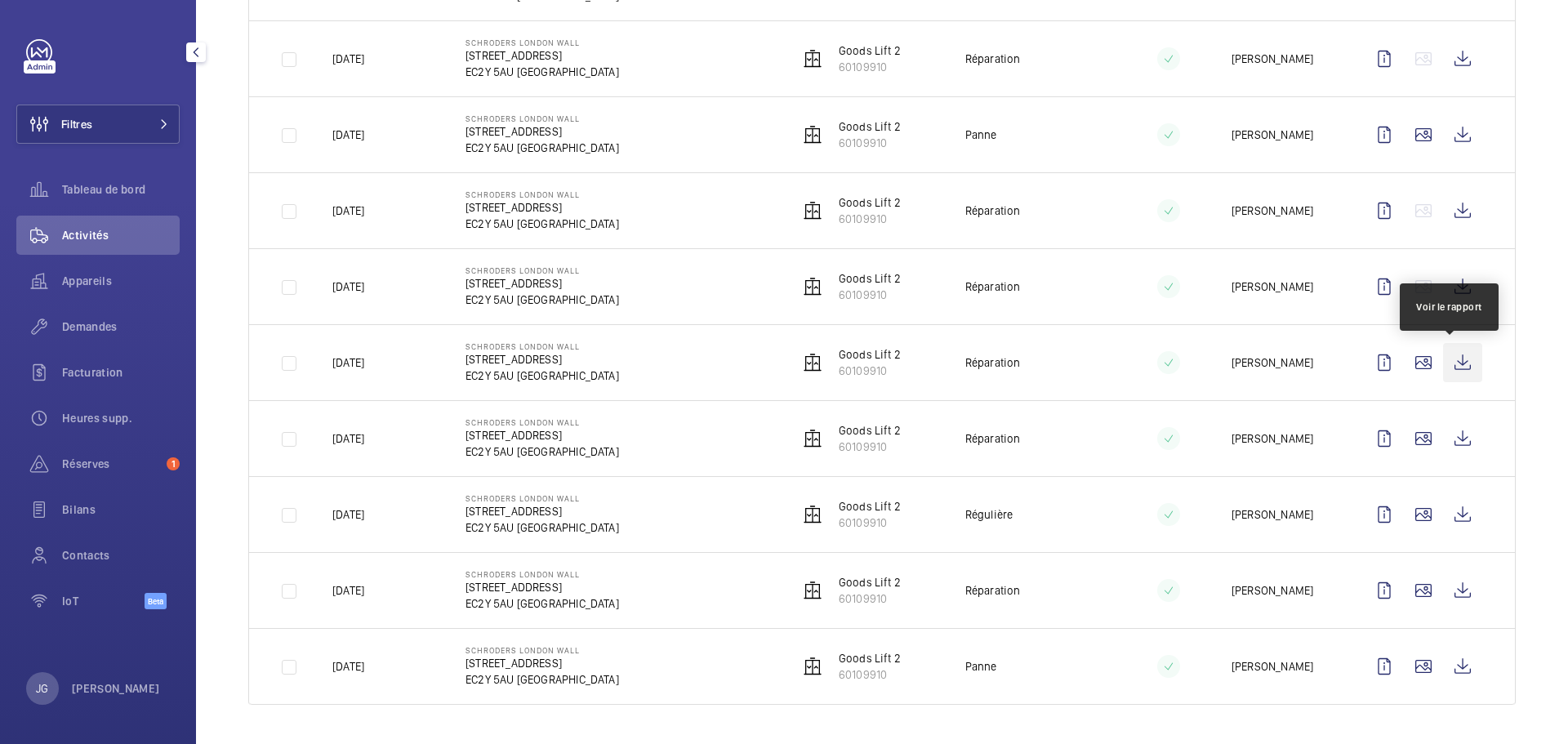
click at [1459, 359] on wm-front-icon-button at bounding box center [1463, 362] width 39 height 39
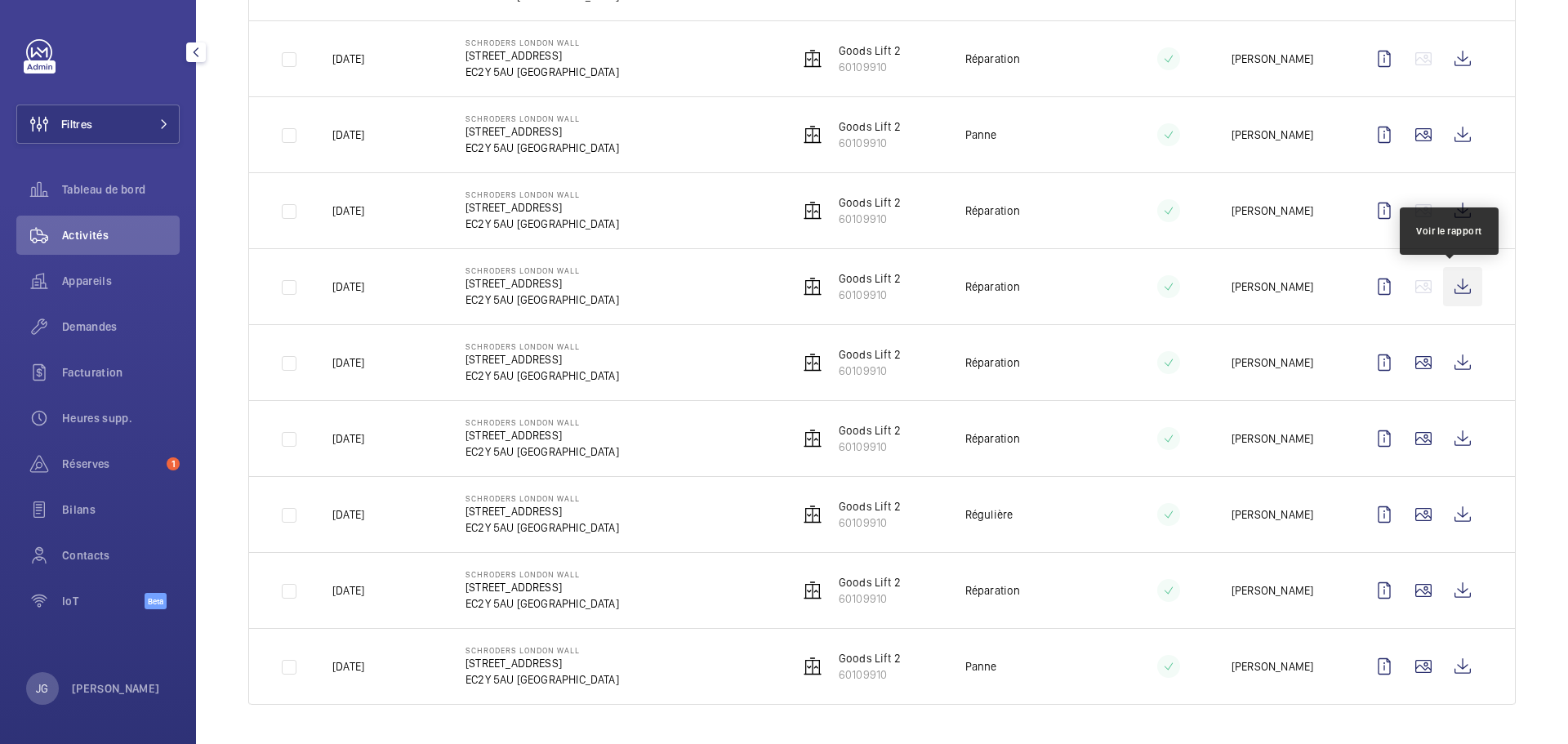
click at [1448, 288] on wm-front-icon-button at bounding box center [1463, 287] width 39 height 39
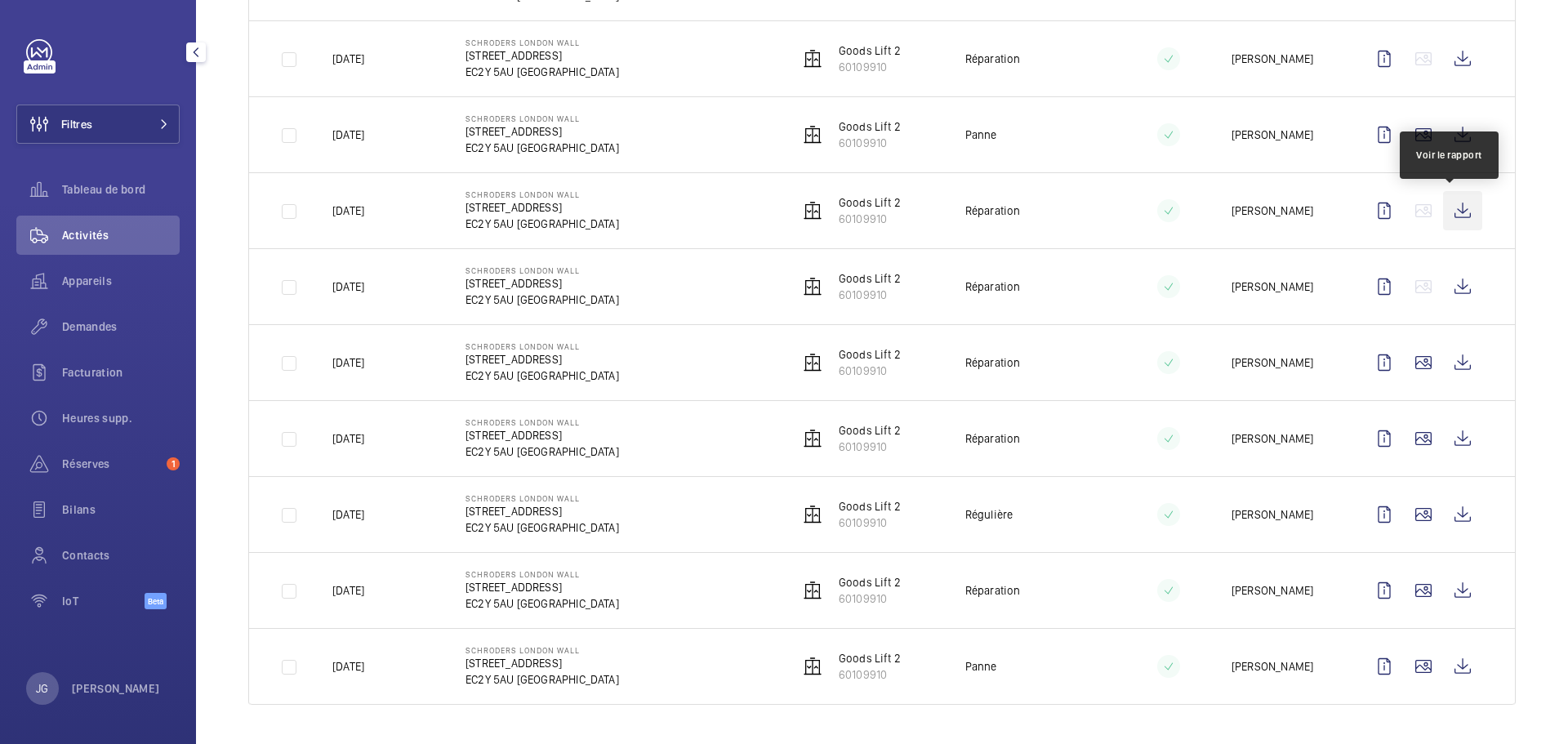
click at [1451, 203] on wm-front-icon-button at bounding box center [1463, 211] width 39 height 39
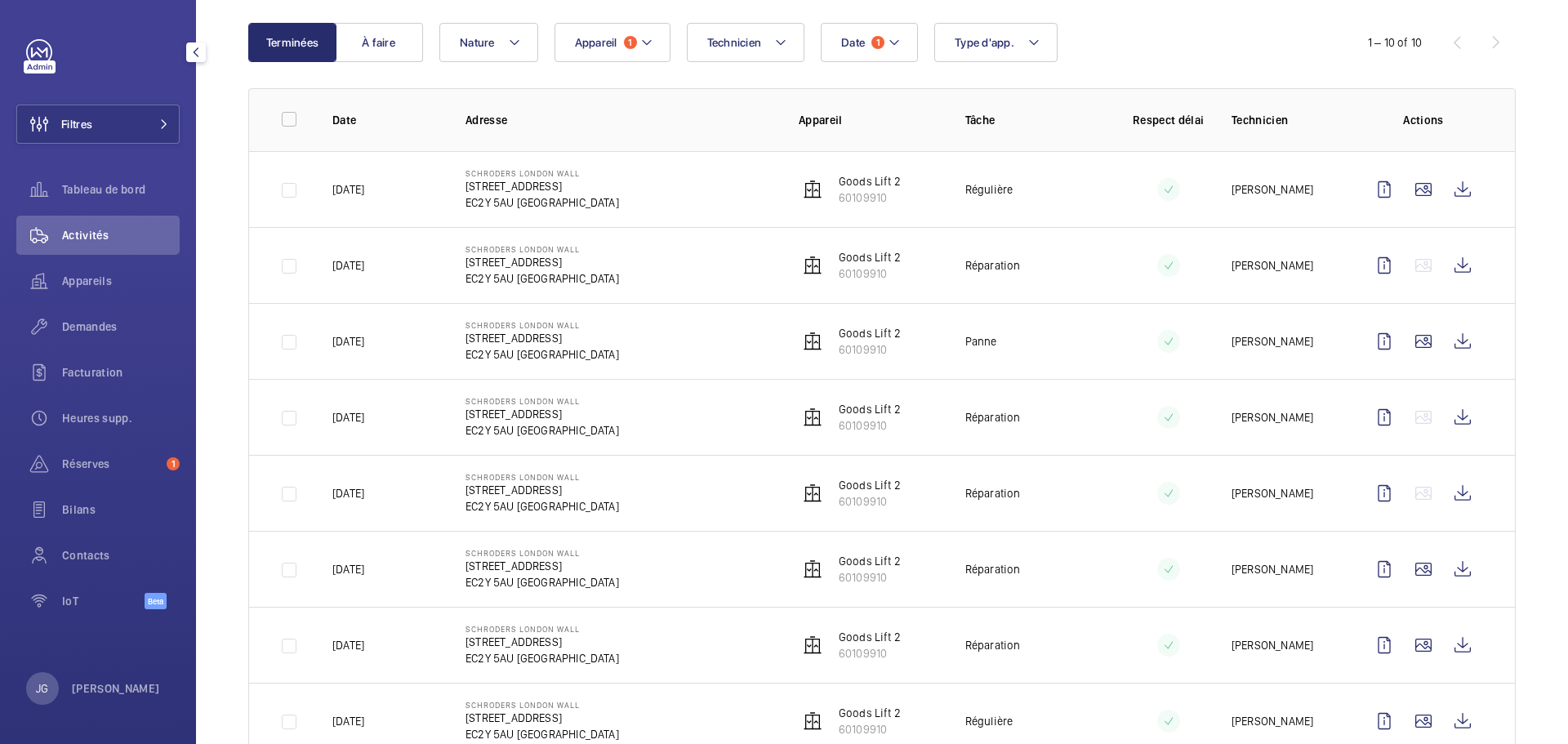
scroll to position [128, 0]
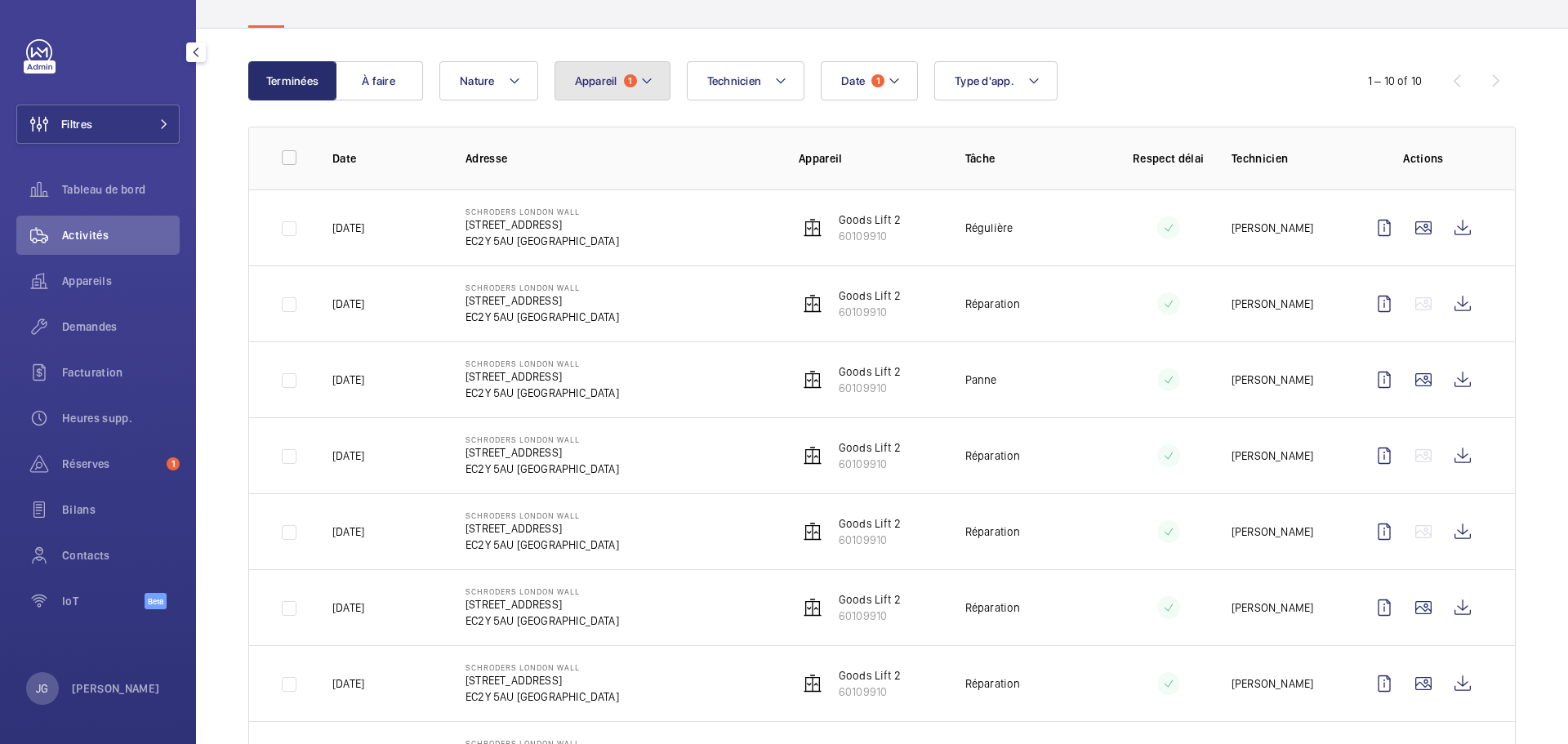
click at [634, 92] on button "Appareil 1" at bounding box center [613, 80] width 116 height 39
